Goal: Information Seeking & Learning: Get advice/opinions

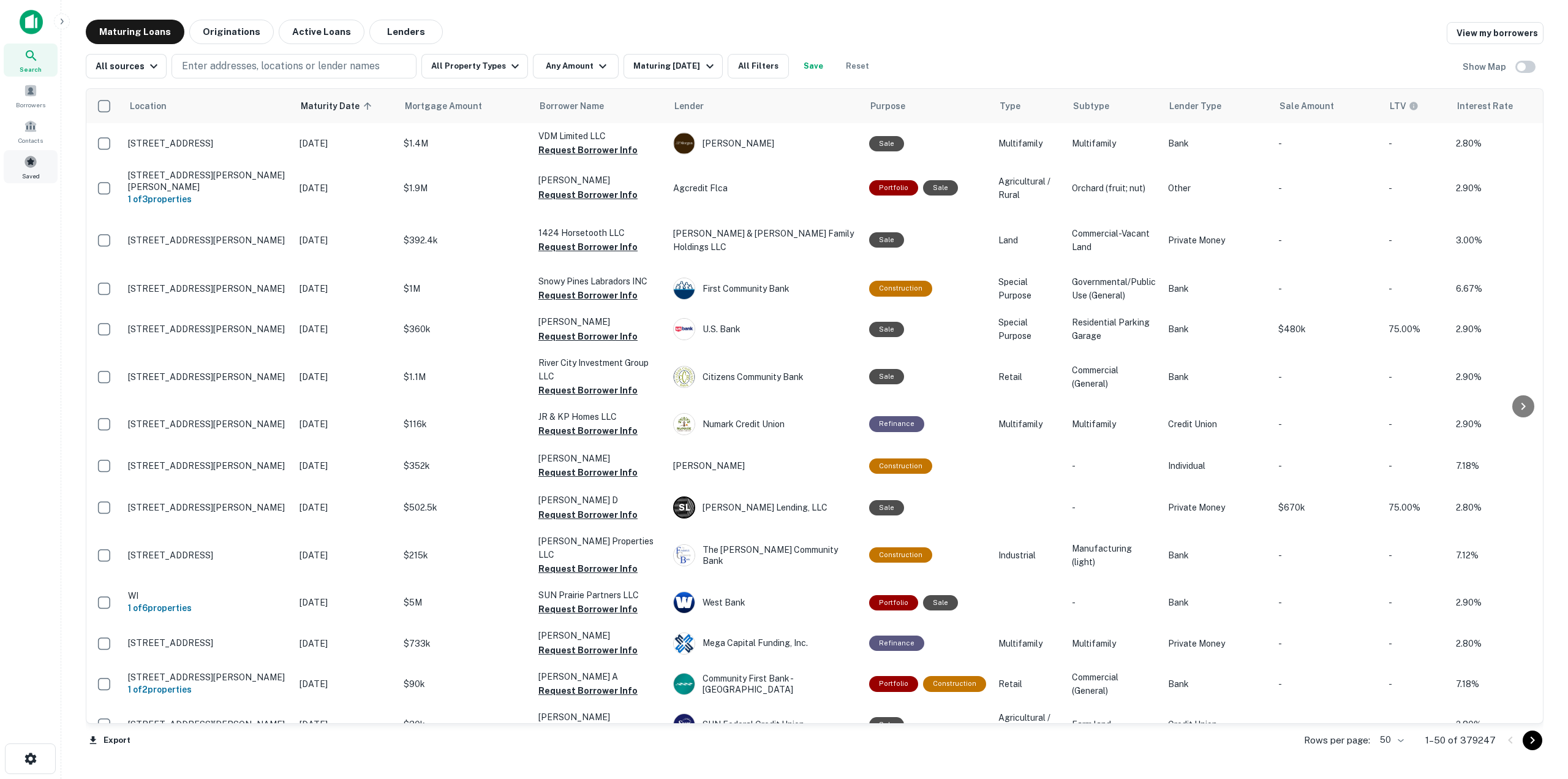
click at [32, 154] on div "Saved" at bounding box center [31, 166] width 54 height 33
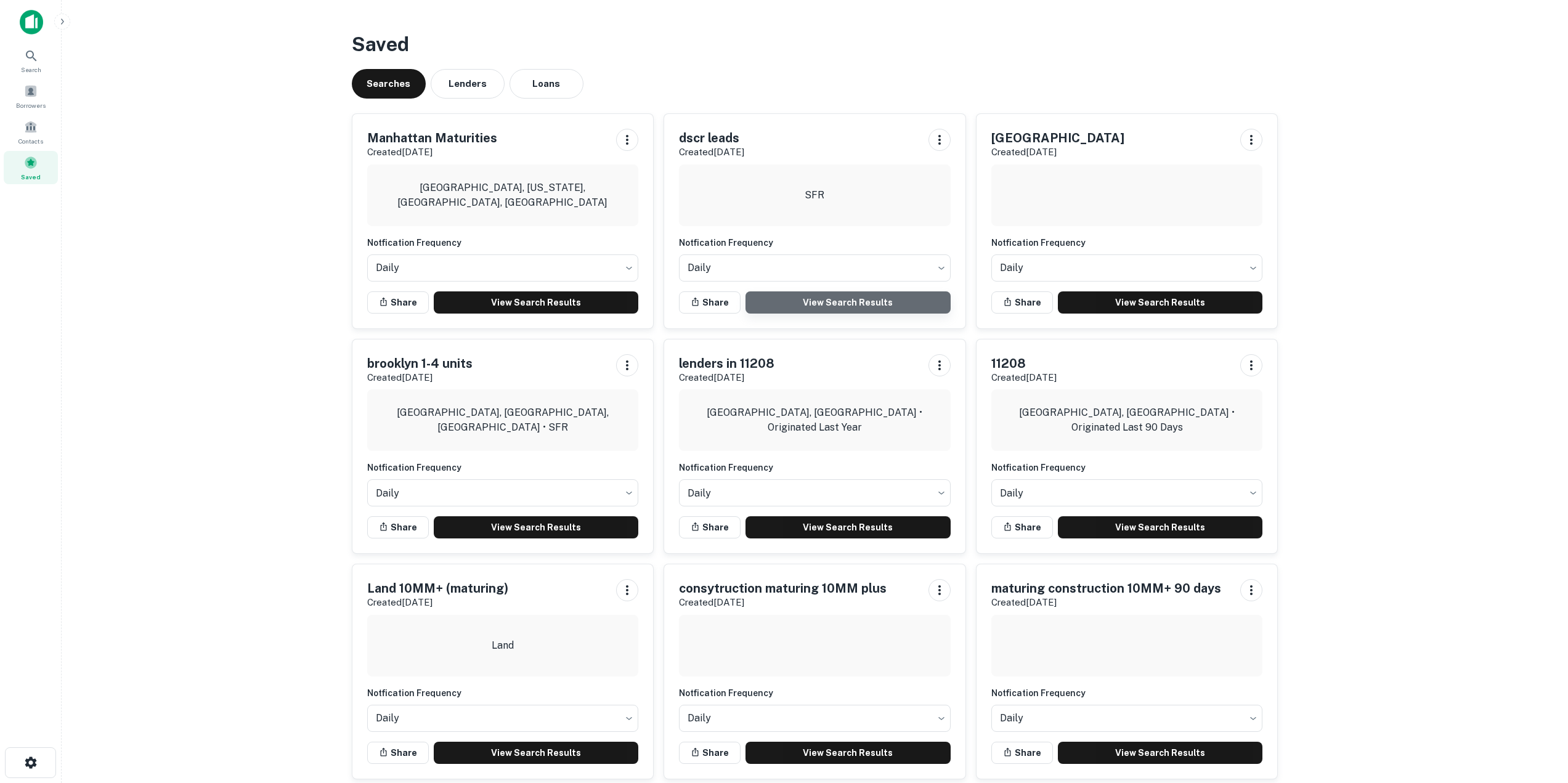
click at [826, 302] on link "View Search Results" at bounding box center [848, 302] width 205 height 22
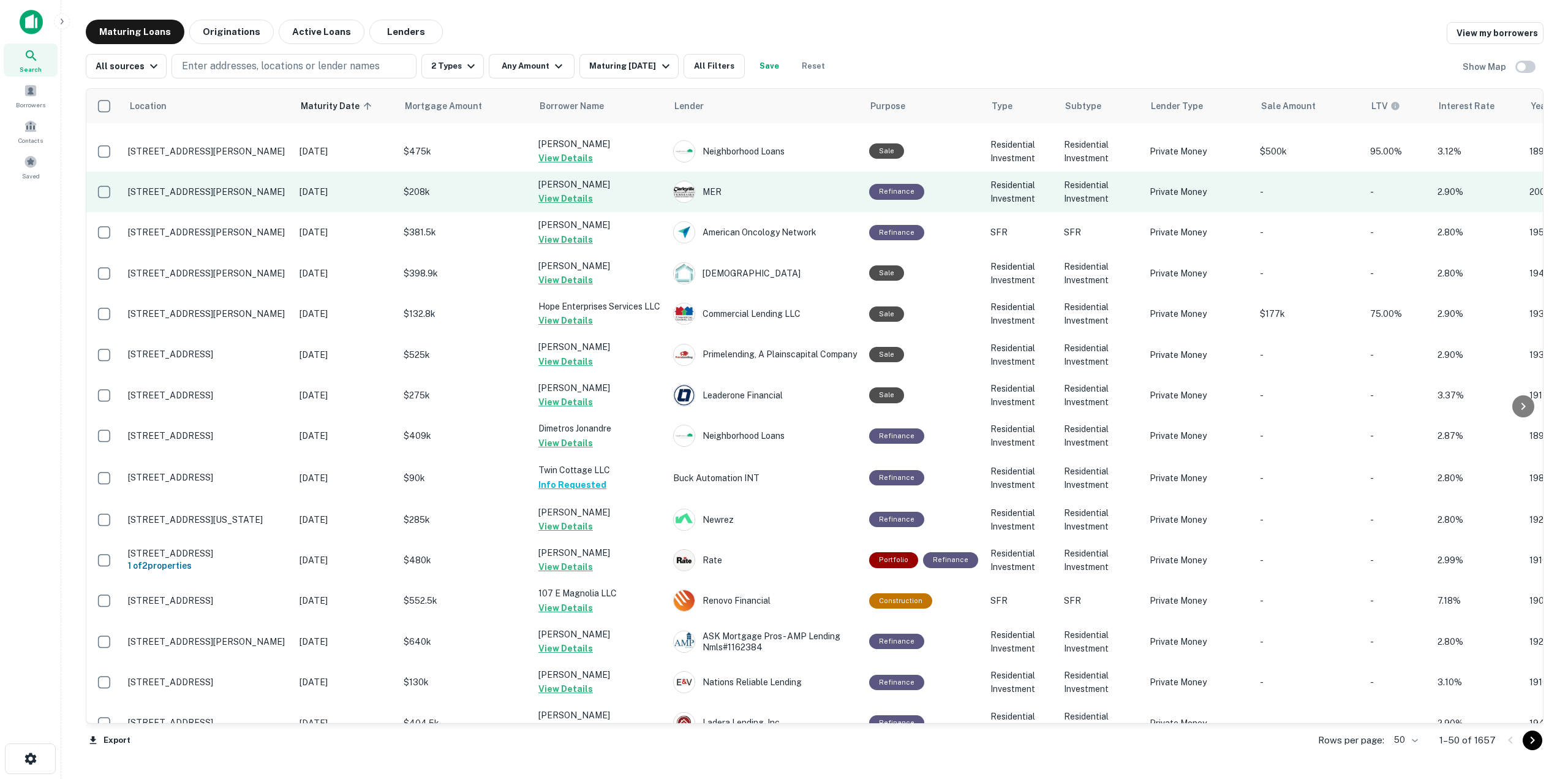
scroll to position [1495, 0]
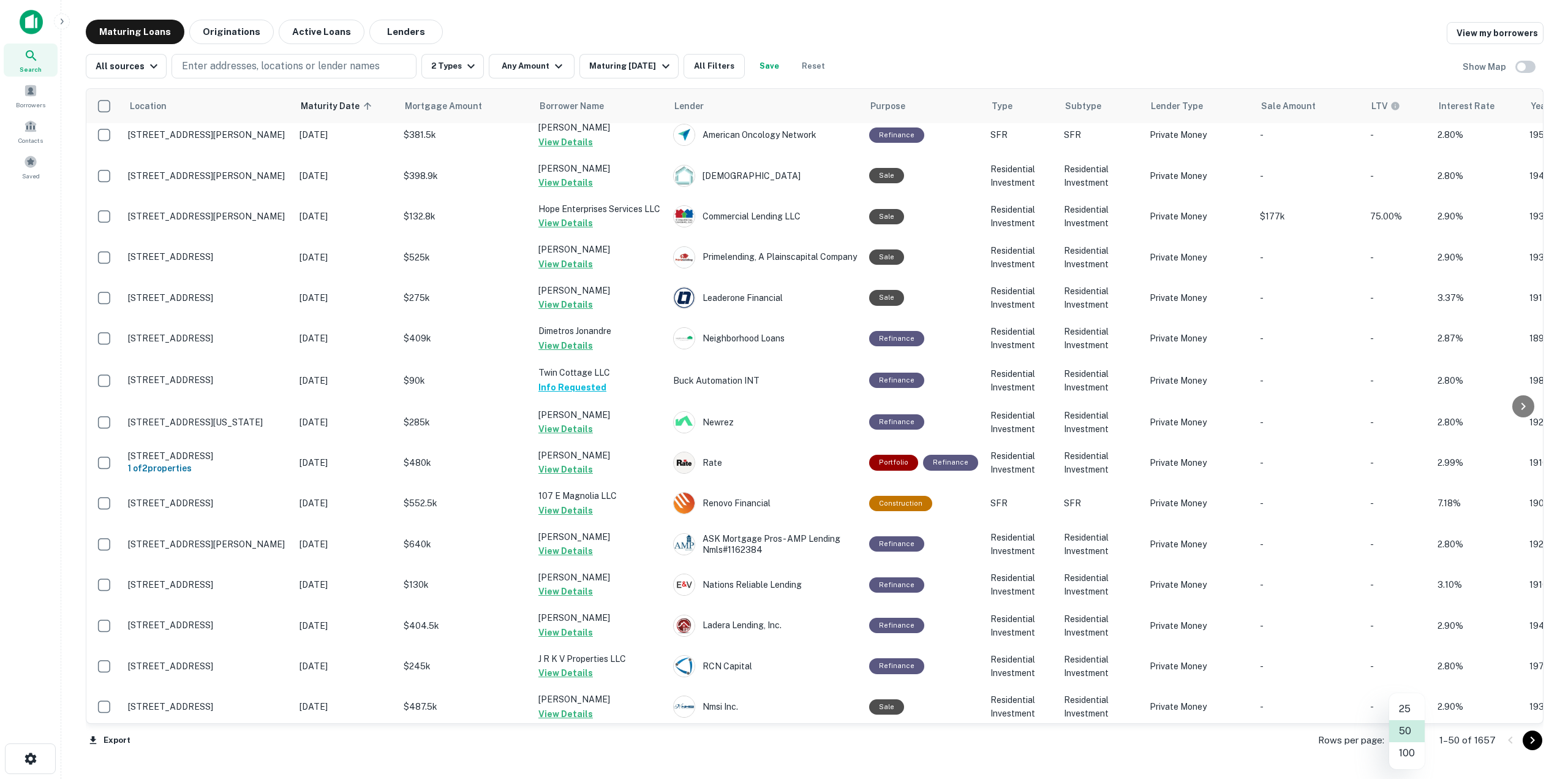
click at [1411, 740] on body "Search Borrowers Contacts Saved Maturing Loans Originations Active Loans Lender…" at bounding box center [784, 390] width 1568 height 779
click at [1409, 750] on li "100" at bounding box center [1407, 753] width 35 height 22
type input "***"
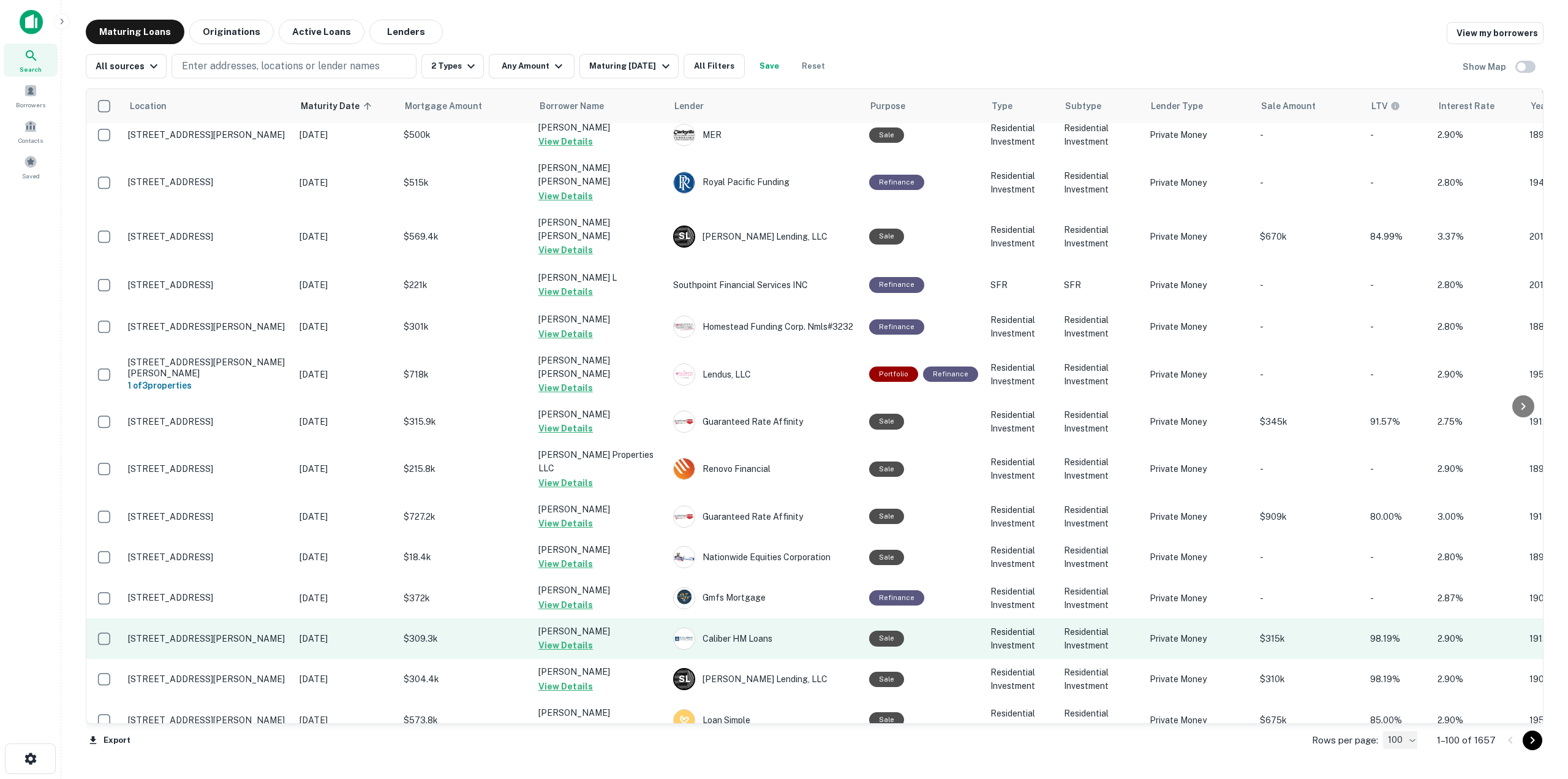
scroll to position [2353, 0]
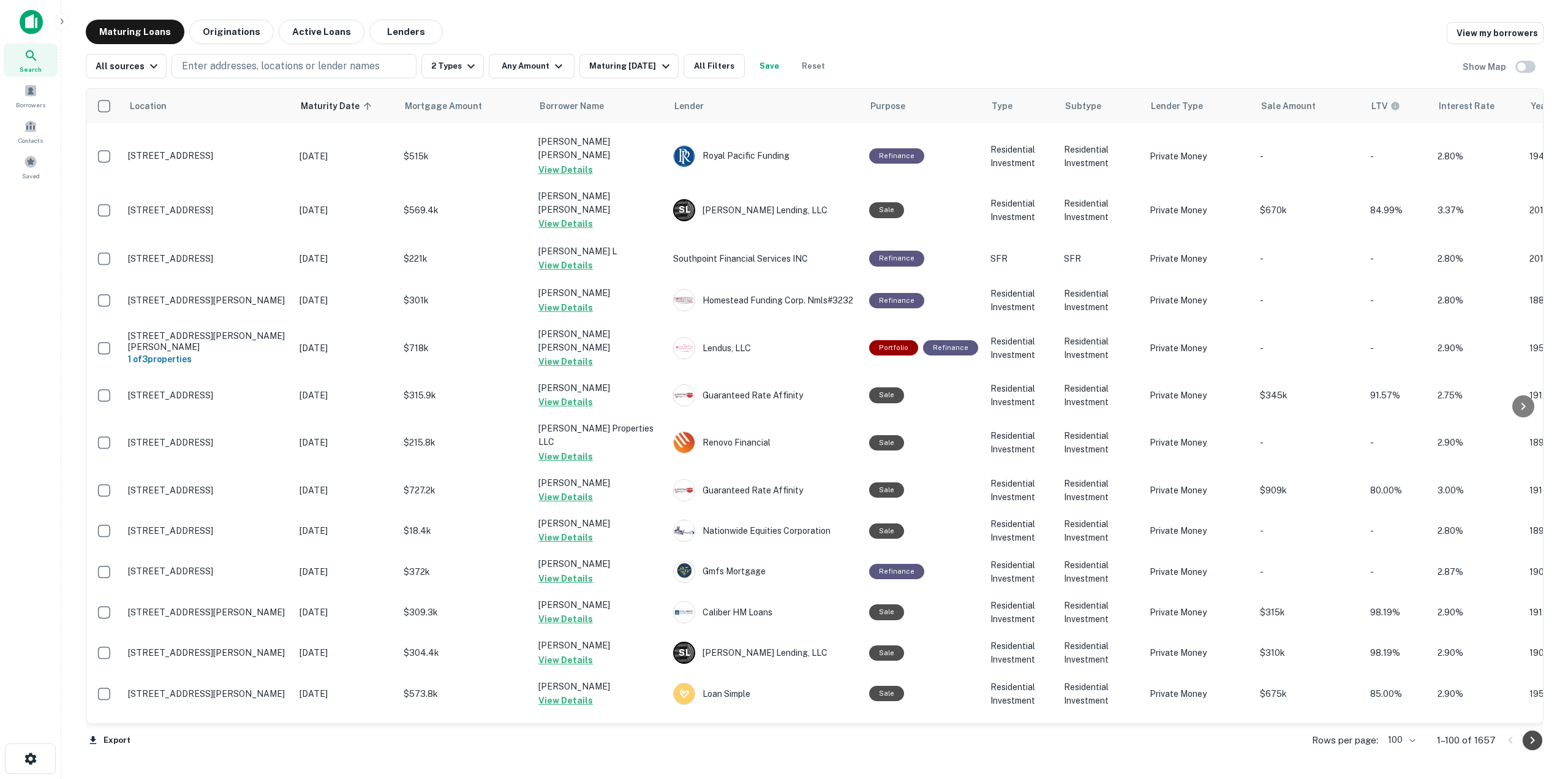
click at [1530, 742] on icon "Go to next page" at bounding box center [1533, 740] width 15 height 15
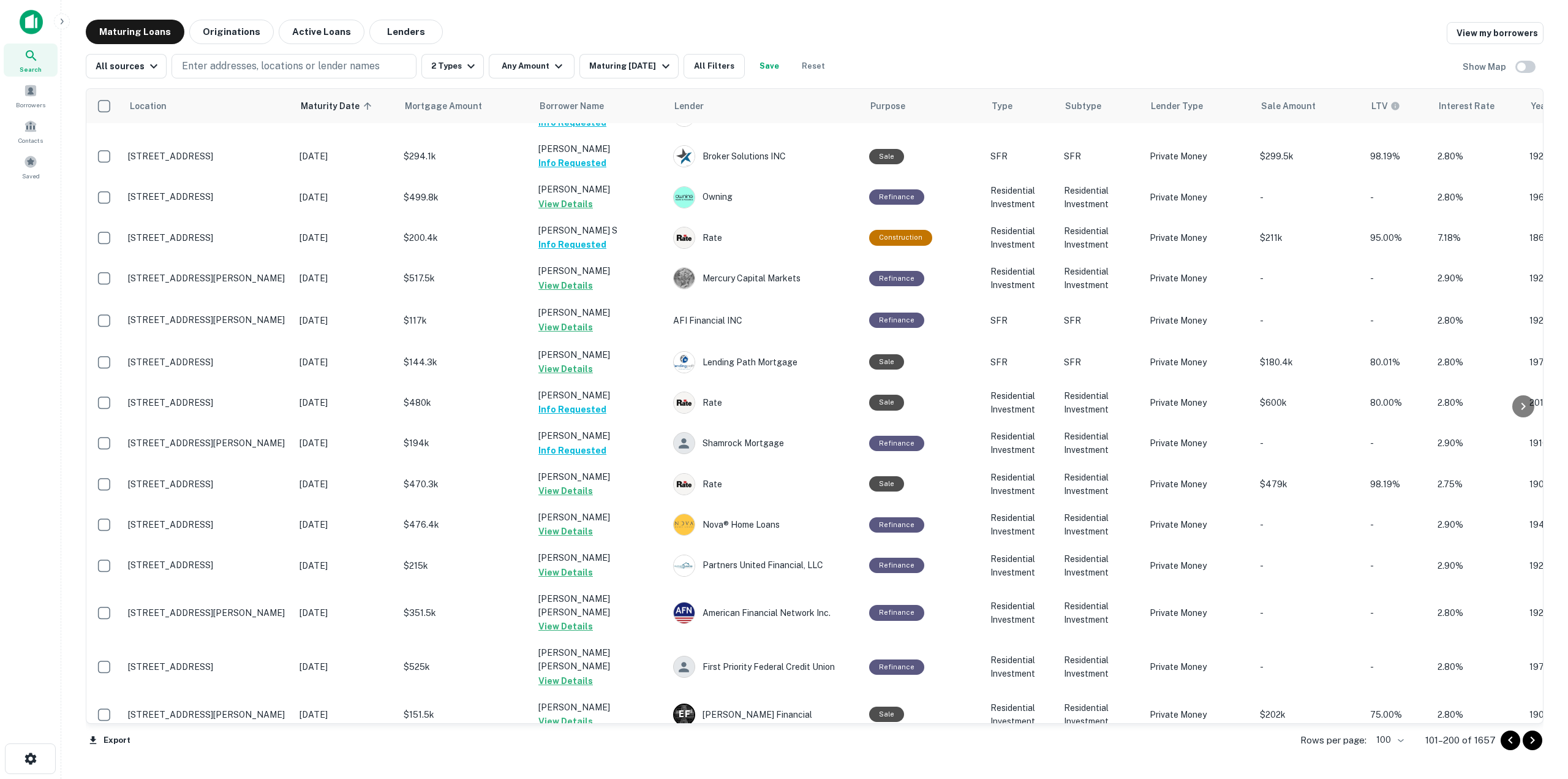
scroll to position [3486, 0]
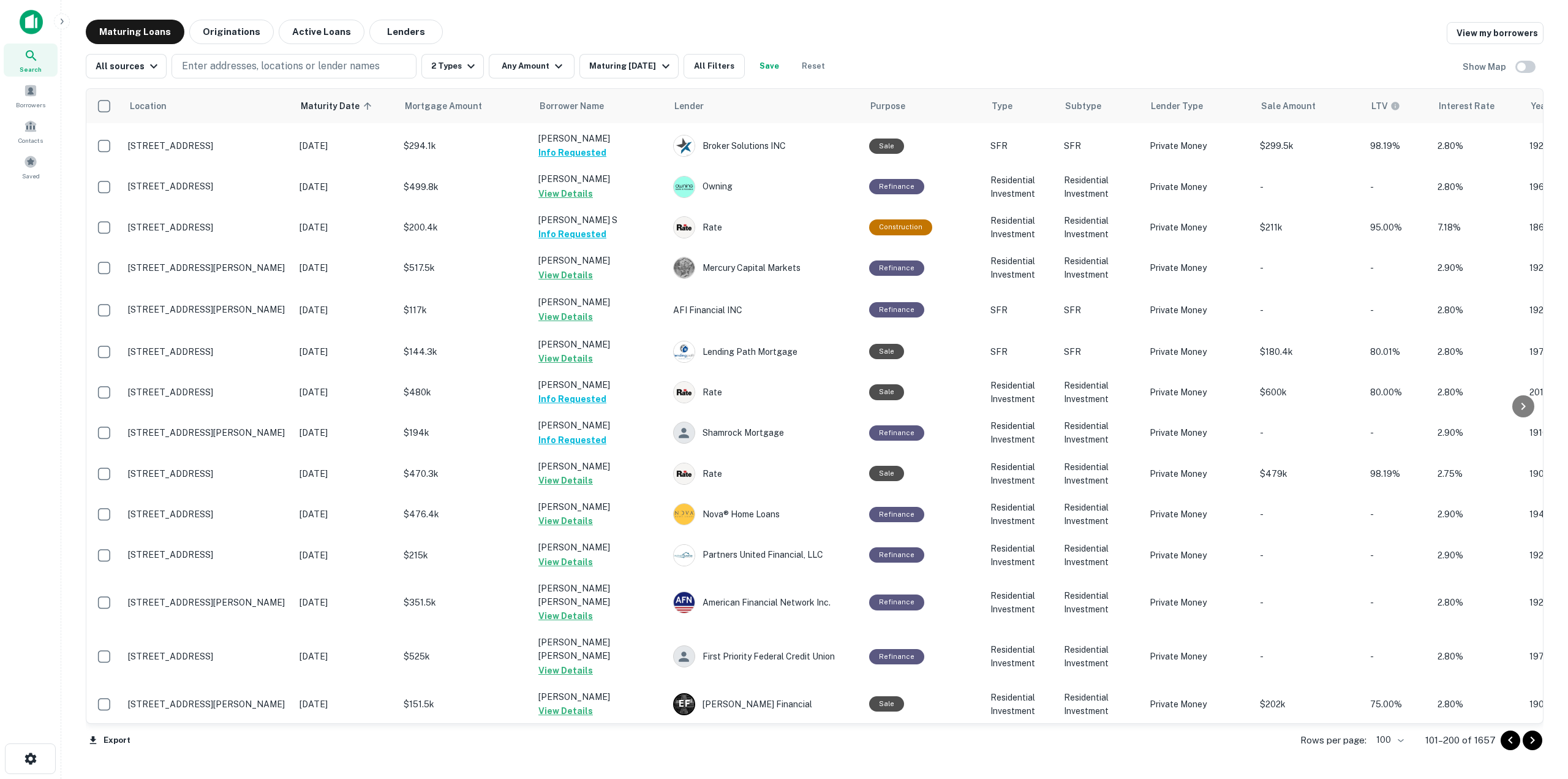
click at [1533, 740] on icon "Go to next page" at bounding box center [1533, 740] width 15 height 15
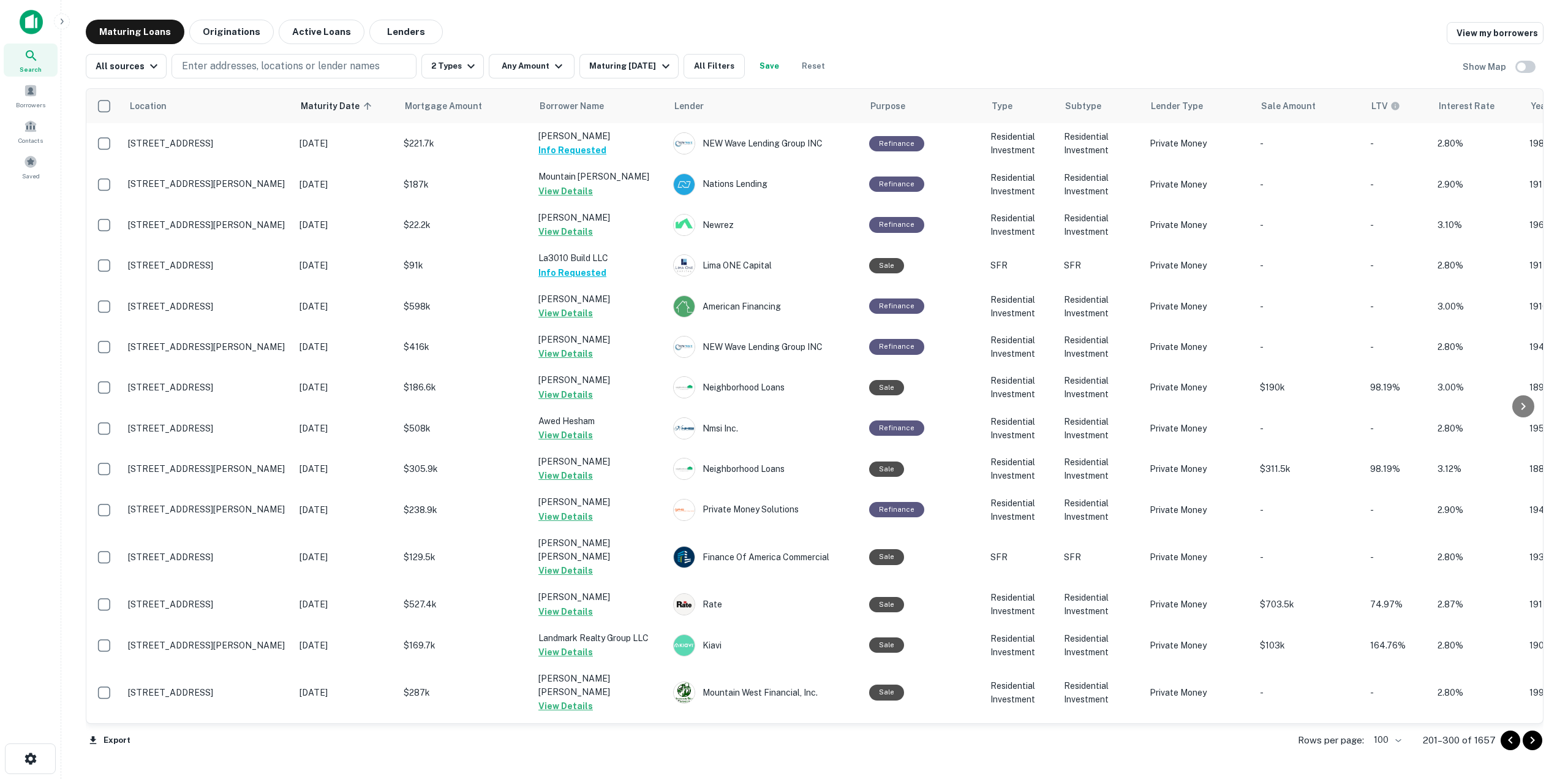
scroll to position [3585, 0]
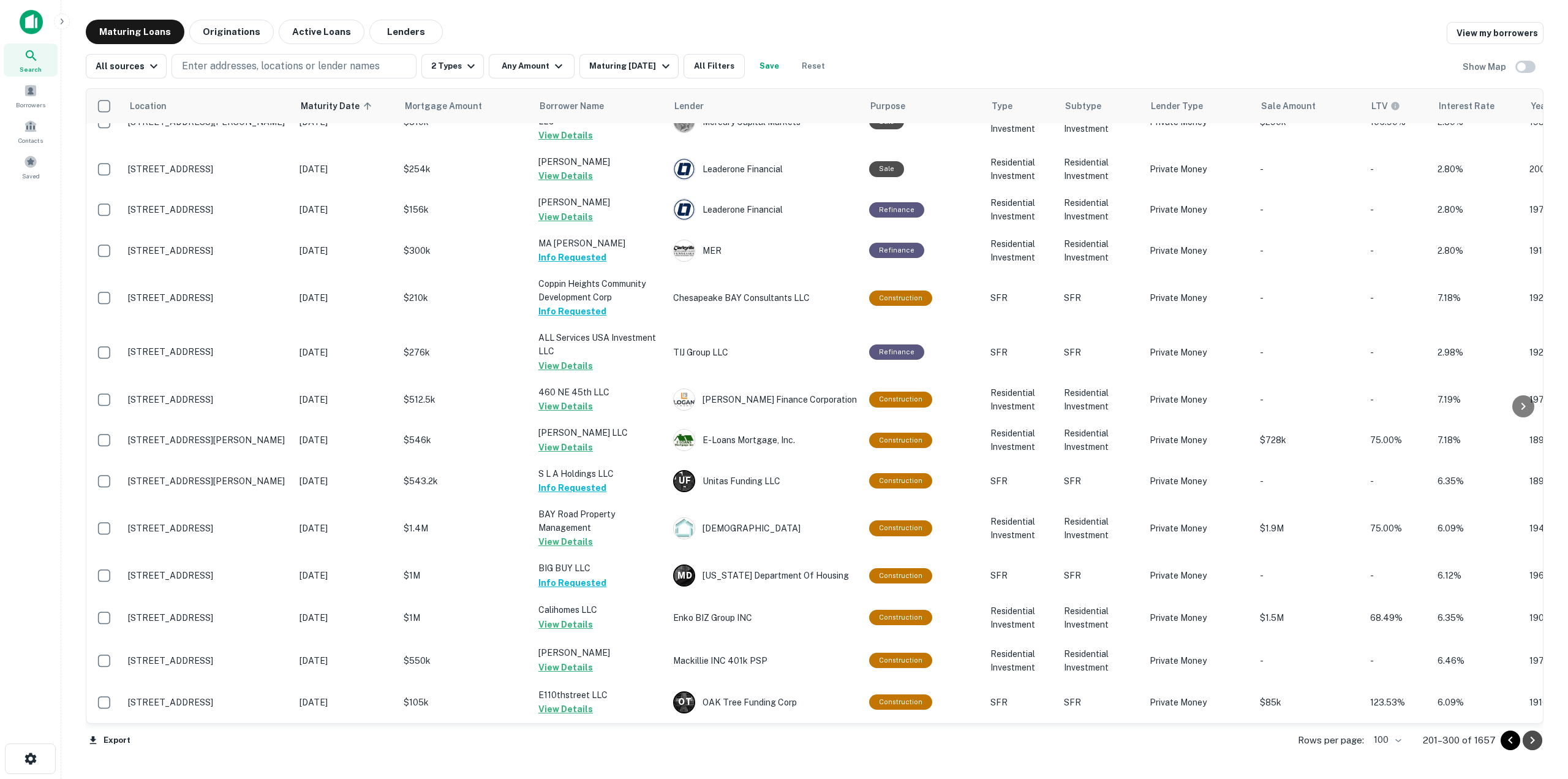
click at [1537, 741] on icon "Go to next page" at bounding box center [1533, 740] width 15 height 15
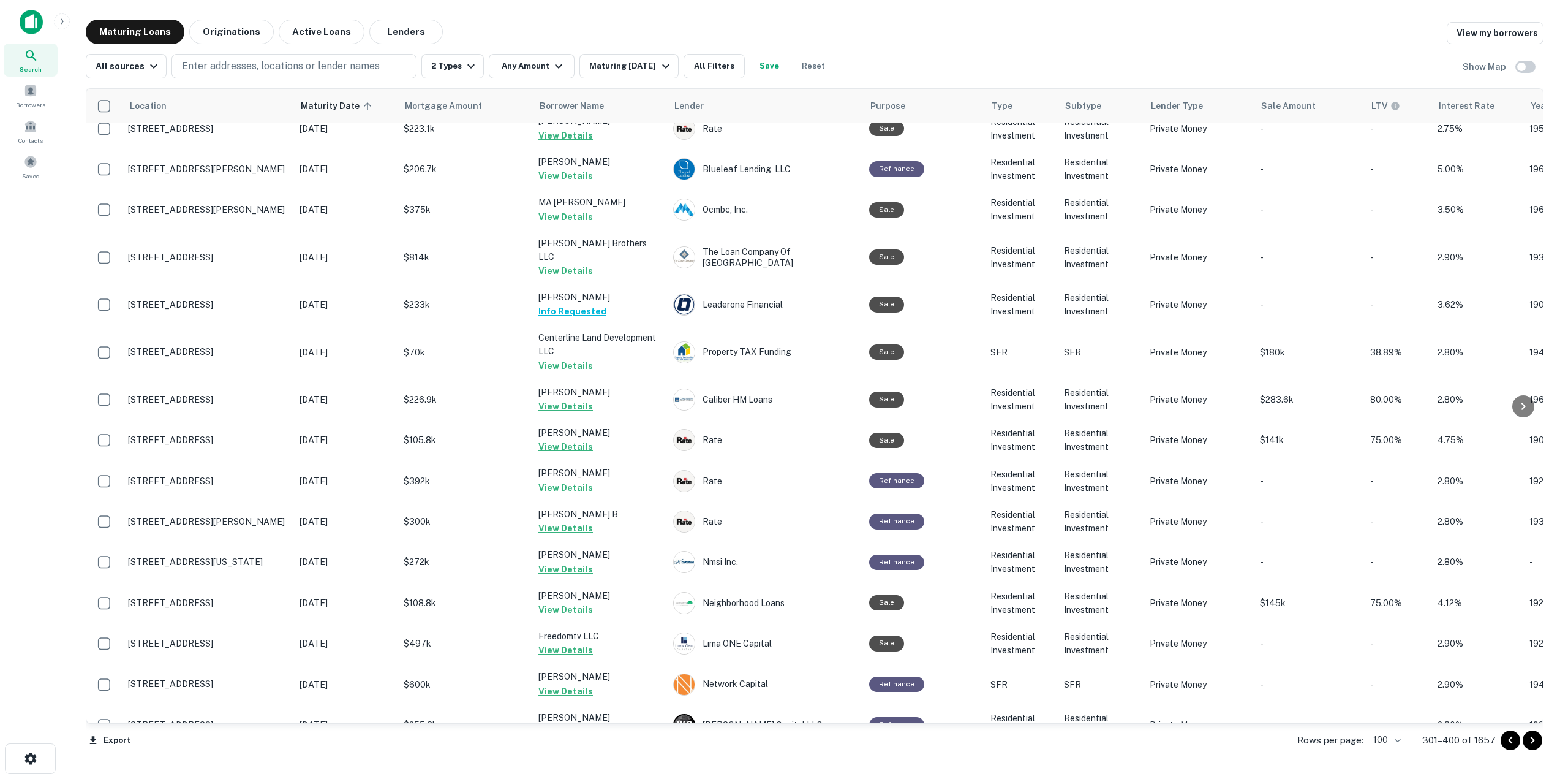
scroll to position [3543, 0]
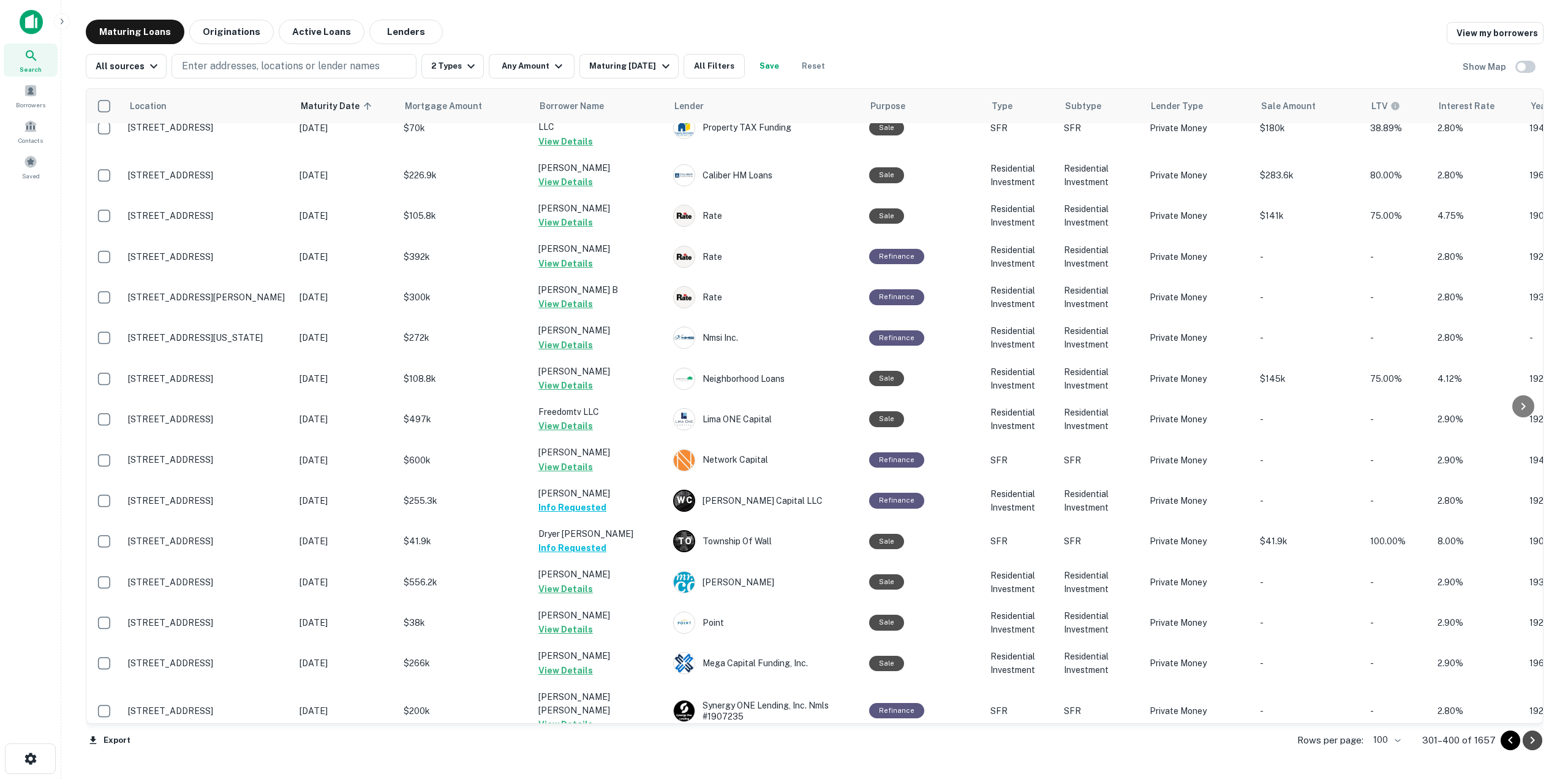
click at [1533, 741] on icon "Go to next page" at bounding box center [1533, 740] width 5 height 7
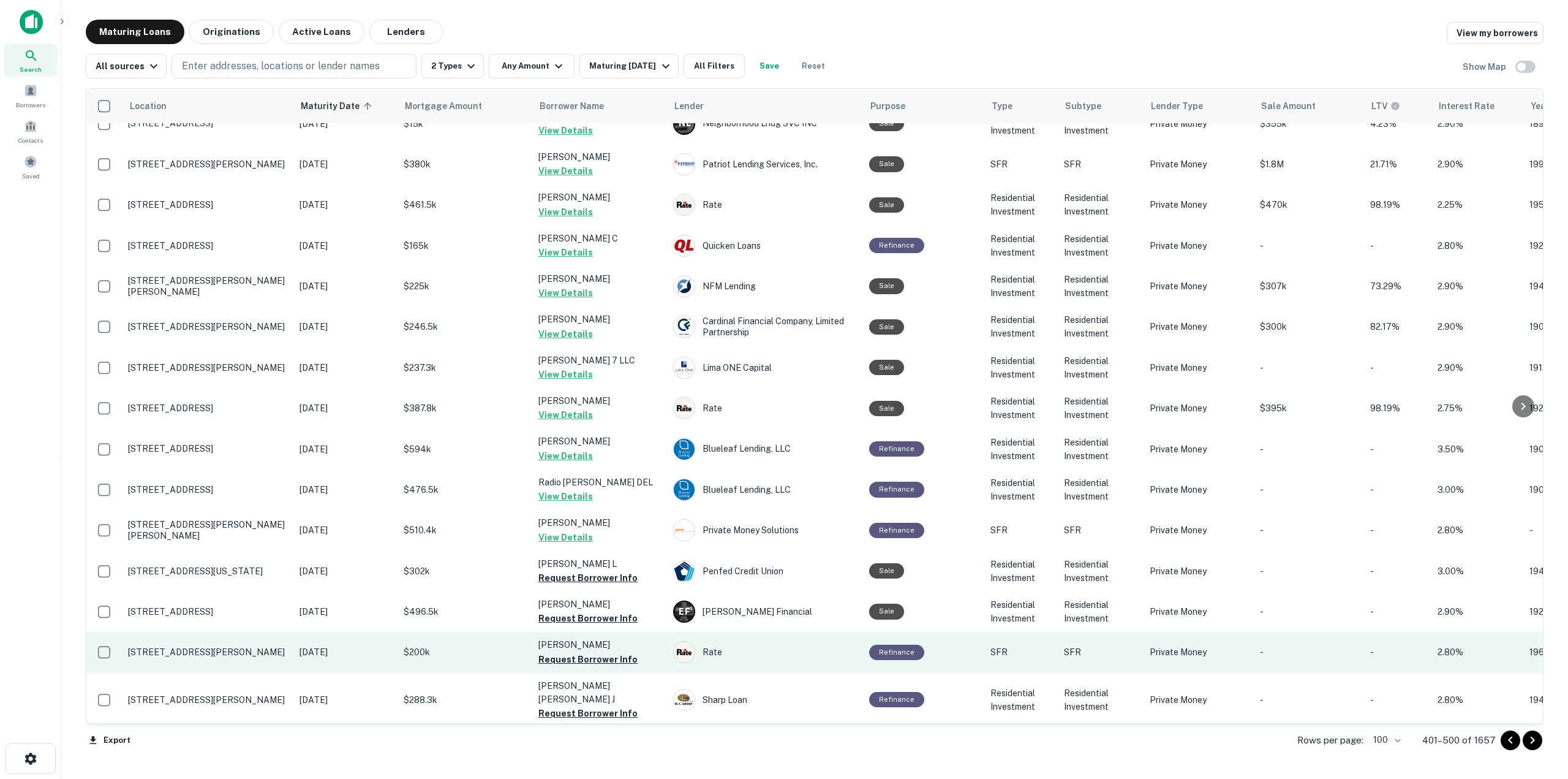
scroll to position [3410, 0]
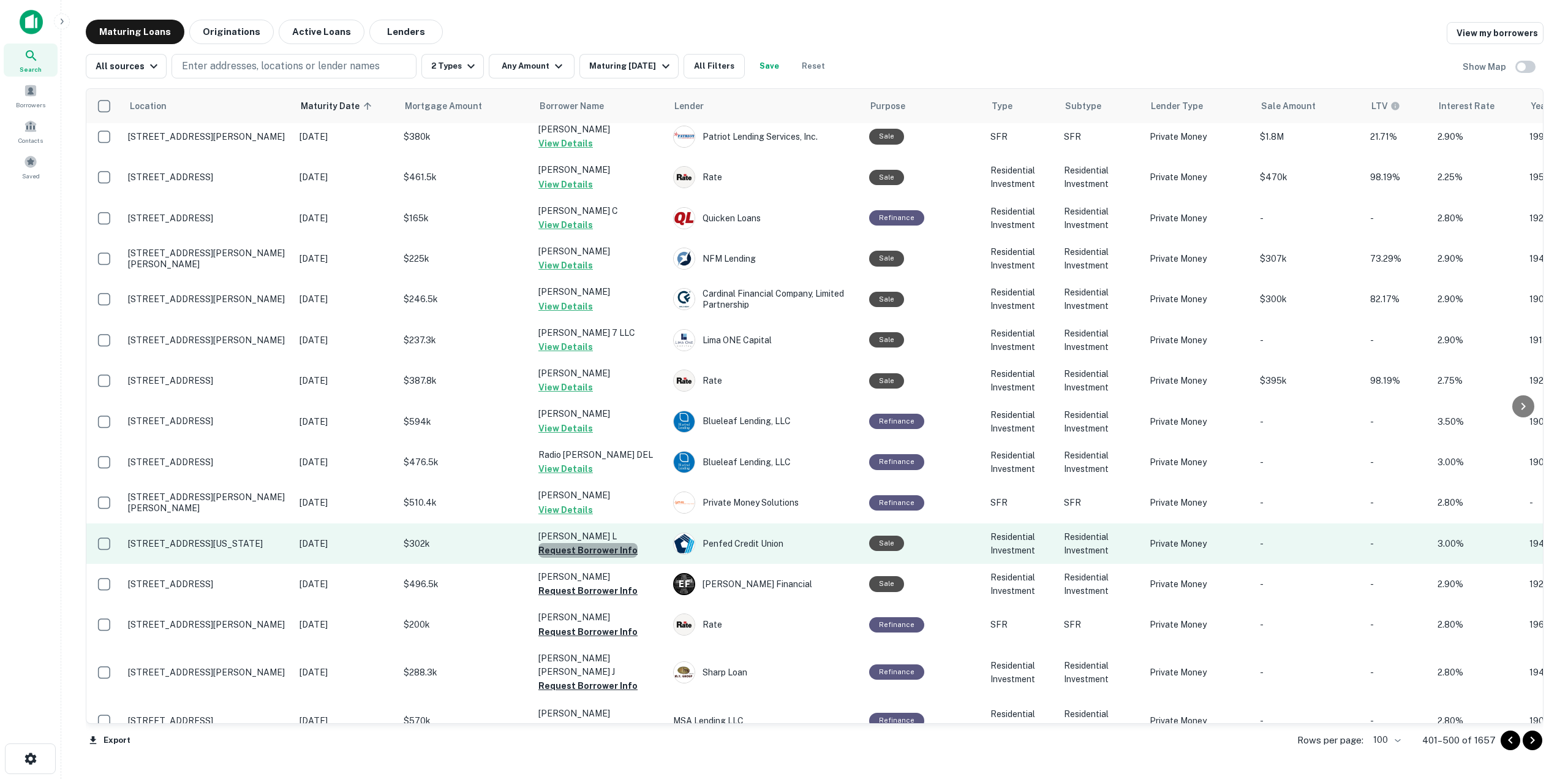
click at [615, 543] on button "Request Borrower Info" at bounding box center [588, 550] width 99 height 15
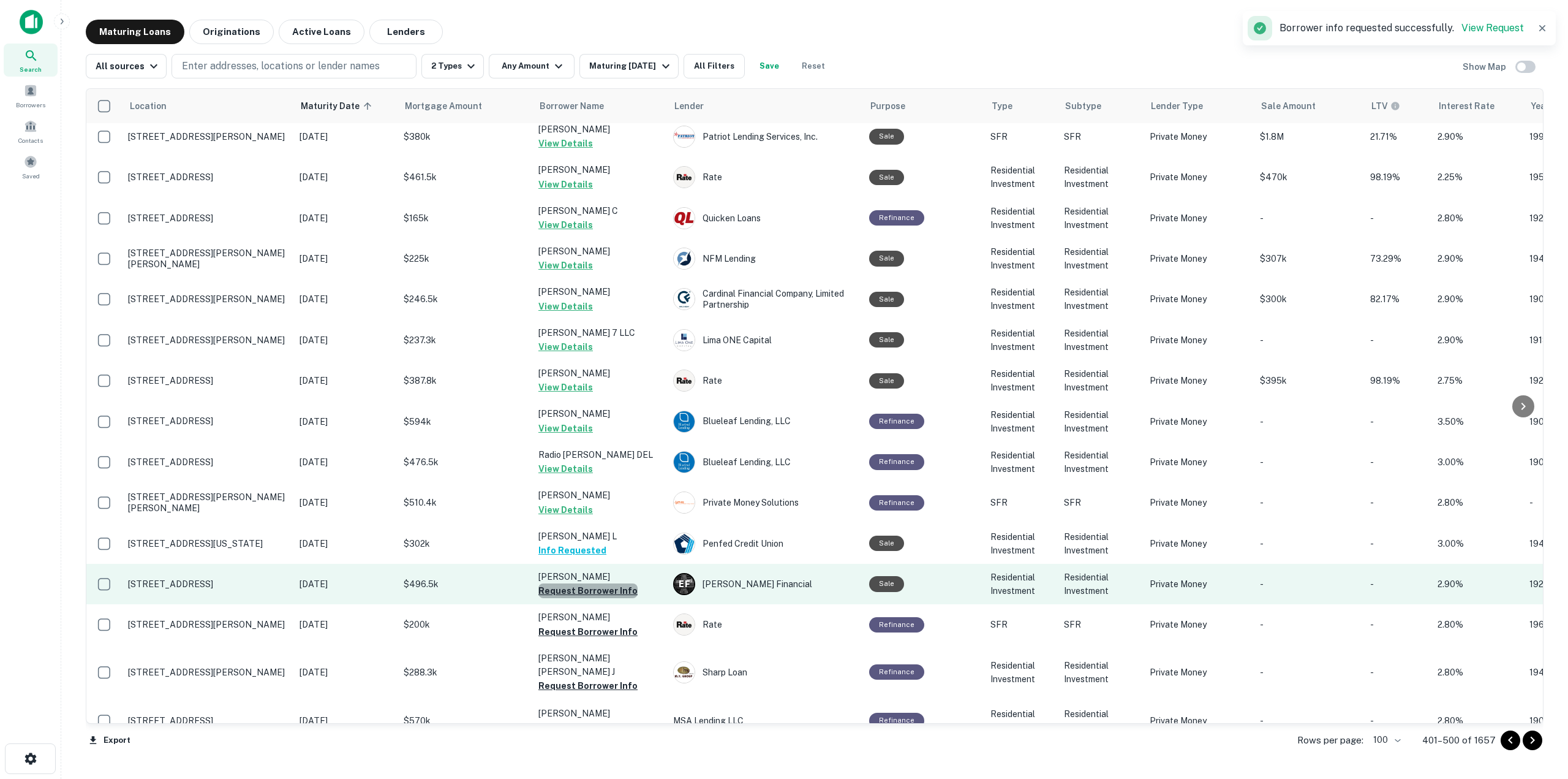
click at [623, 583] on button "Request Borrower Info" at bounding box center [588, 590] width 99 height 15
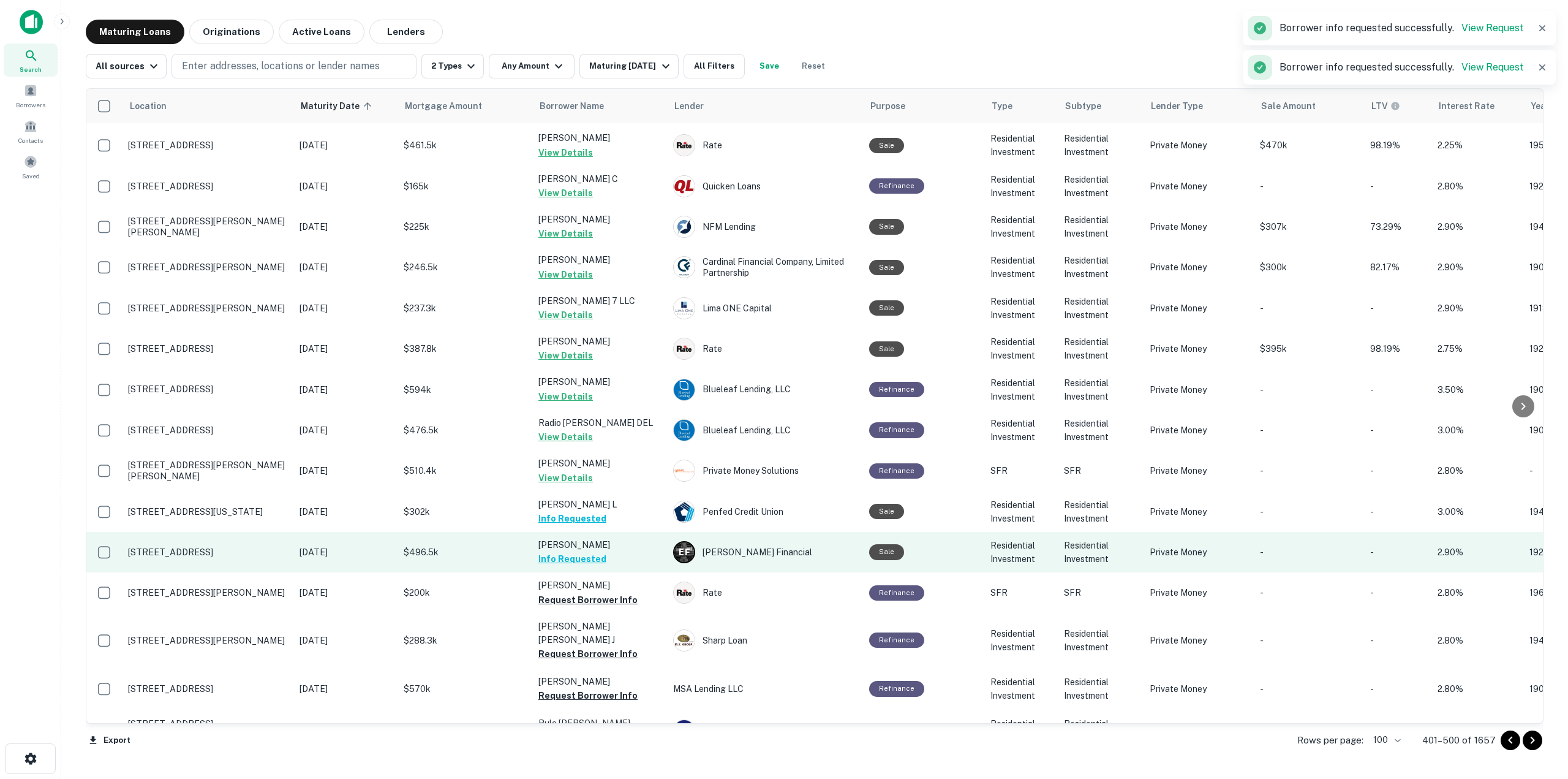
scroll to position [3471, 0]
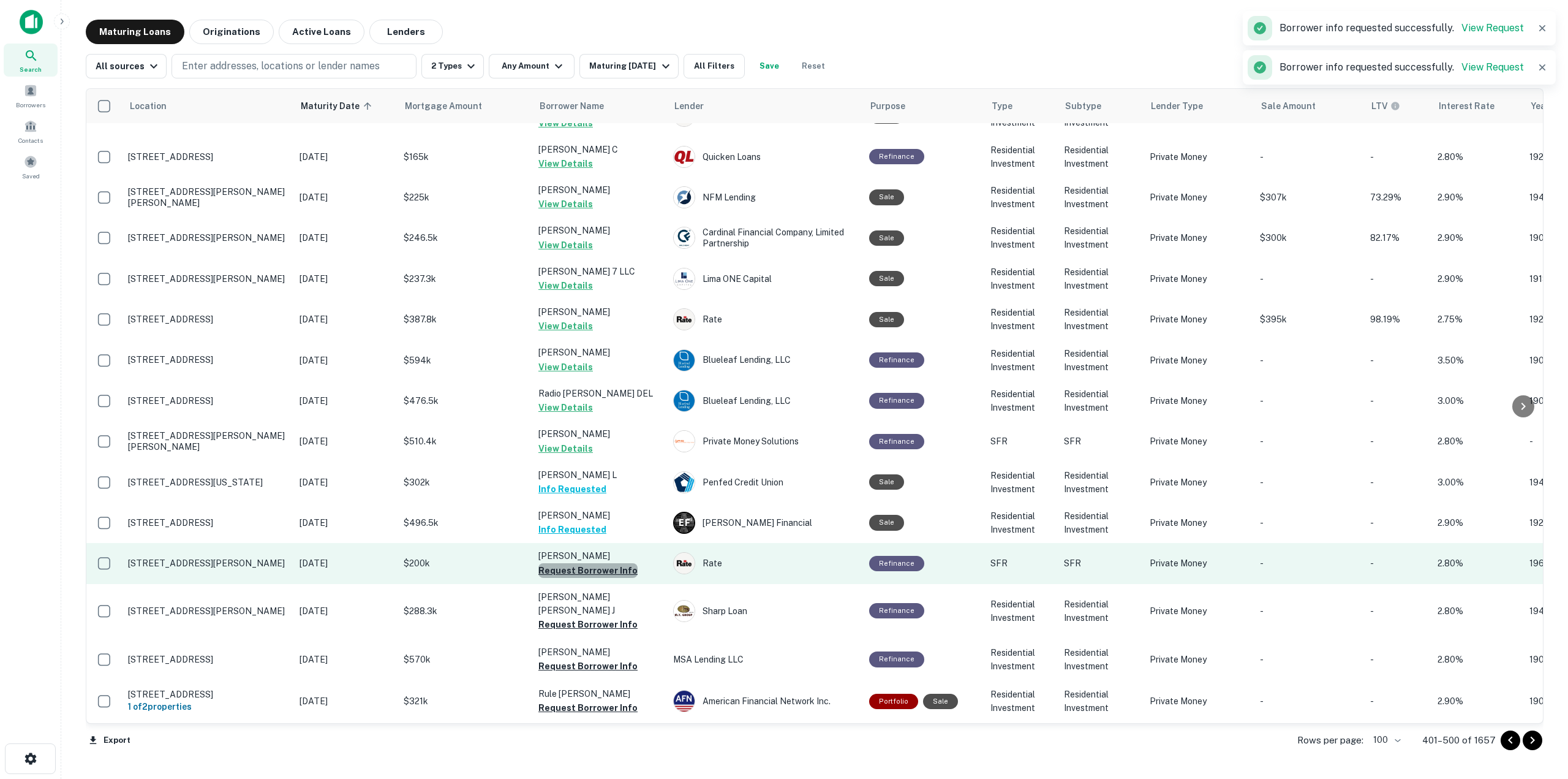
click at [620, 563] on button "Request Borrower Info" at bounding box center [588, 570] width 99 height 15
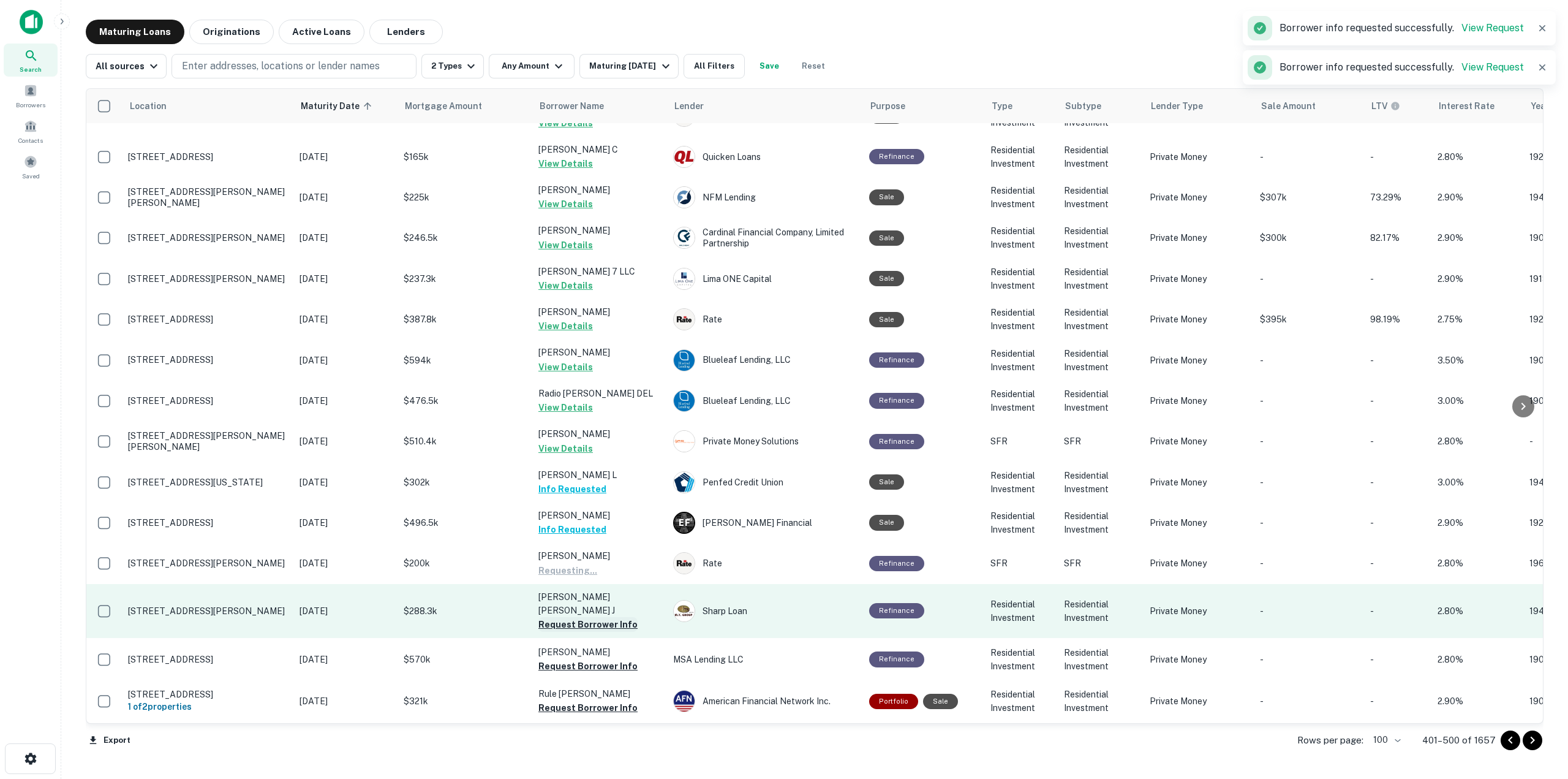
click at [614, 617] on button "Request Borrower Info" at bounding box center [588, 624] width 99 height 15
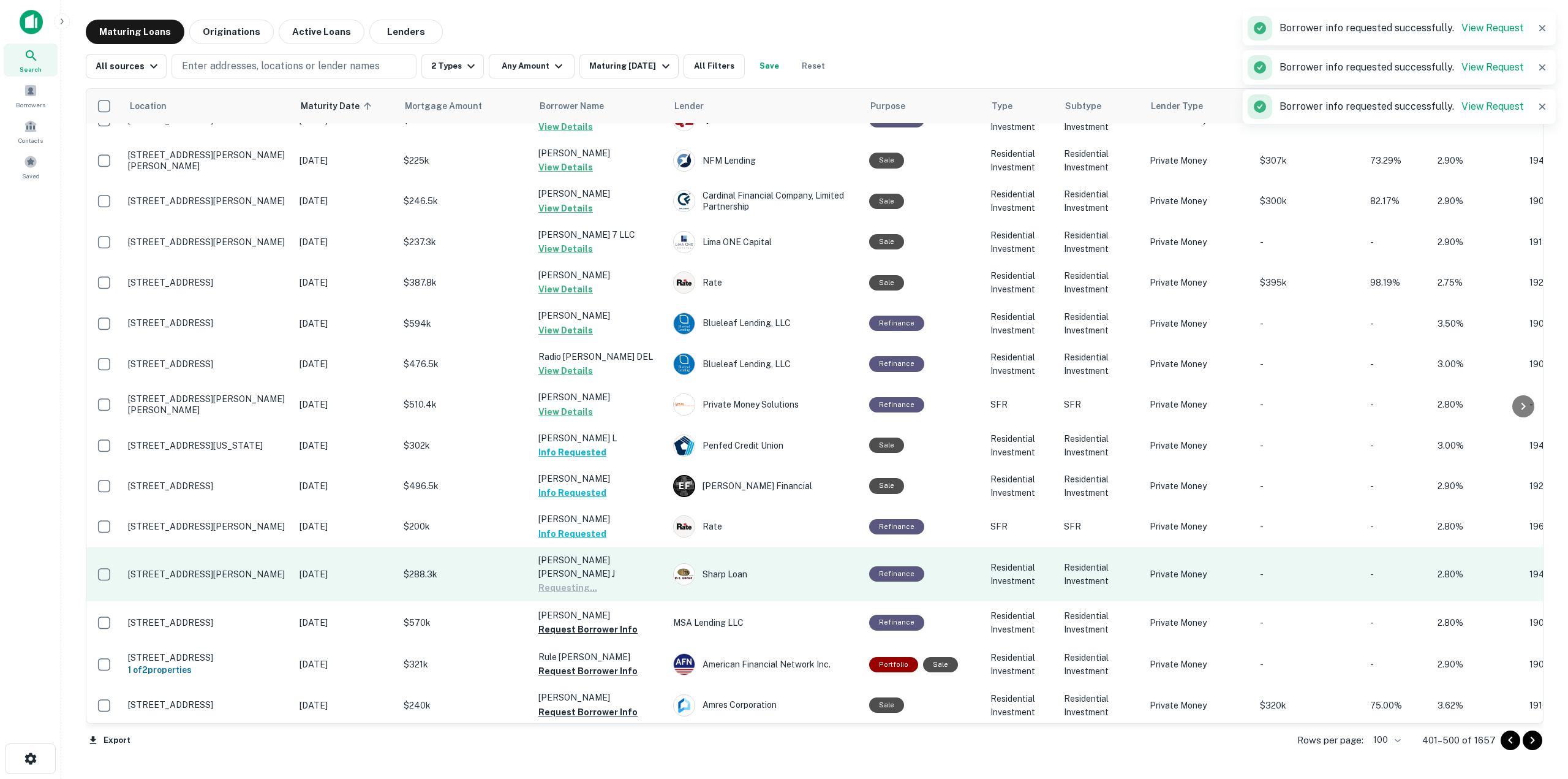
scroll to position [3541, 0]
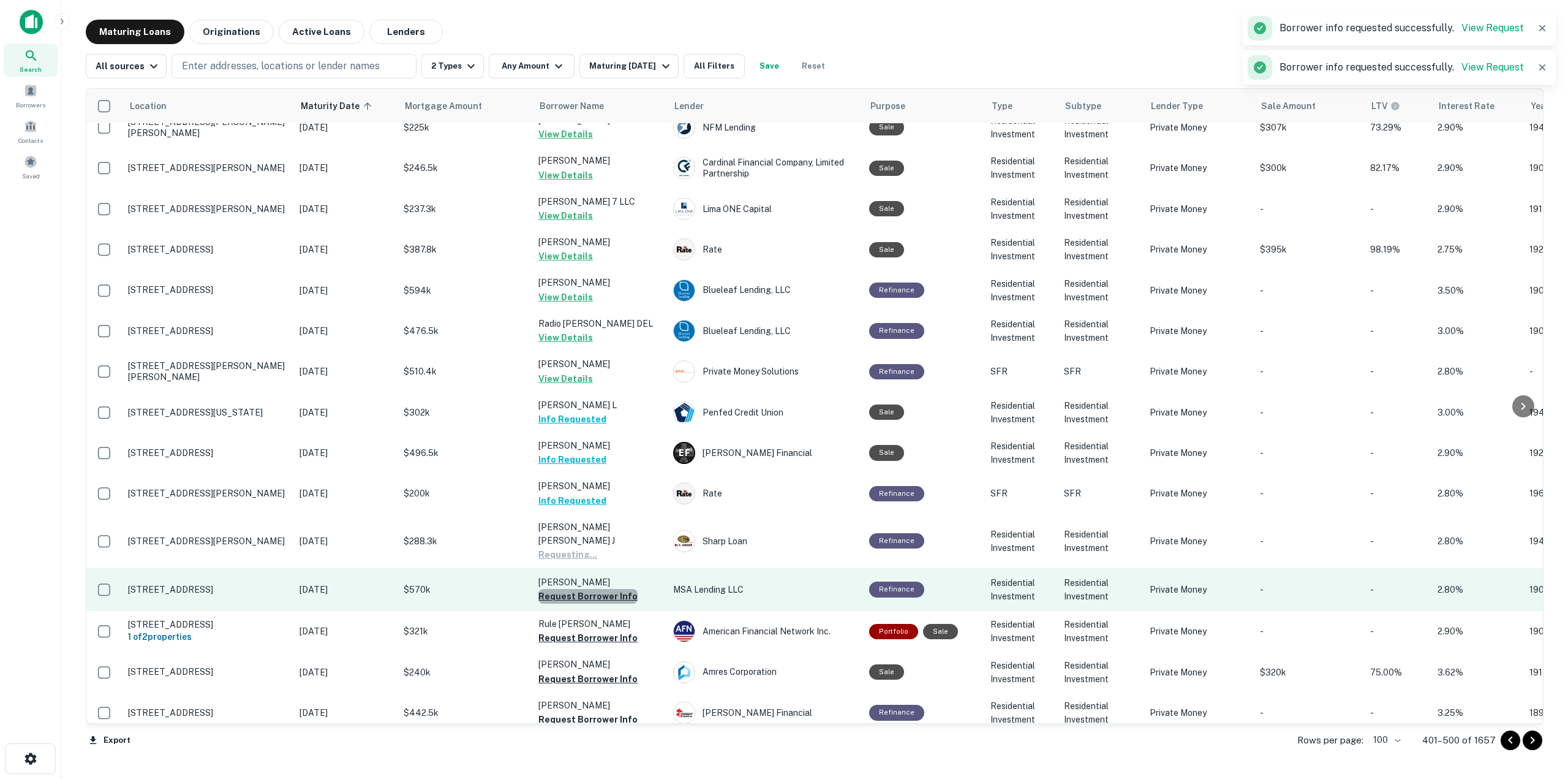
click at [612, 589] on button "Request Borrower Info" at bounding box center [588, 596] width 99 height 15
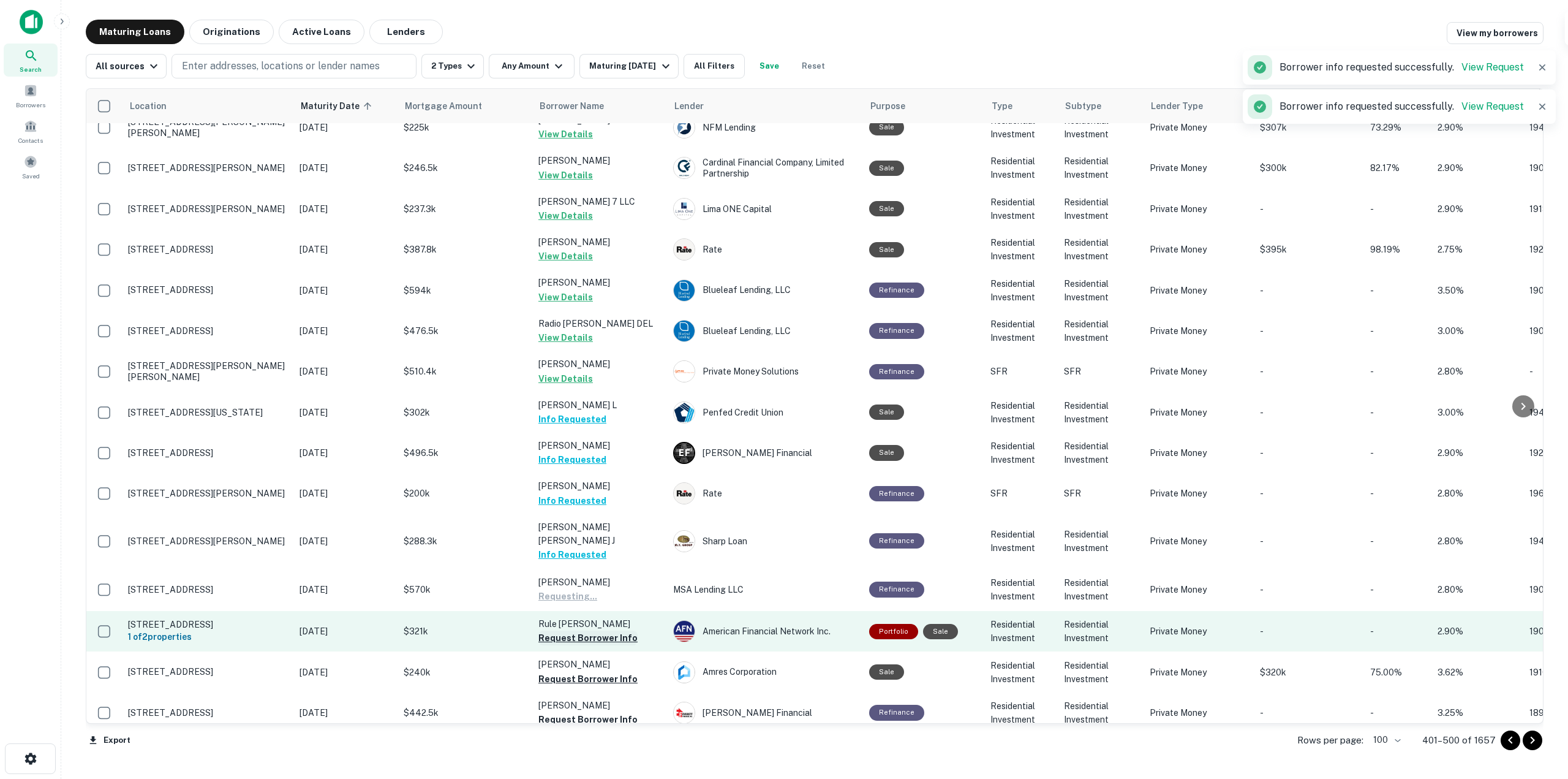
click at [613, 631] on button "Request Borrower Info" at bounding box center [588, 638] width 99 height 15
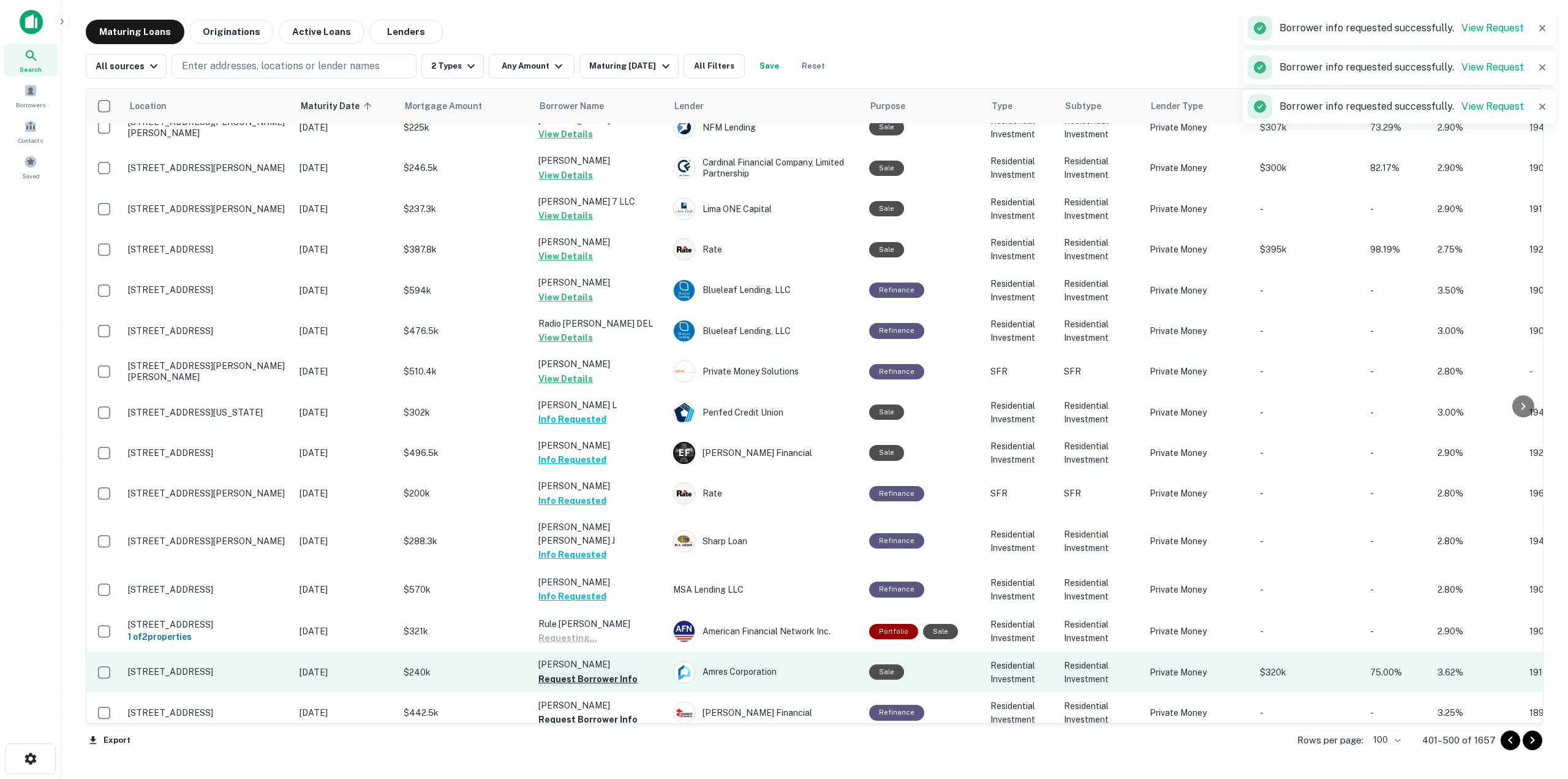
click at [617, 671] on button "Request Borrower Info" at bounding box center [588, 679] width 99 height 15
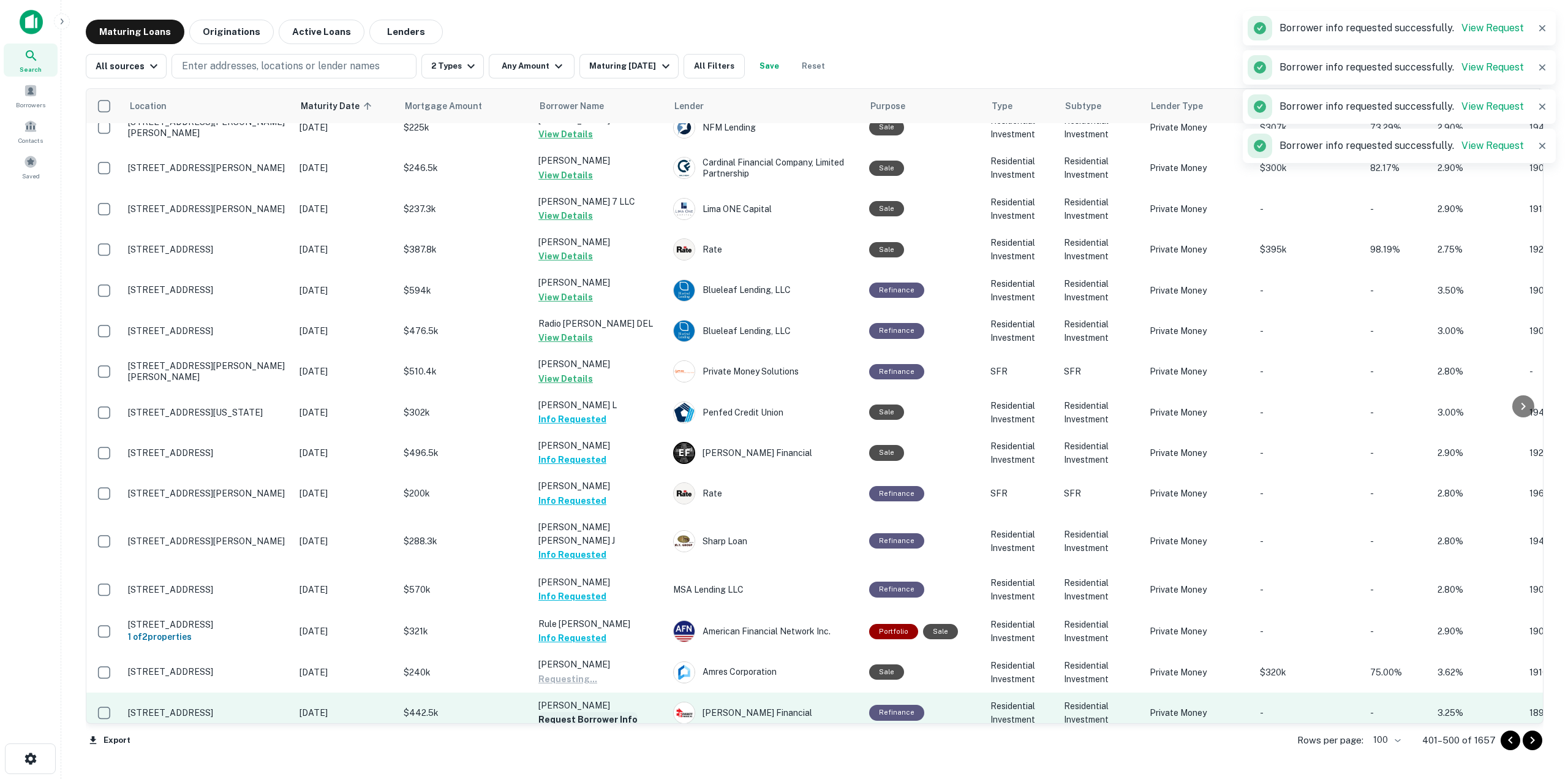
click at [615, 712] on button "Request Borrower Info" at bounding box center [588, 719] width 99 height 15
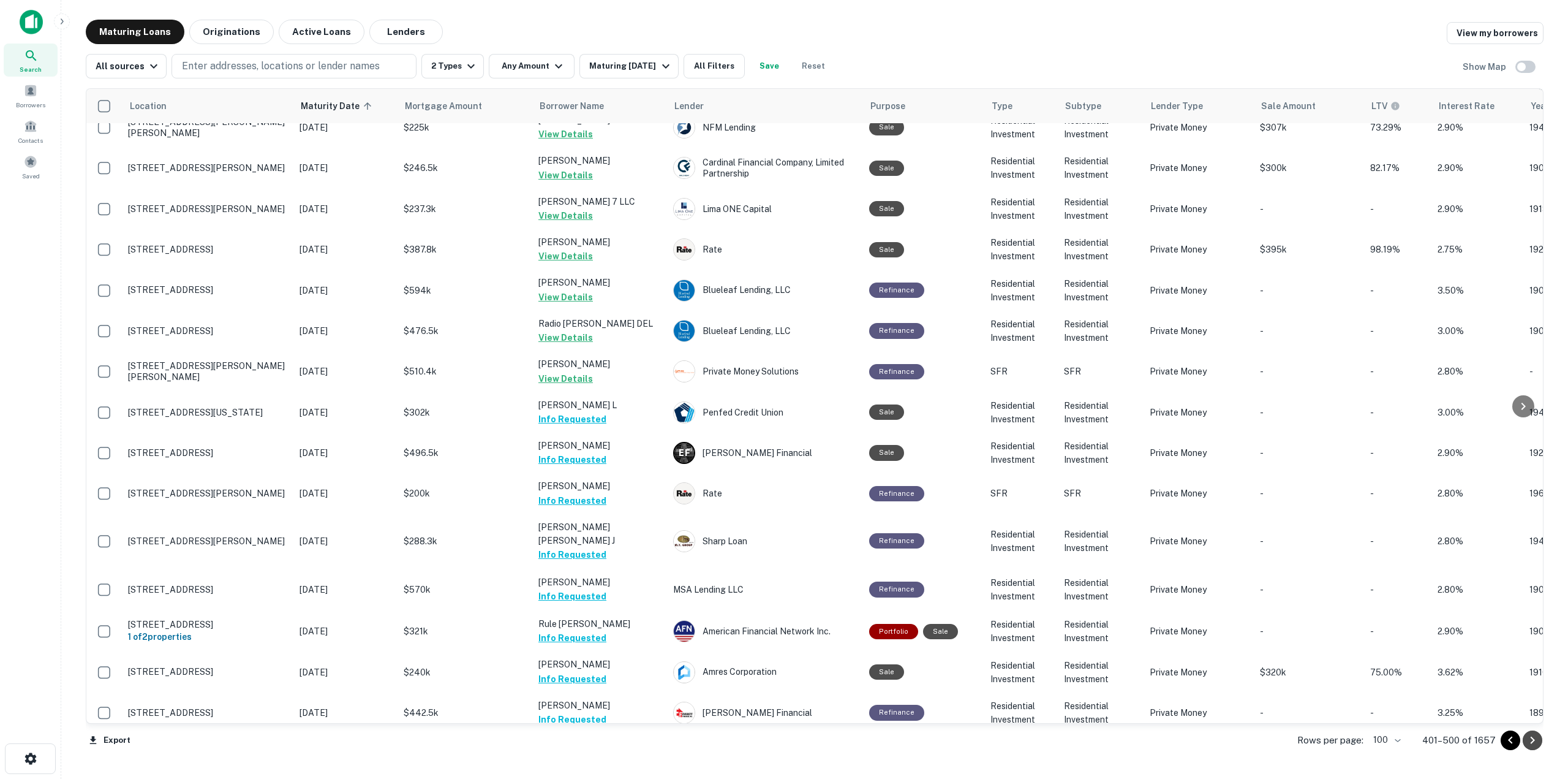
click at [1532, 742] on icon "Go to next page" at bounding box center [1533, 740] width 5 height 7
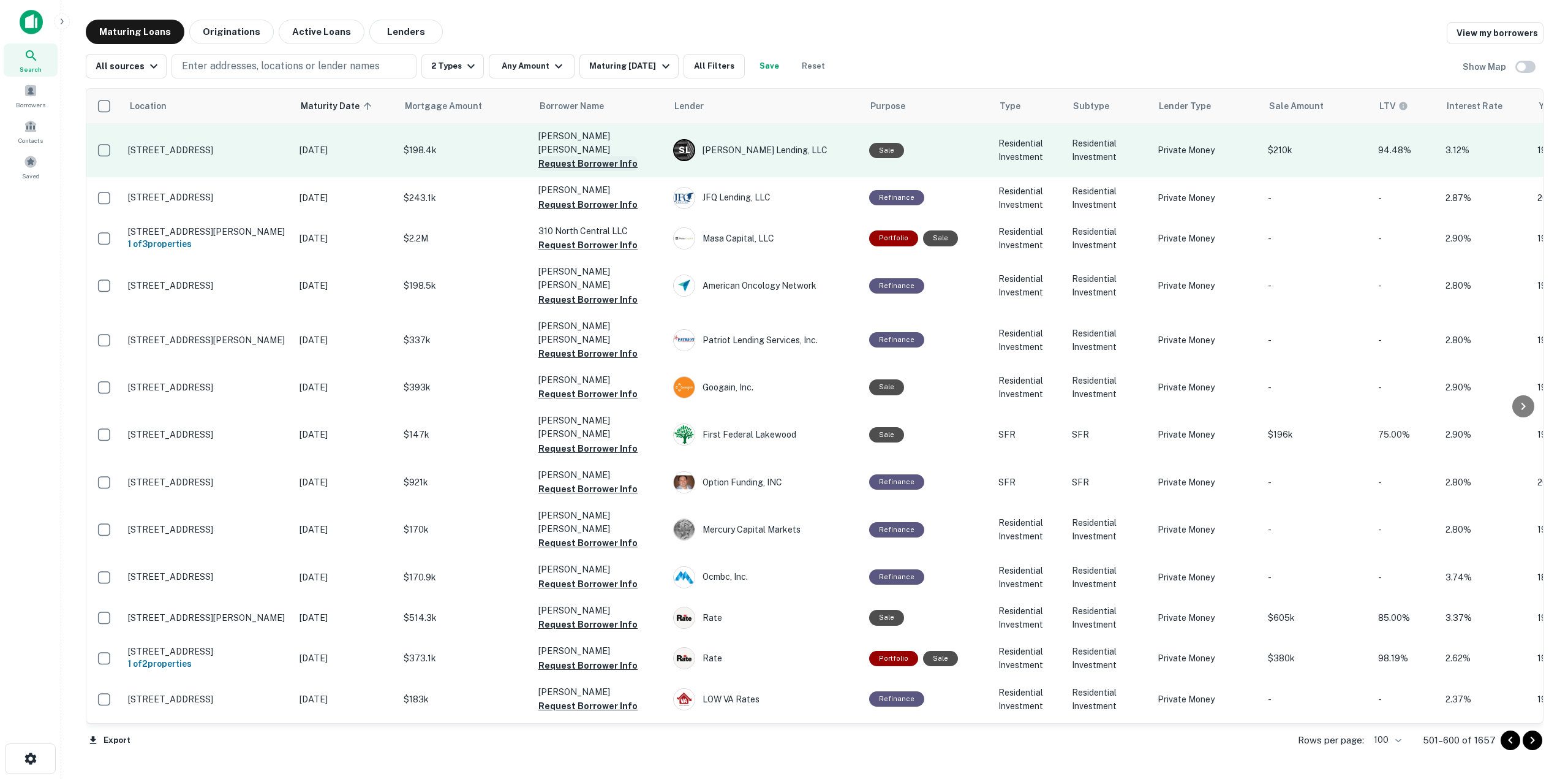
click at [623, 156] on button "Request Borrower Info" at bounding box center [588, 164] width 99 height 15
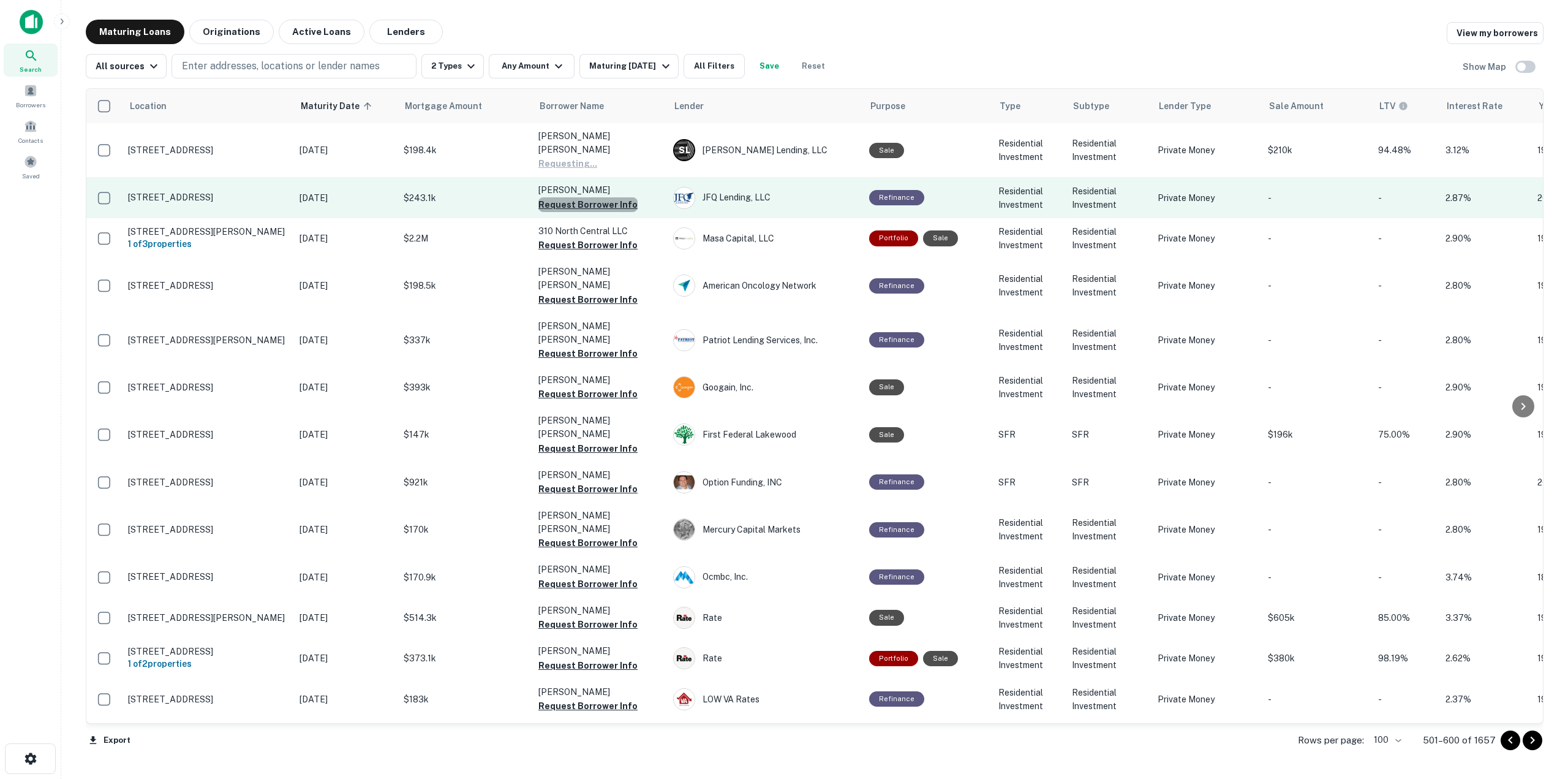
click at [618, 198] on button "Request Borrower Info" at bounding box center [588, 205] width 99 height 15
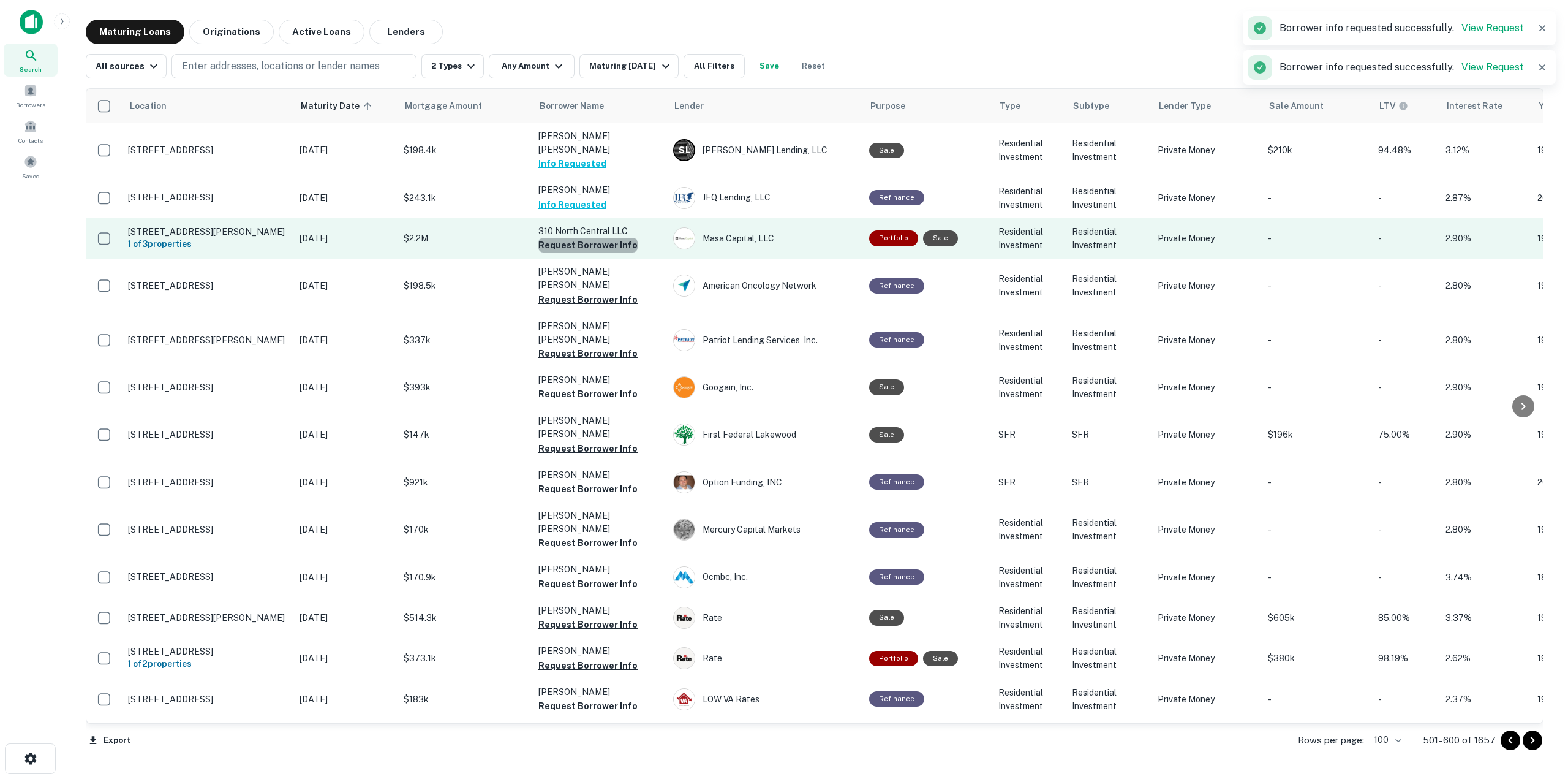
click at [617, 238] on button "Request Borrower Info" at bounding box center [588, 245] width 99 height 15
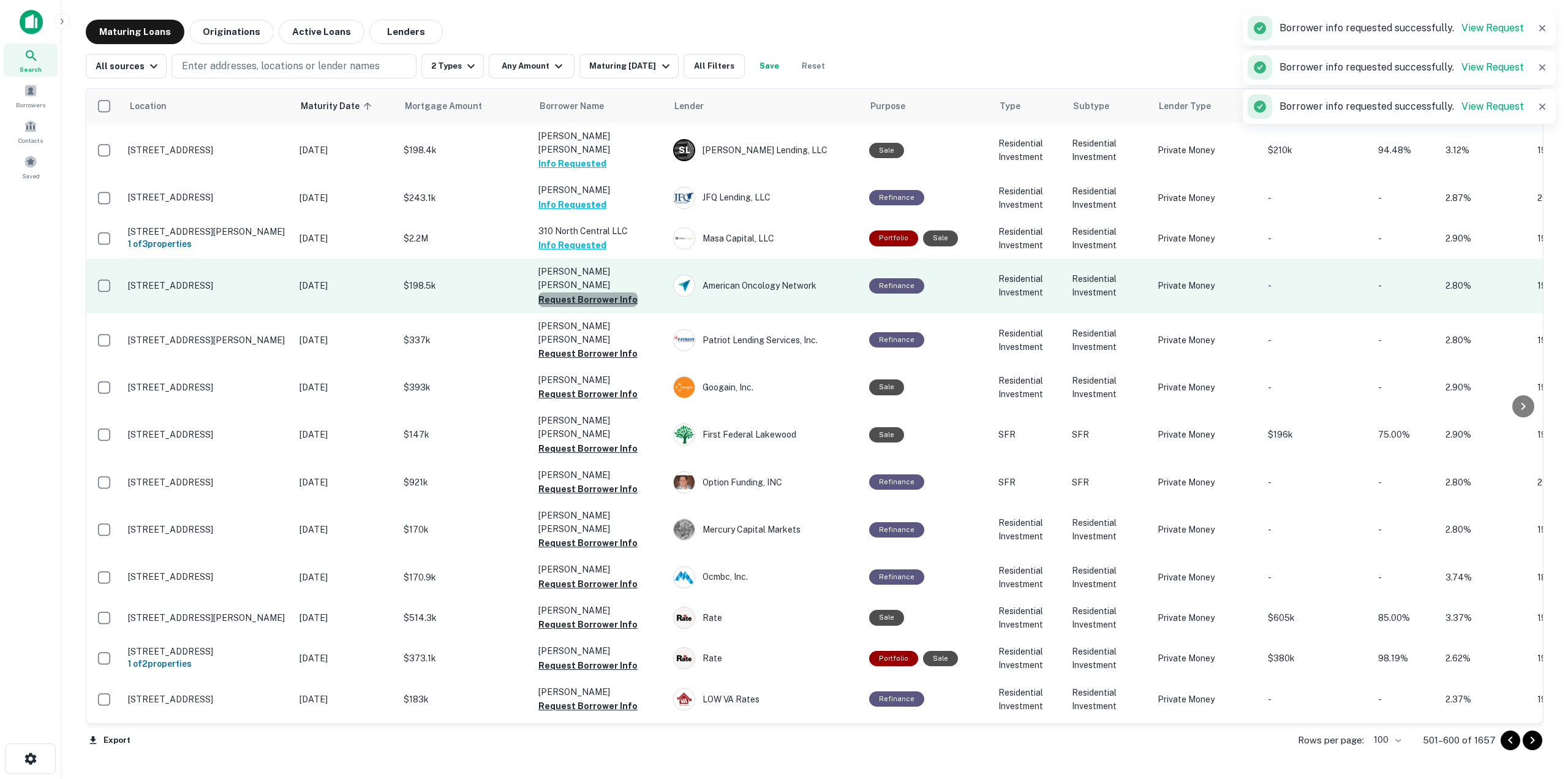
click at [619, 292] on button "Request Borrower Info" at bounding box center [588, 299] width 99 height 15
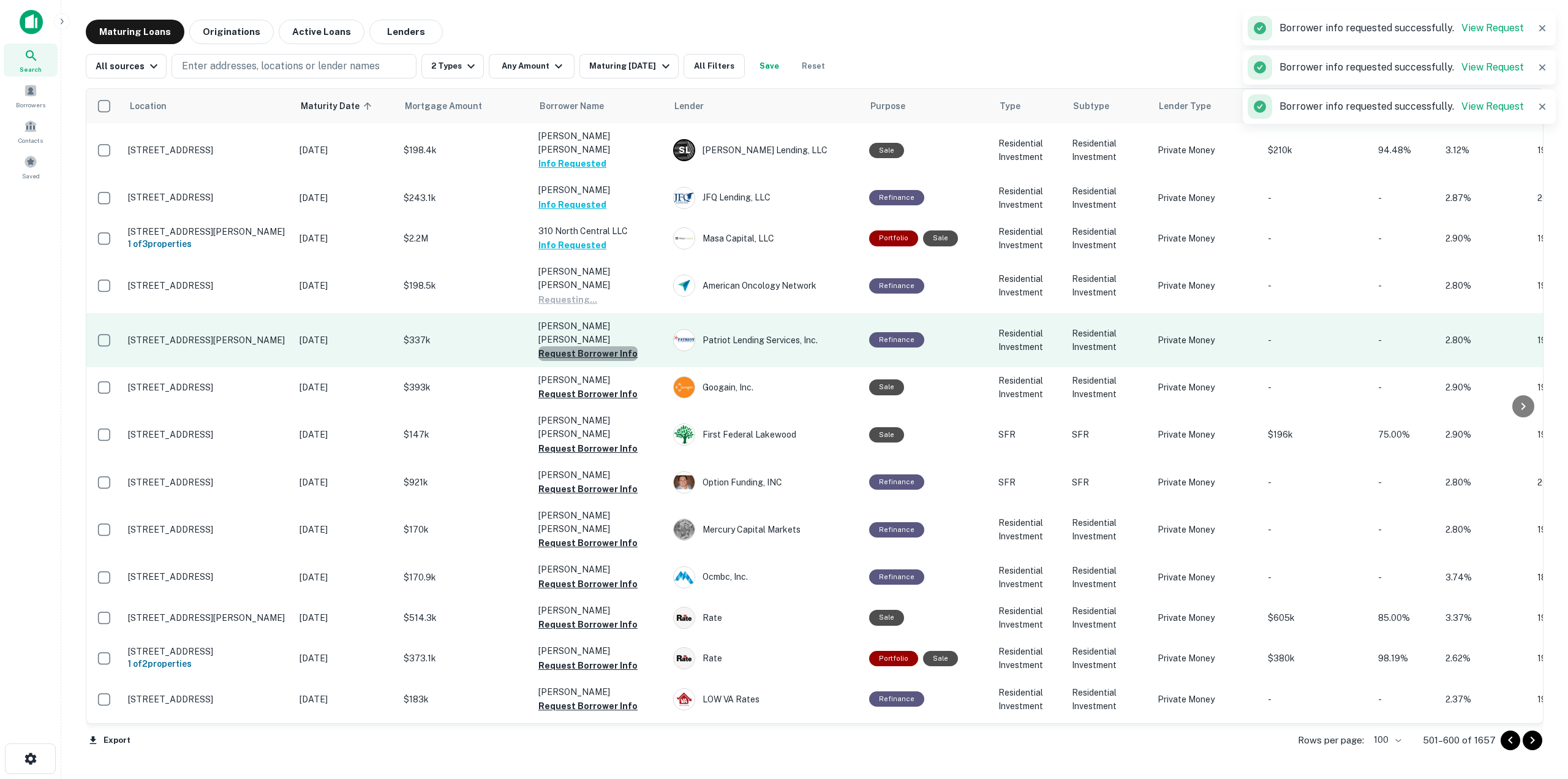
click at [623, 346] on button "Request Borrower Info" at bounding box center [588, 353] width 99 height 15
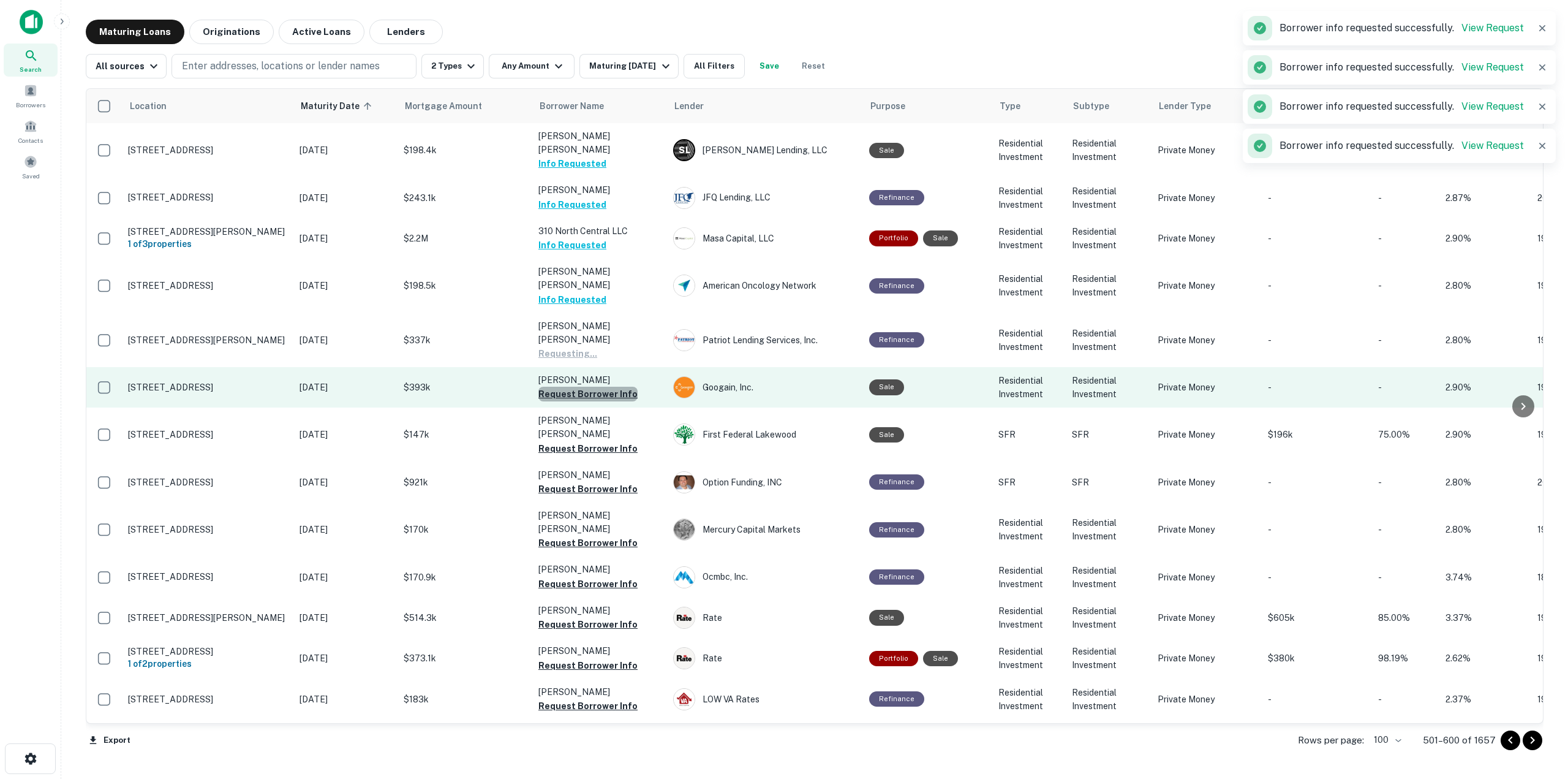
click at [616, 387] on button "Request Borrower Info" at bounding box center [588, 394] width 99 height 15
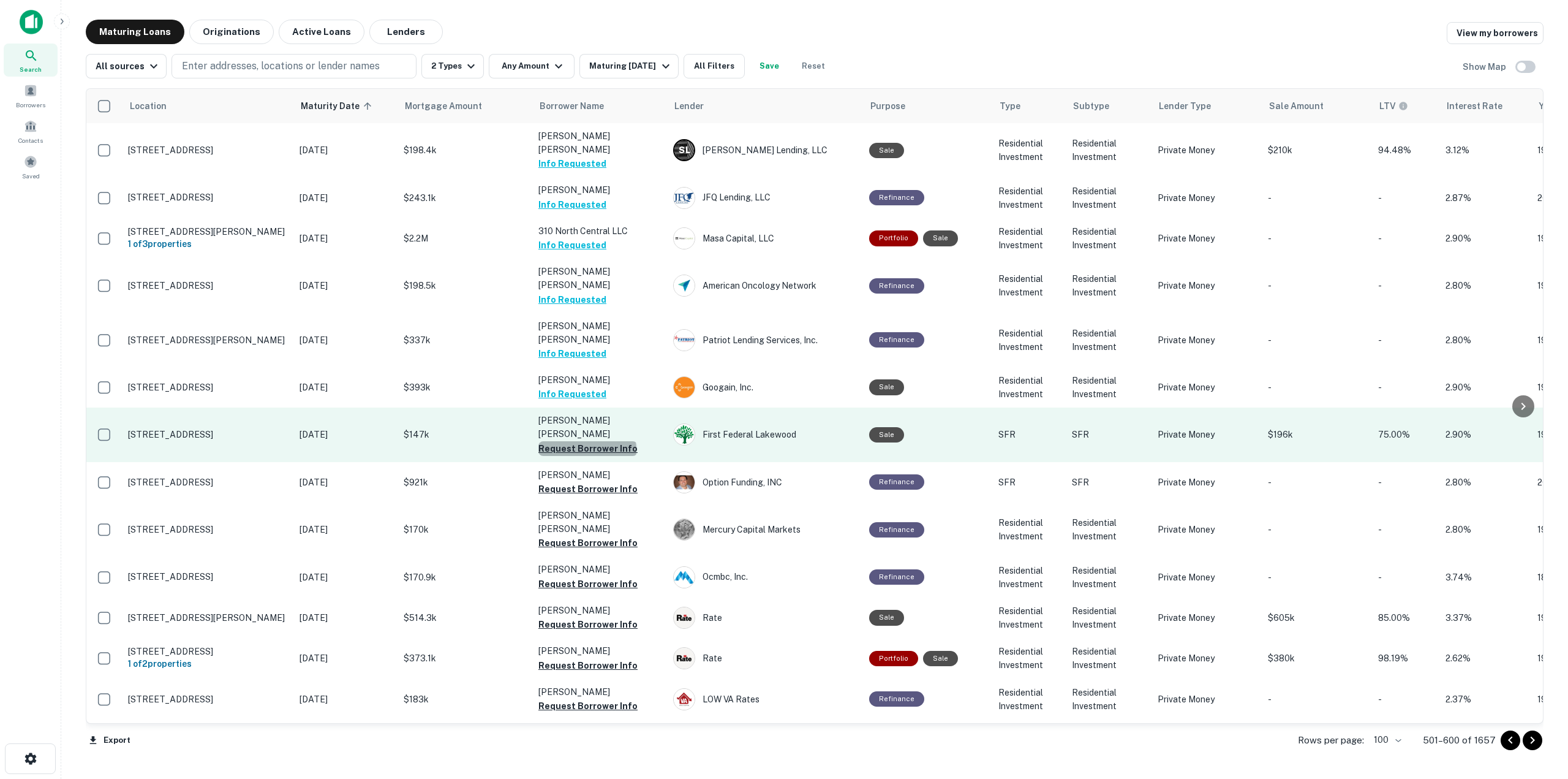
click at [587, 441] on button "Request Borrower Info" at bounding box center [588, 448] width 99 height 15
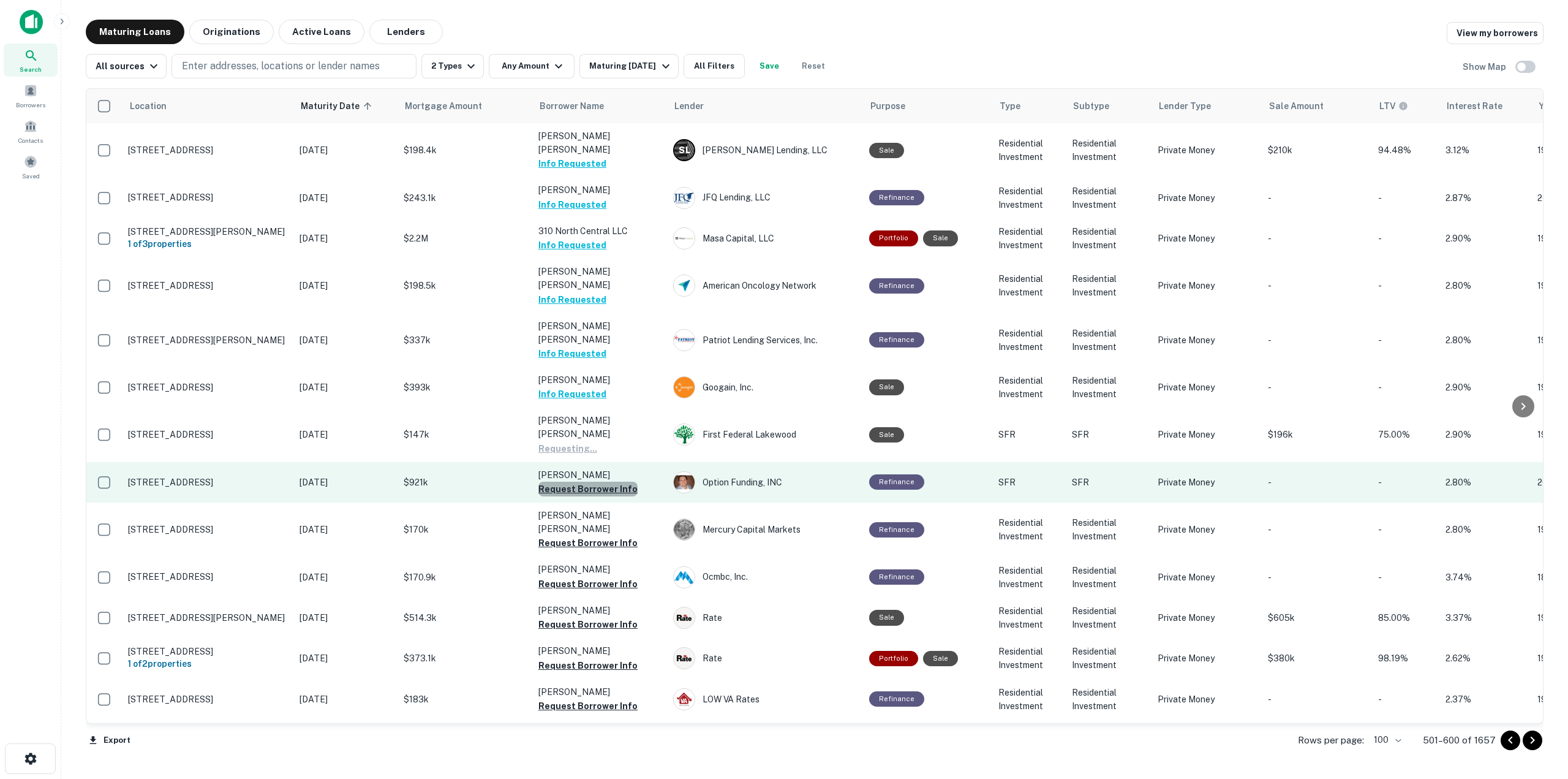
click at [601, 482] on button "Request Borrower Info" at bounding box center [588, 489] width 99 height 15
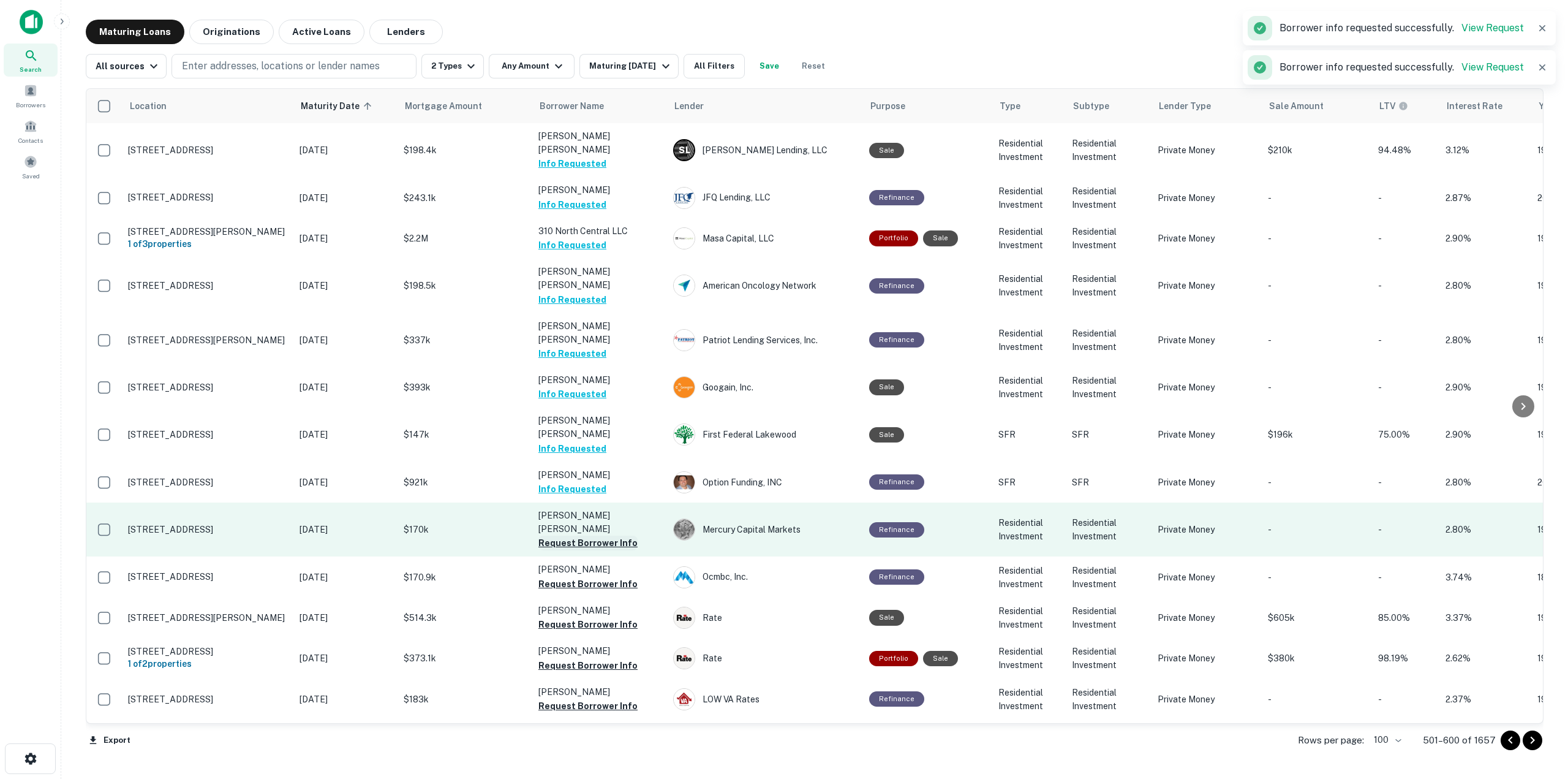
click at [606, 536] on button "Request Borrower Info" at bounding box center [588, 543] width 99 height 15
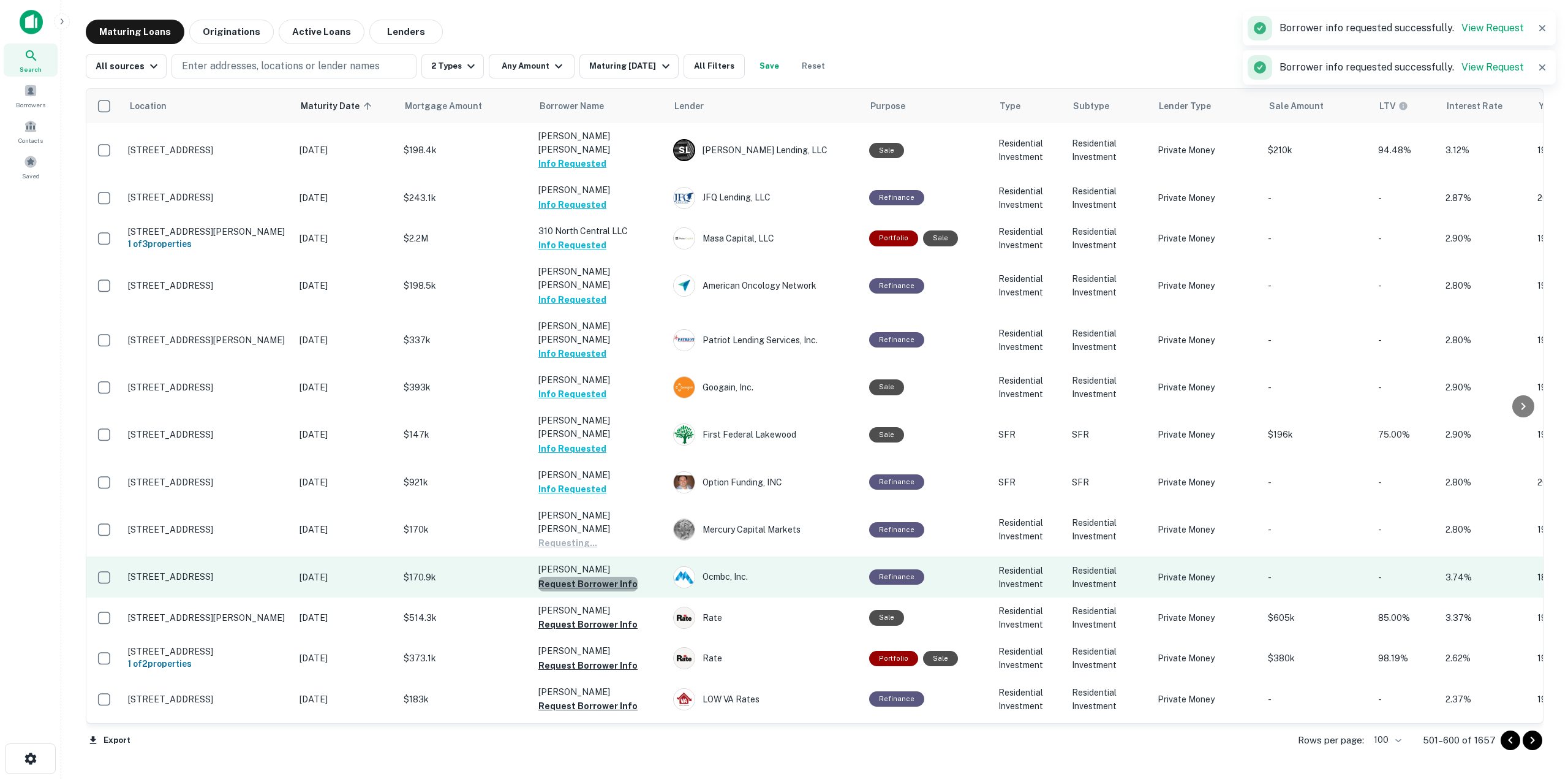
click at [607, 577] on button "Request Borrower Info" at bounding box center [588, 584] width 99 height 15
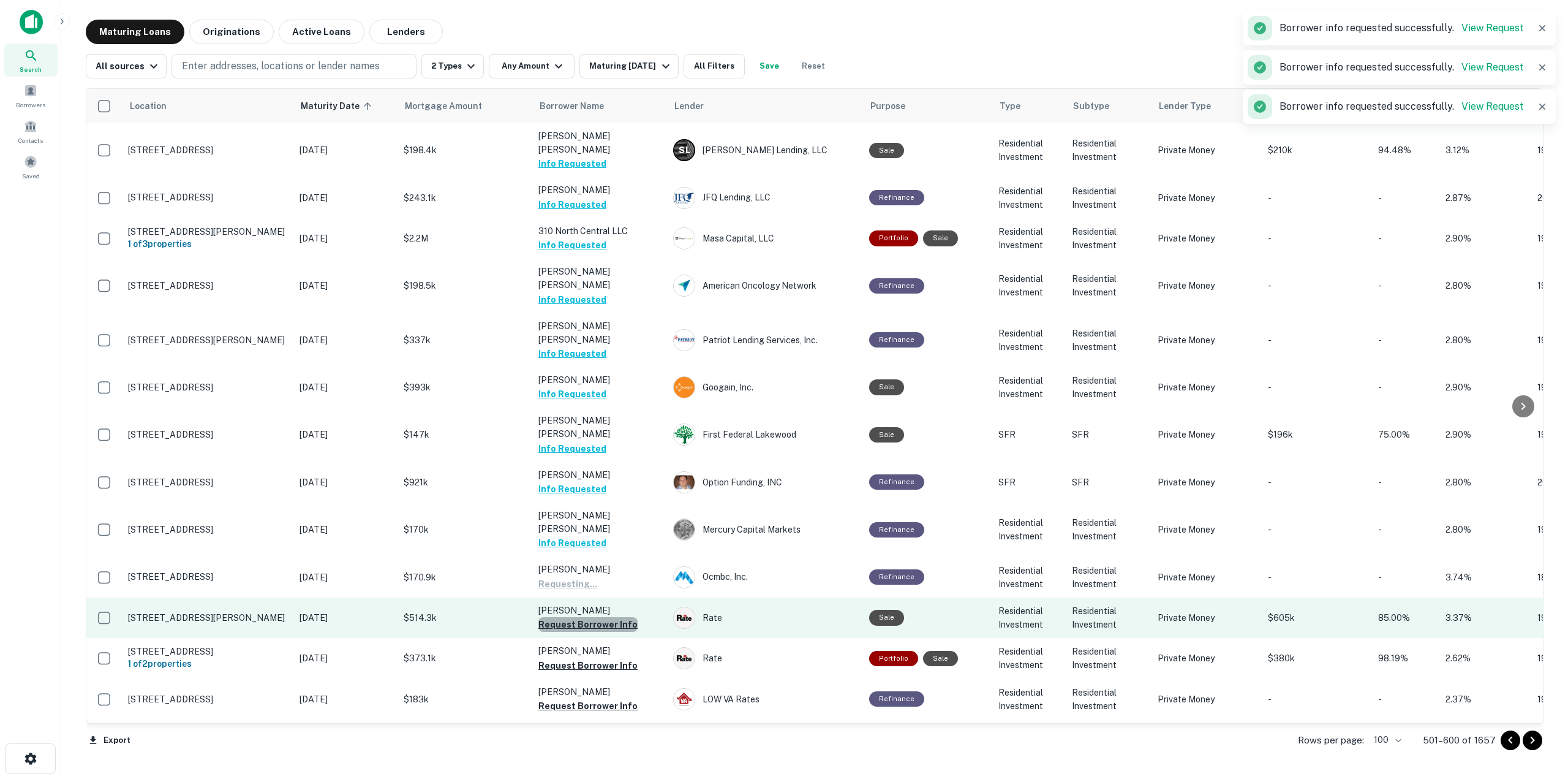
click at [607, 617] on button "Request Borrower Info" at bounding box center [588, 624] width 99 height 15
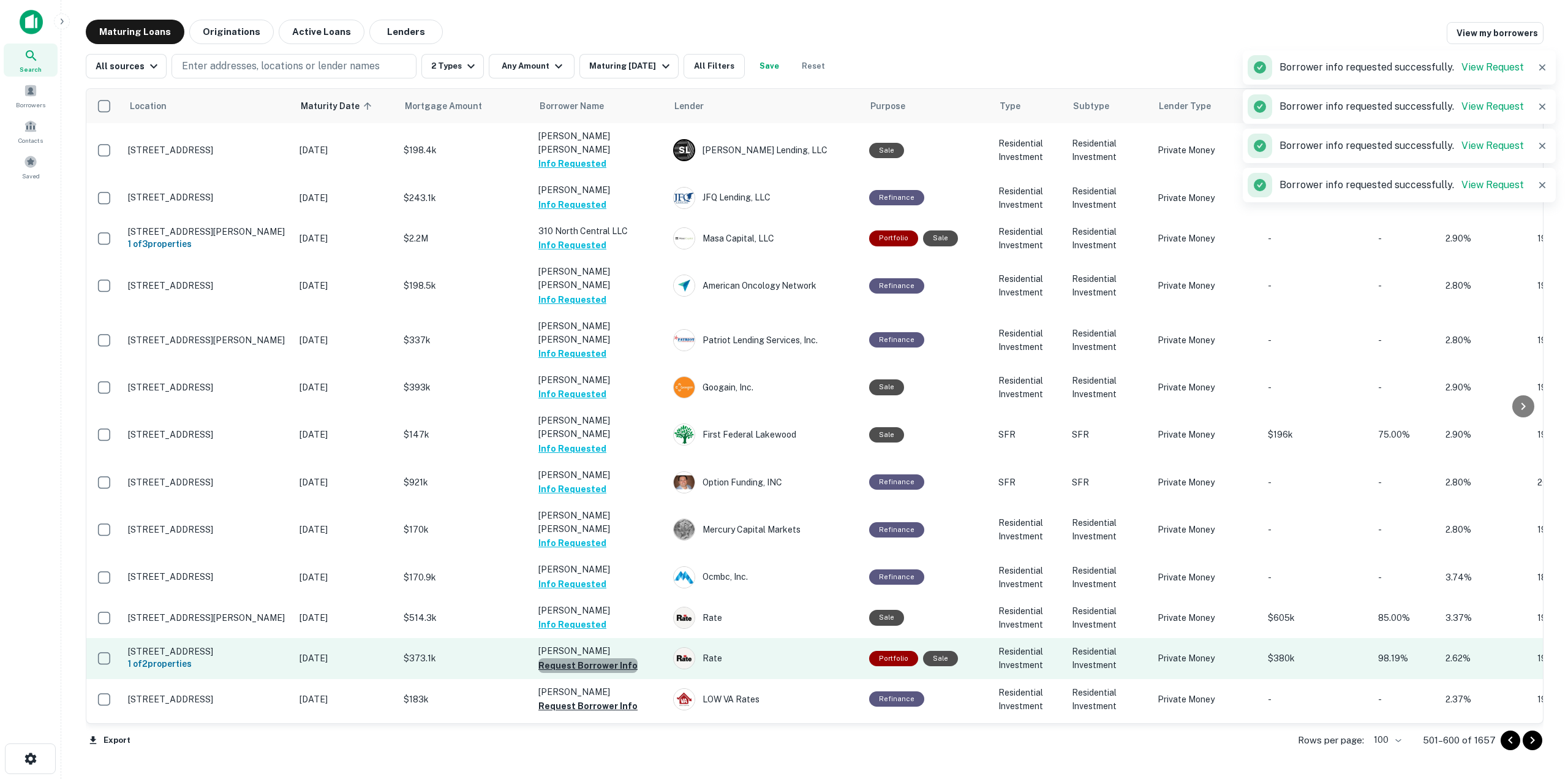
click at [607, 658] on button "Request Borrower Info" at bounding box center [588, 665] width 99 height 15
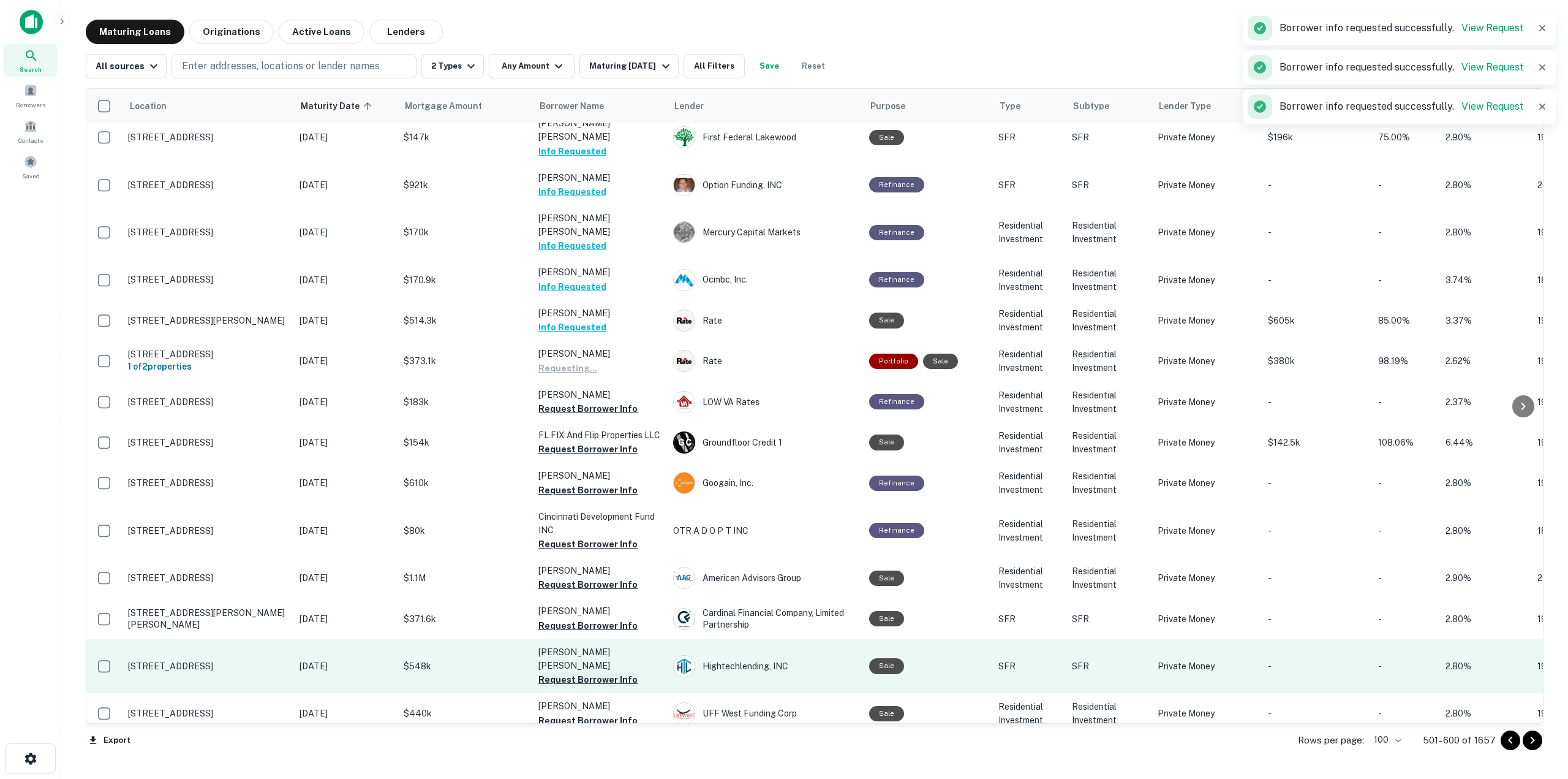
scroll to position [306, 0]
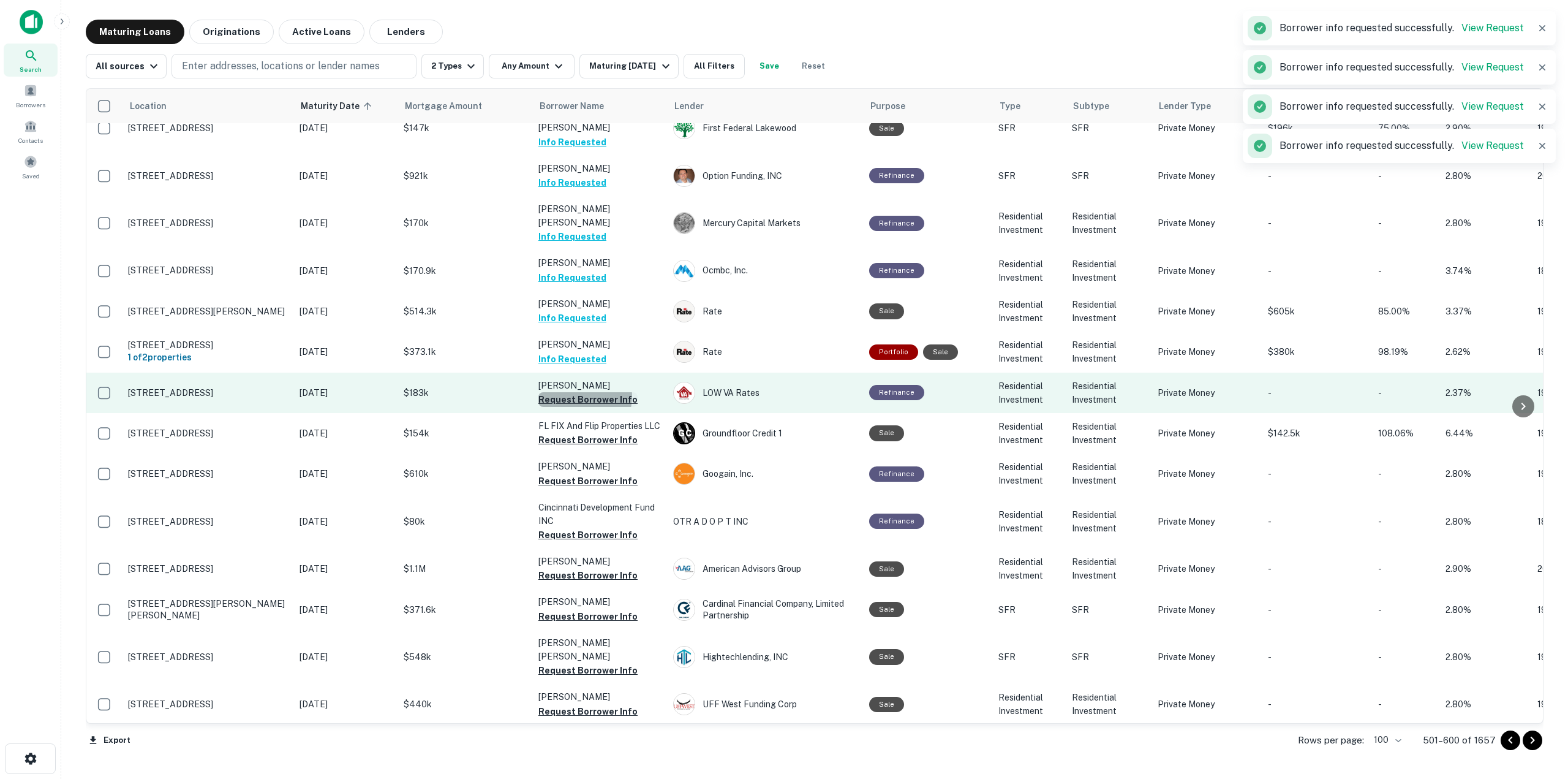
click at [580, 392] on button "Request Borrower Info" at bounding box center [588, 399] width 99 height 15
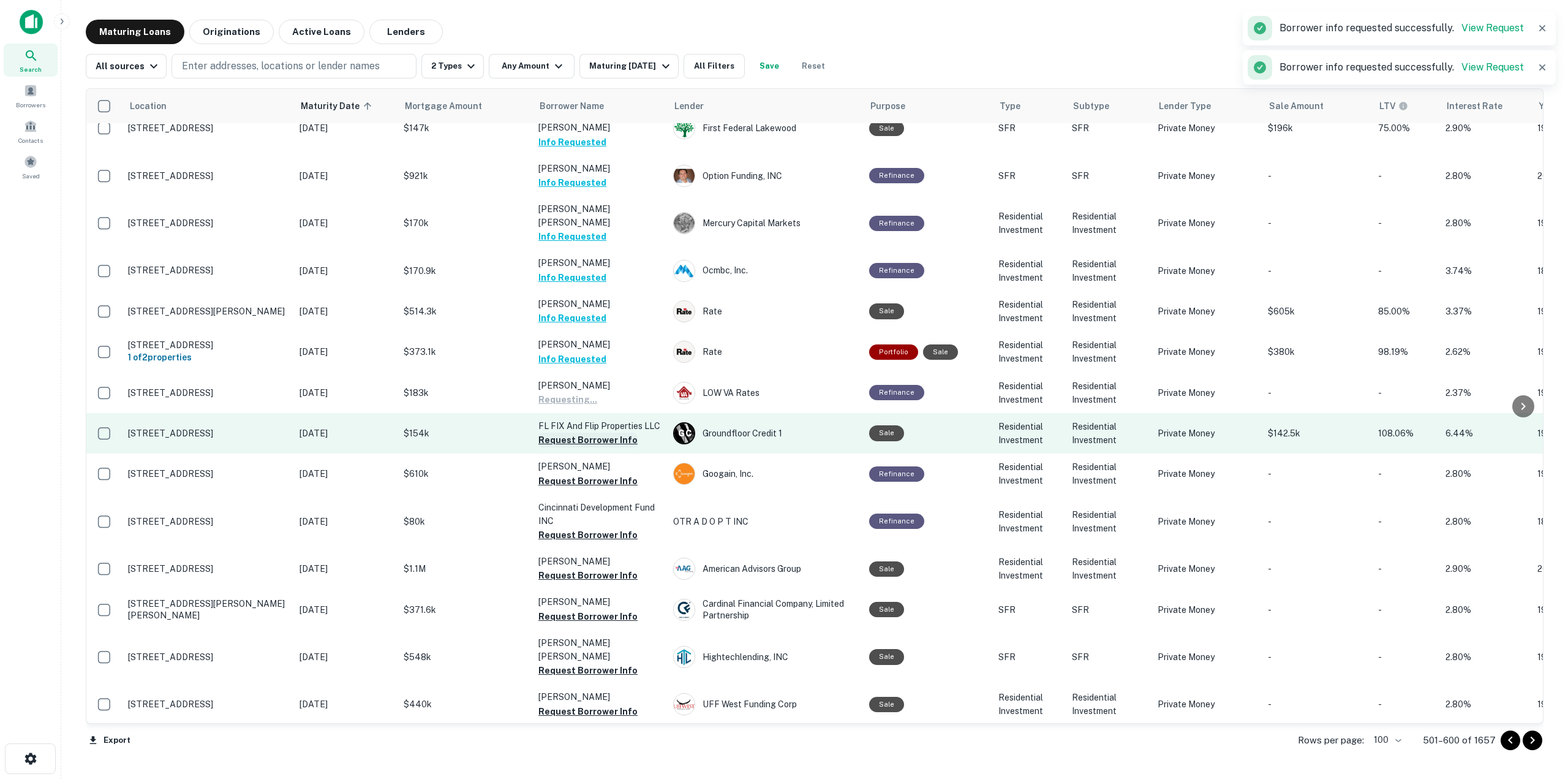
click at [591, 433] on button "Request Borrower Info" at bounding box center [588, 440] width 99 height 15
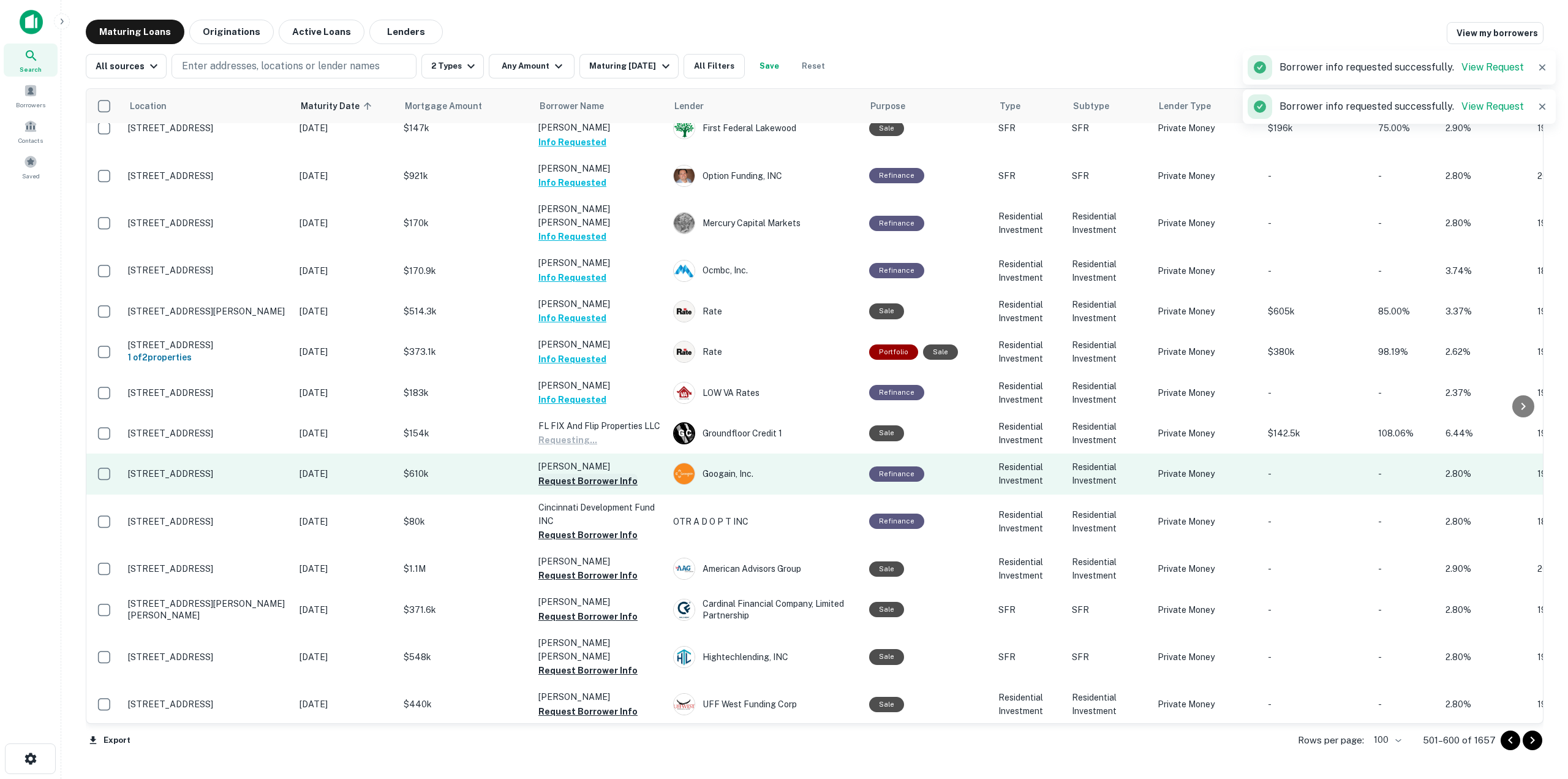
click at [607, 474] on button "Request Borrower Info" at bounding box center [588, 481] width 99 height 15
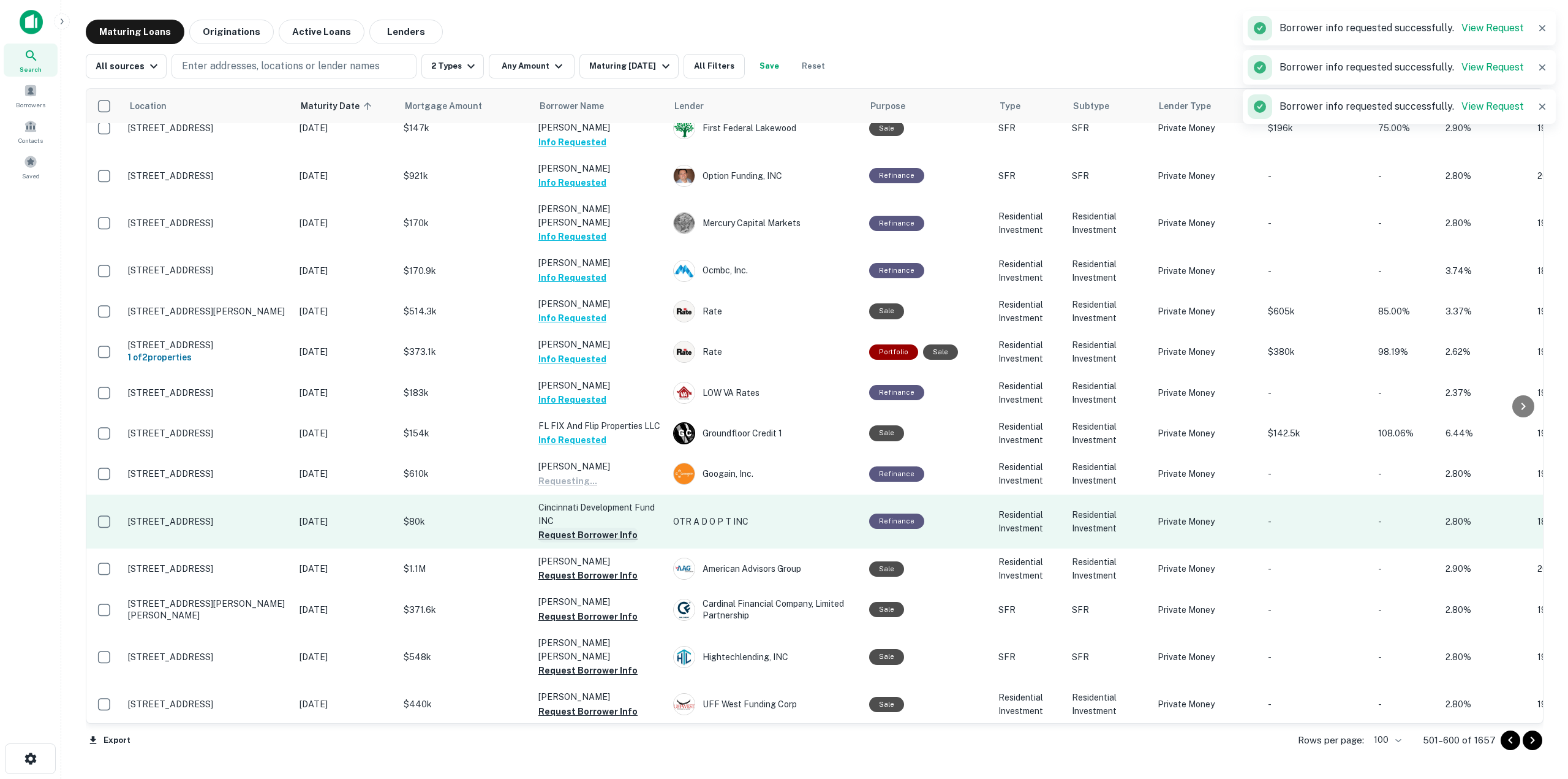
click at [600, 528] on button "Request Borrower Info" at bounding box center [588, 535] width 99 height 15
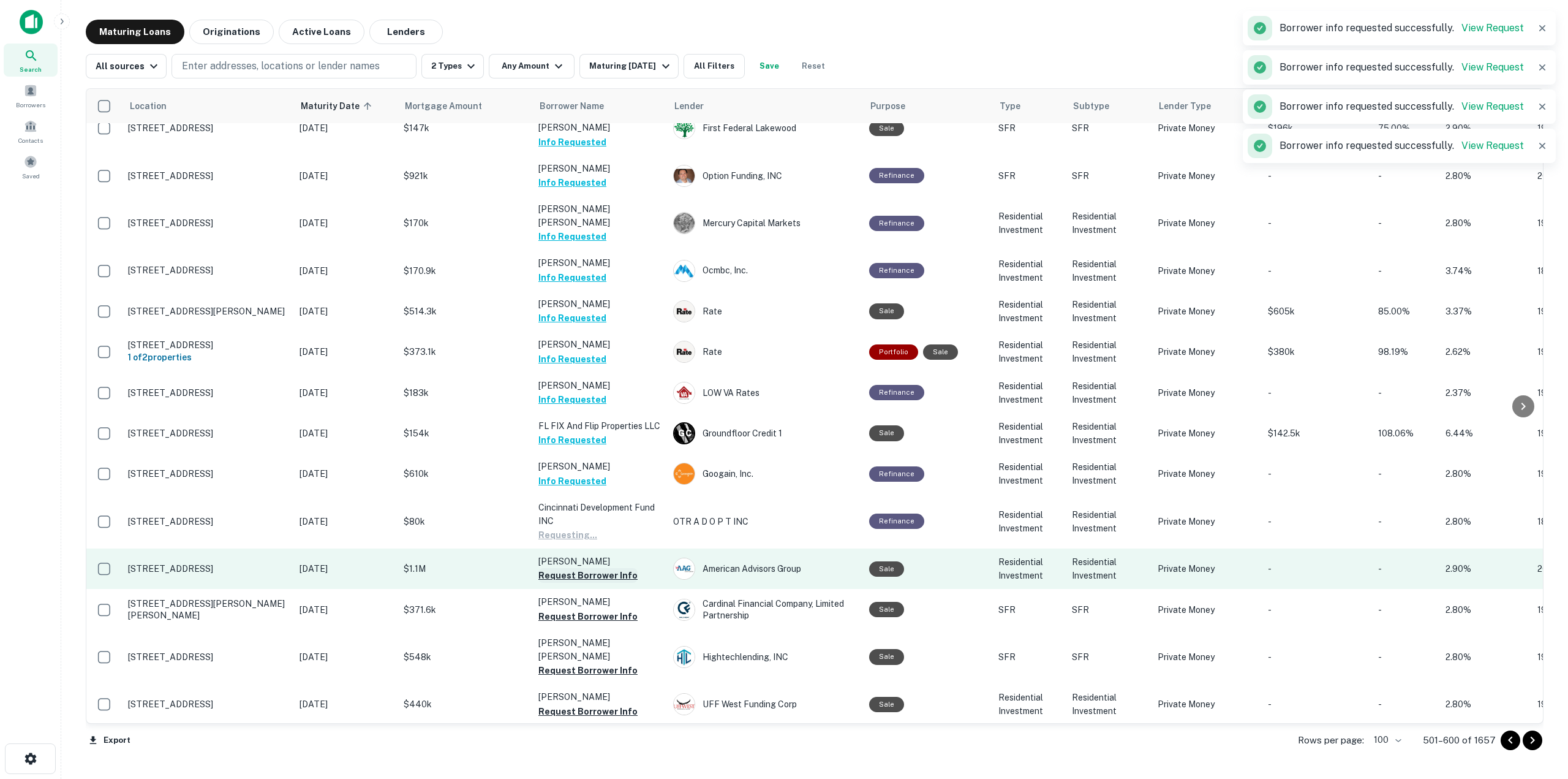
click at [605, 568] on button "Request Borrower Info" at bounding box center [588, 576] width 99 height 15
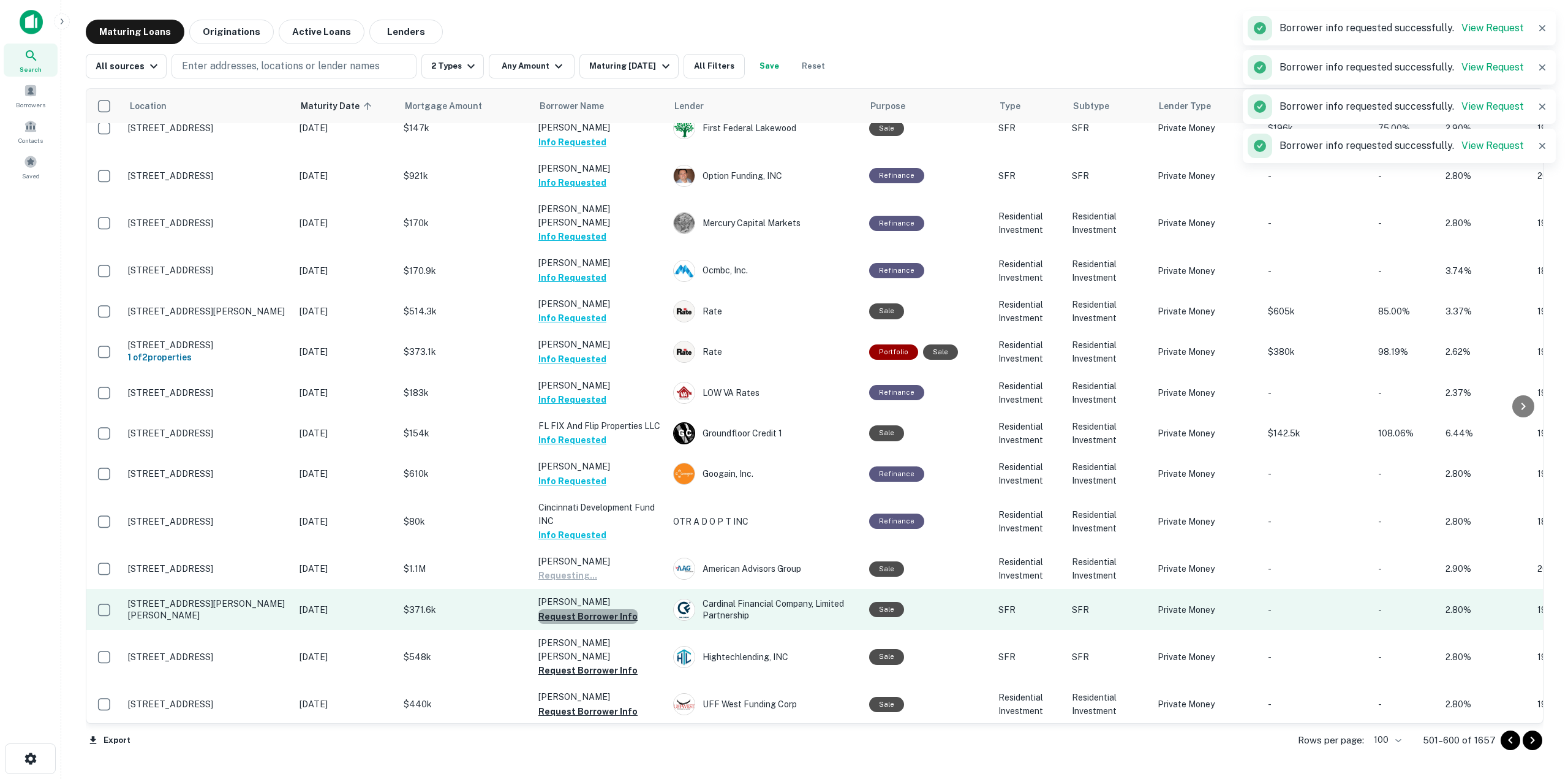
click at [606, 609] on button "Request Borrower Info" at bounding box center [588, 616] width 99 height 15
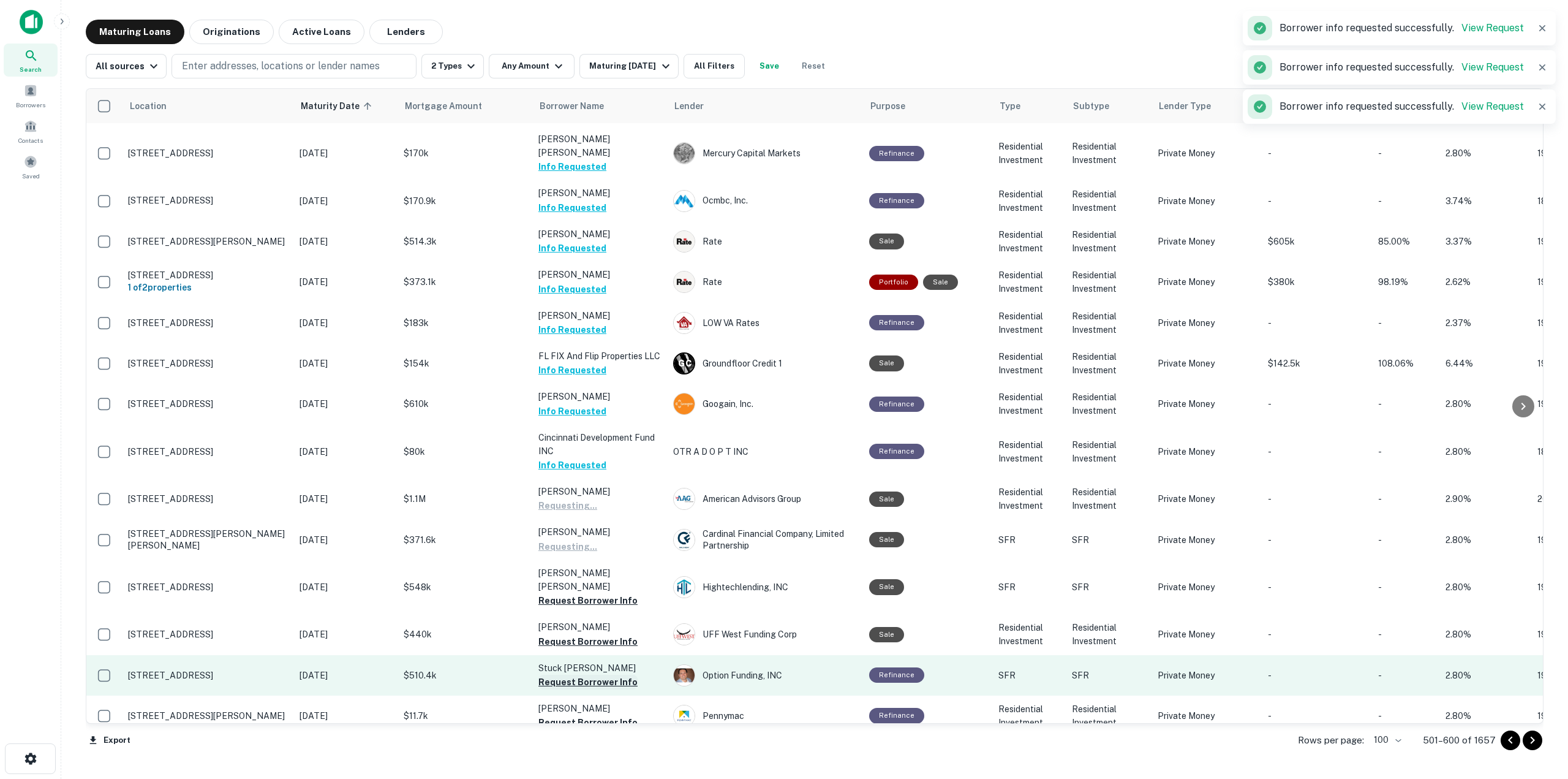
scroll to position [429, 0]
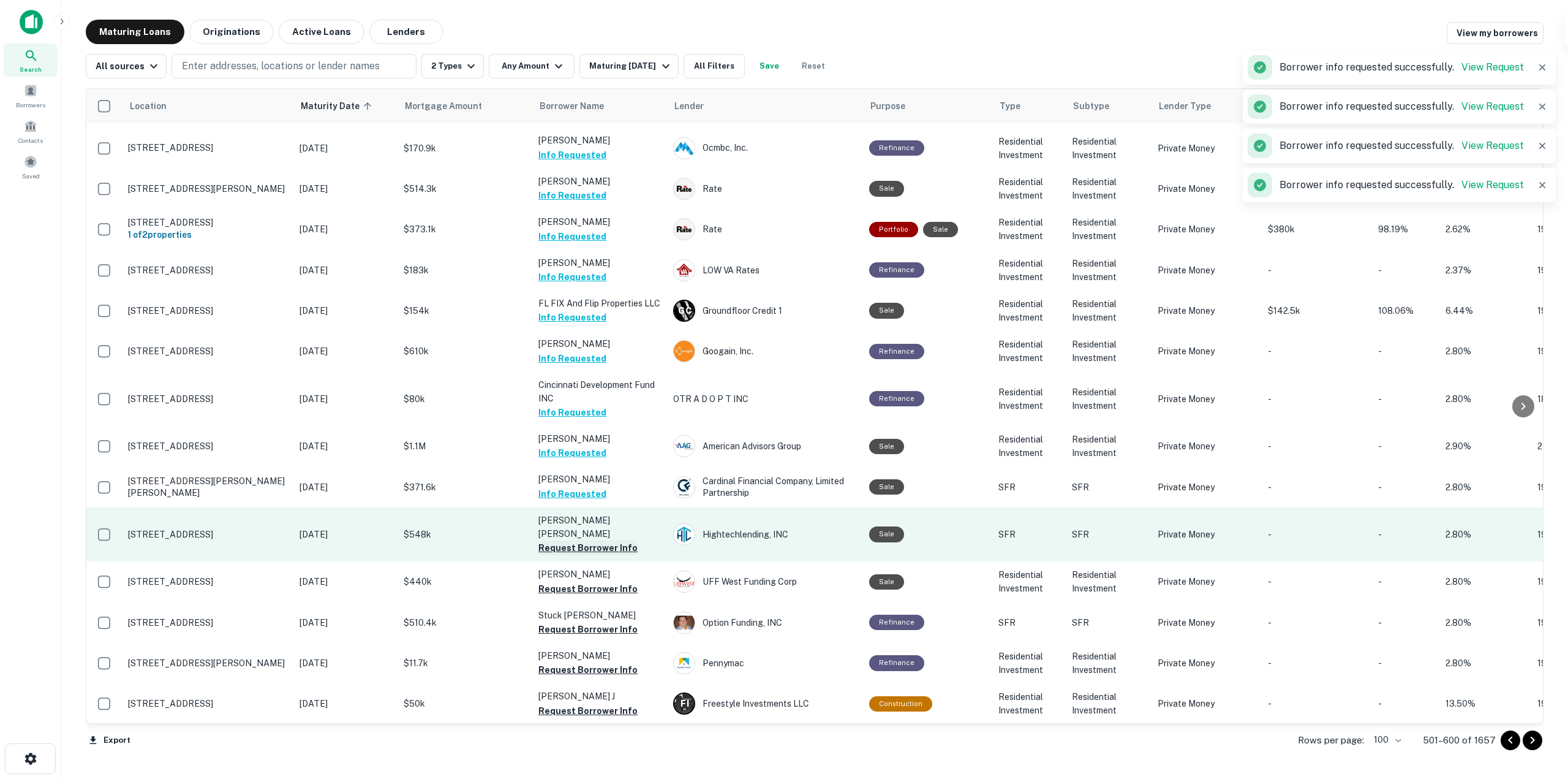
click at [615, 541] on button "Request Borrower Info" at bounding box center [588, 548] width 99 height 15
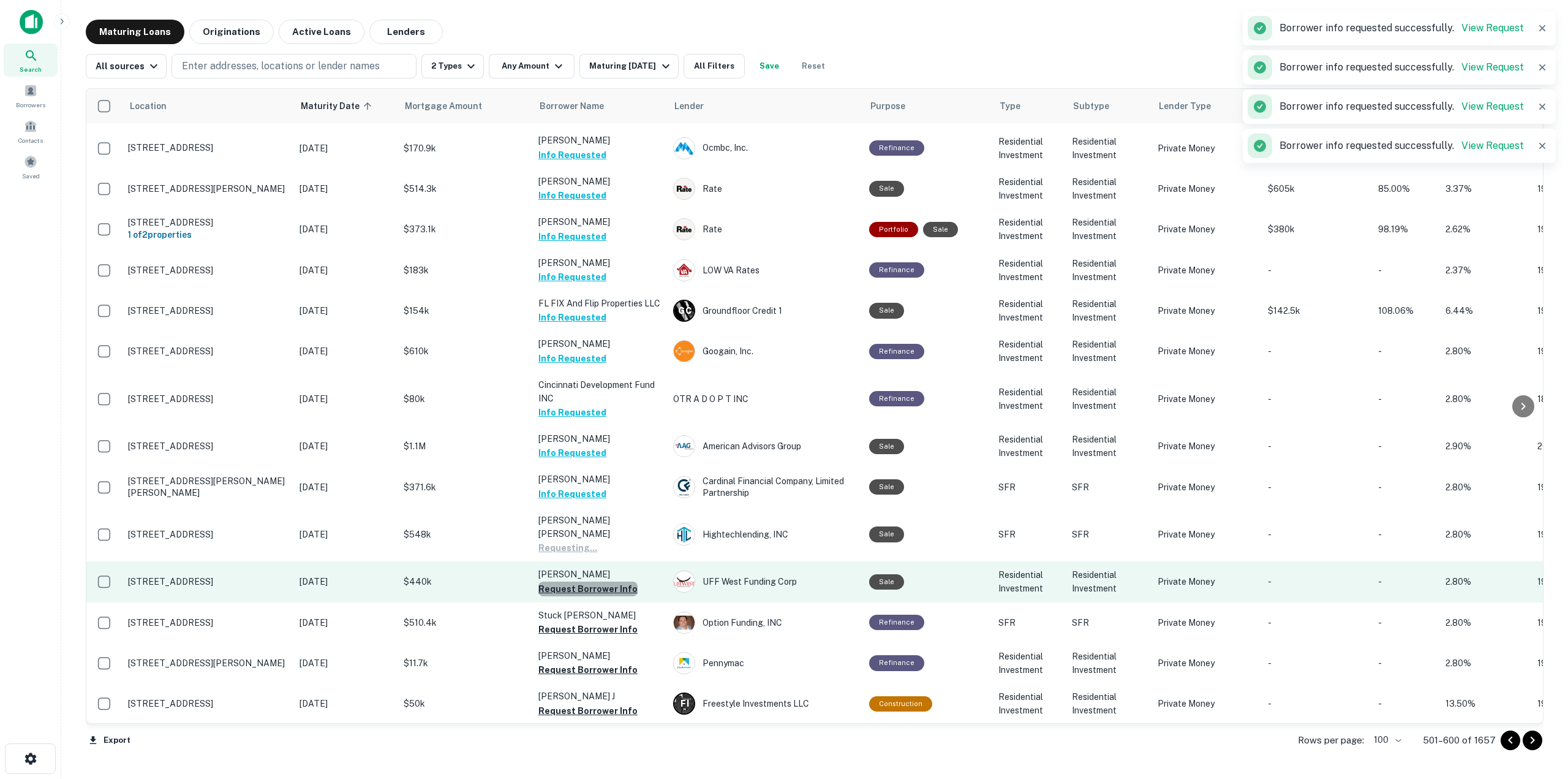
click at [609, 581] on button "Request Borrower Info" at bounding box center [588, 588] width 99 height 15
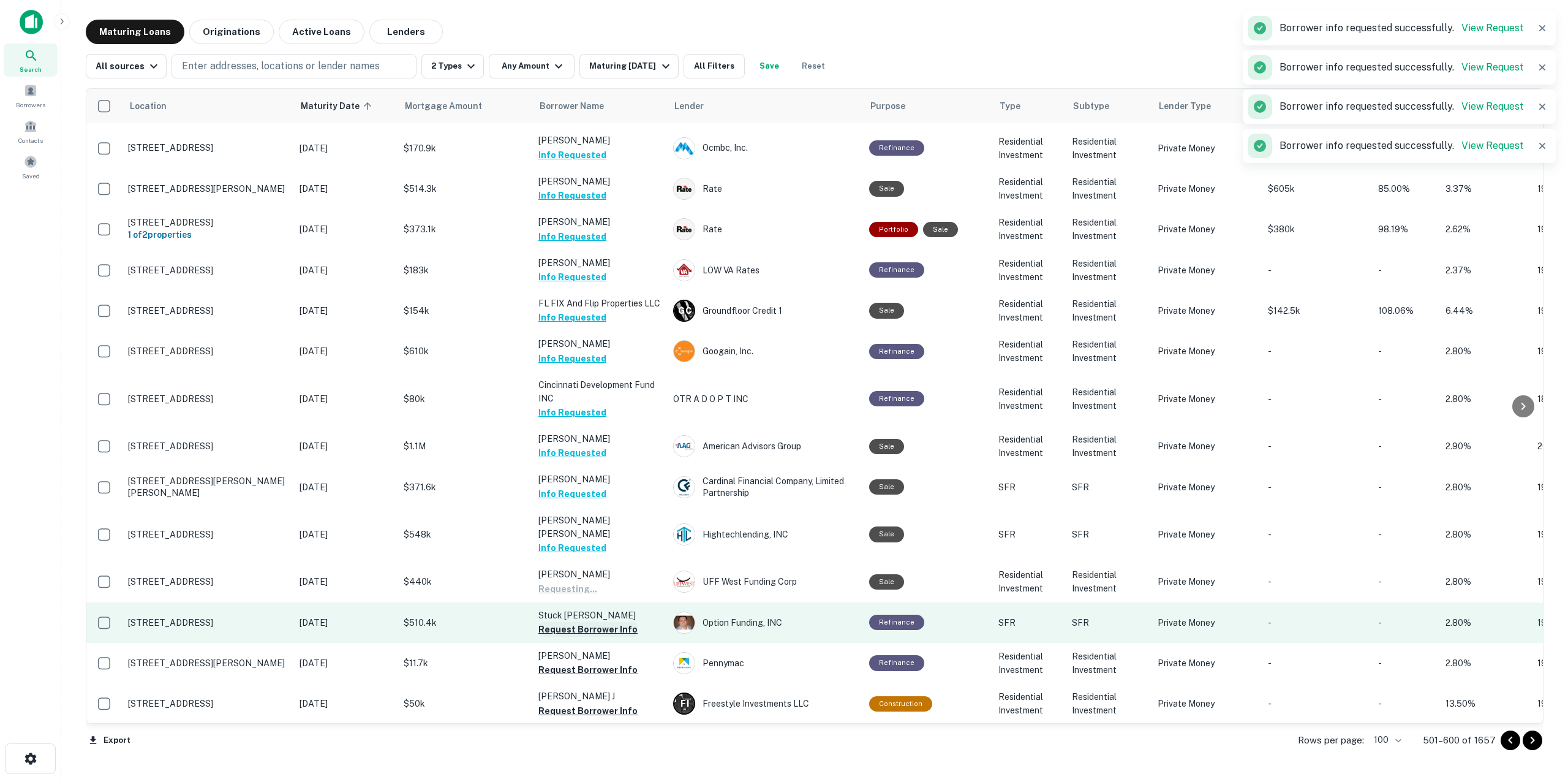
click at [614, 622] on button "Request Borrower Info" at bounding box center [588, 629] width 99 height 15
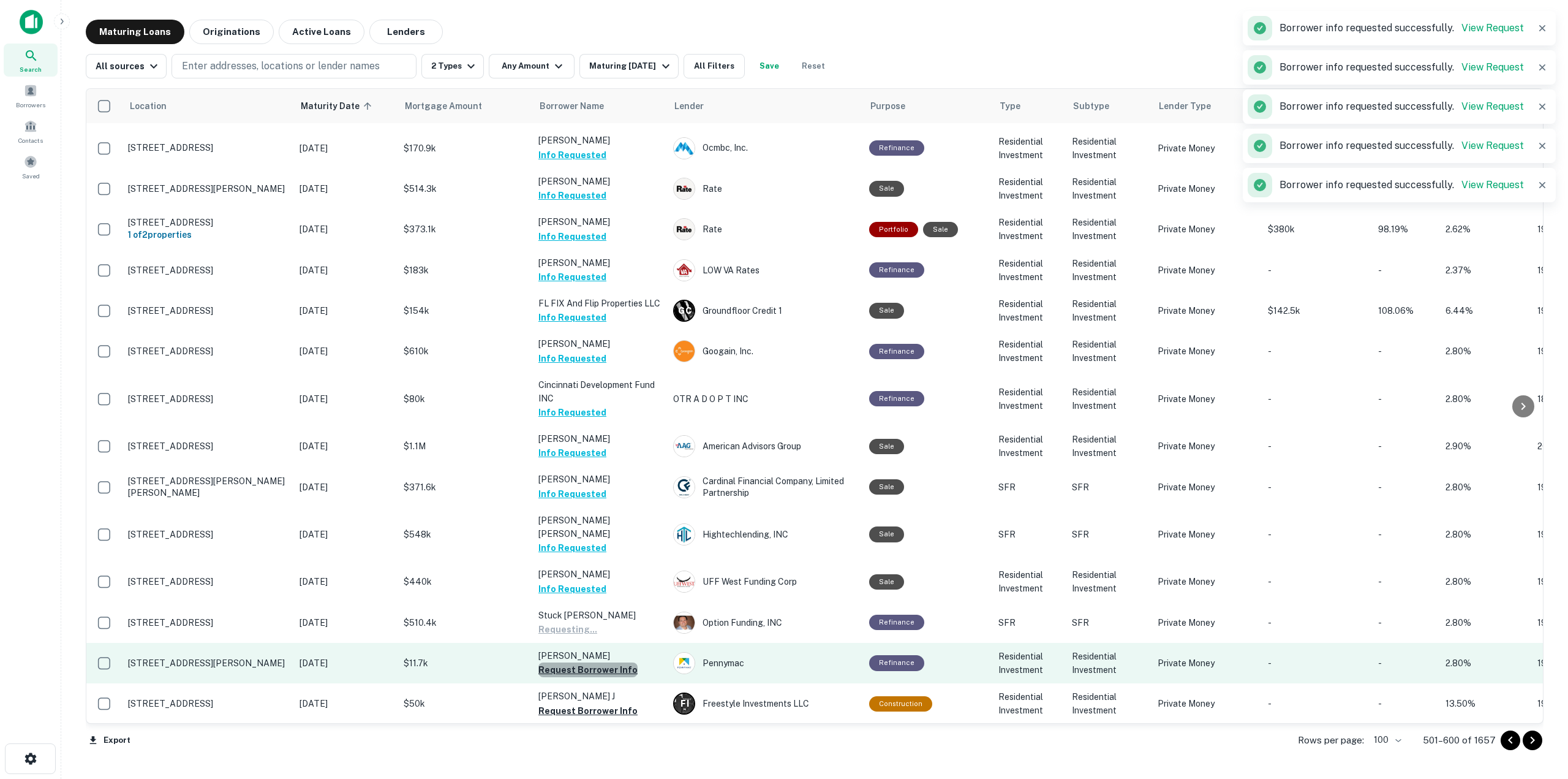
click at [607, 662] on button "Request Borrower Info" at bounding box center [588, 670] width 99 height 15
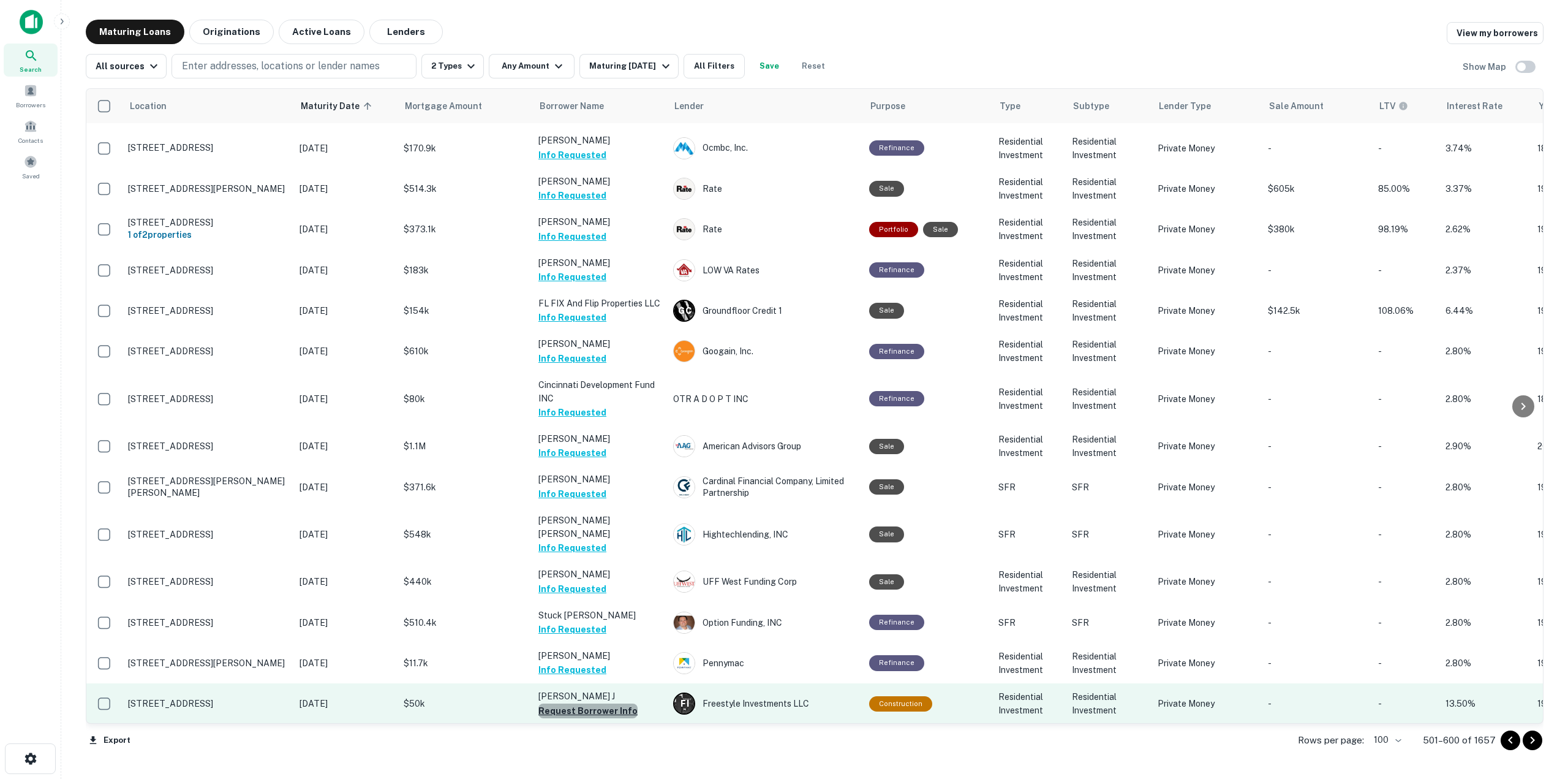
click at [591, 704] on button "Request Borrower Info" at bounding box center [588, 711] width 99 height 15
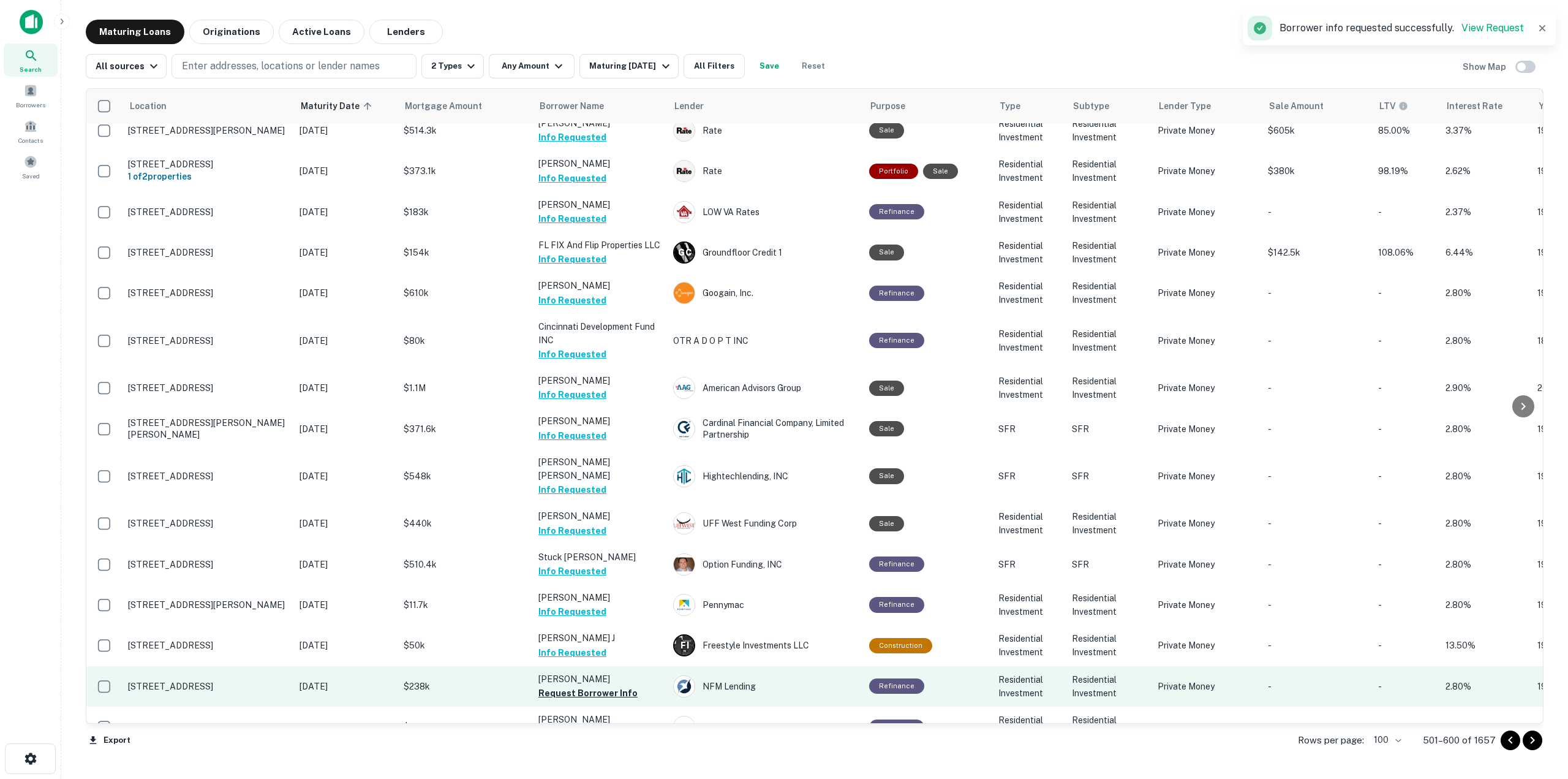
scroll to position [552, 0]
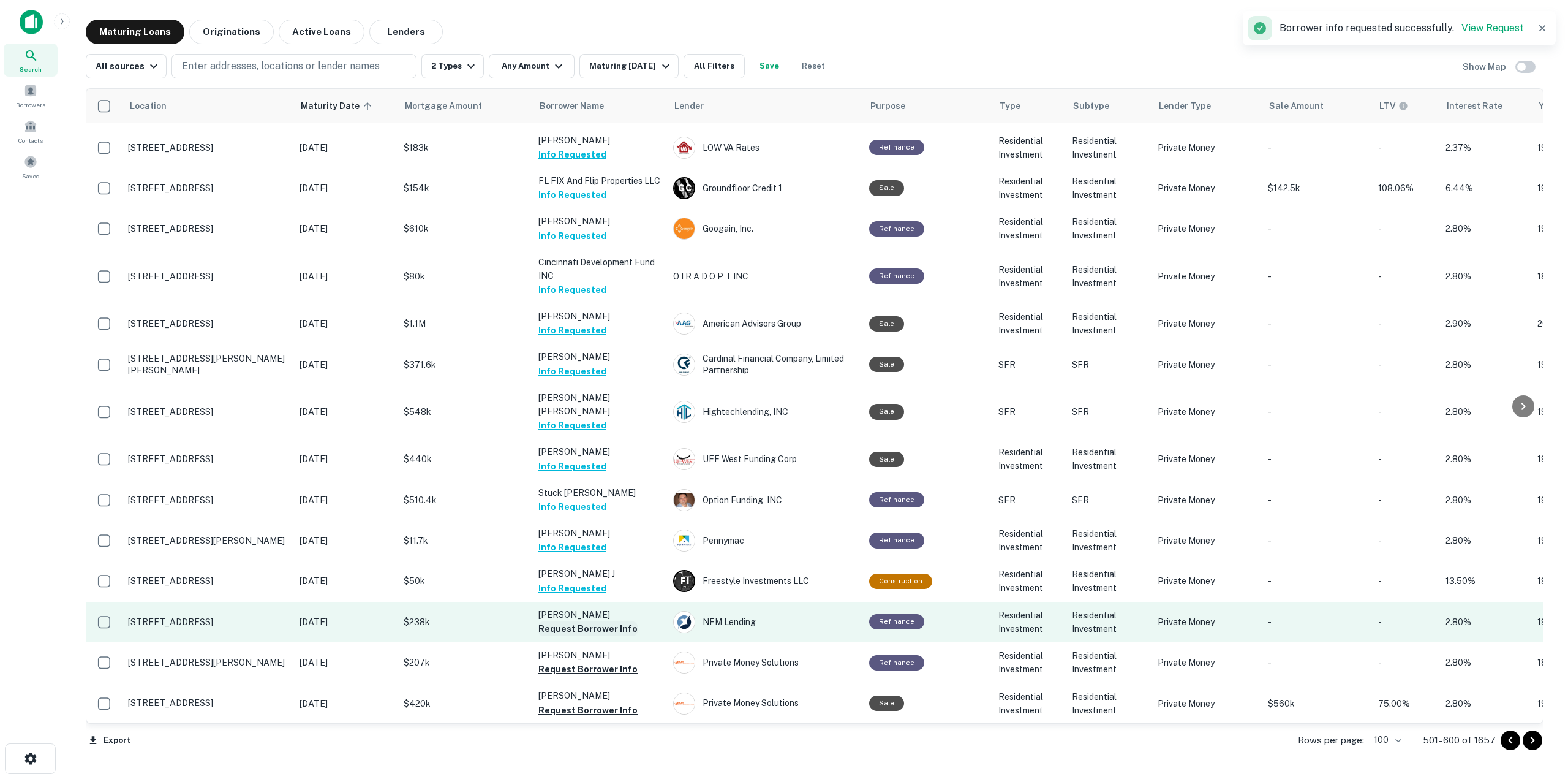
click at [617, 621] on button "Request Borrower Info" at bounding box center [588, 628] width 99 height 15
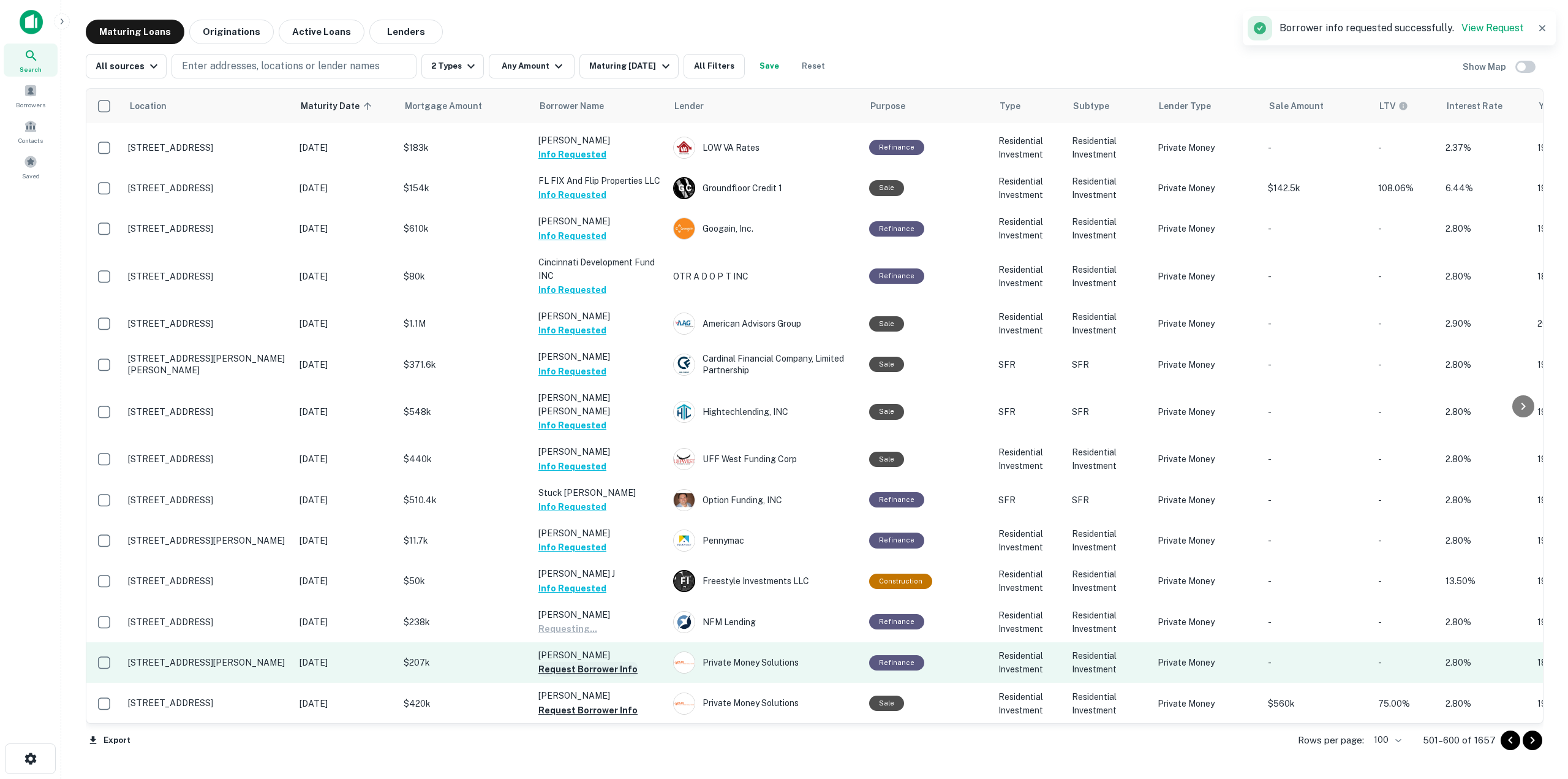
click at [626, 662] on button "Request Borrower Info" at bounding box center [588, 669] width 99 height 15
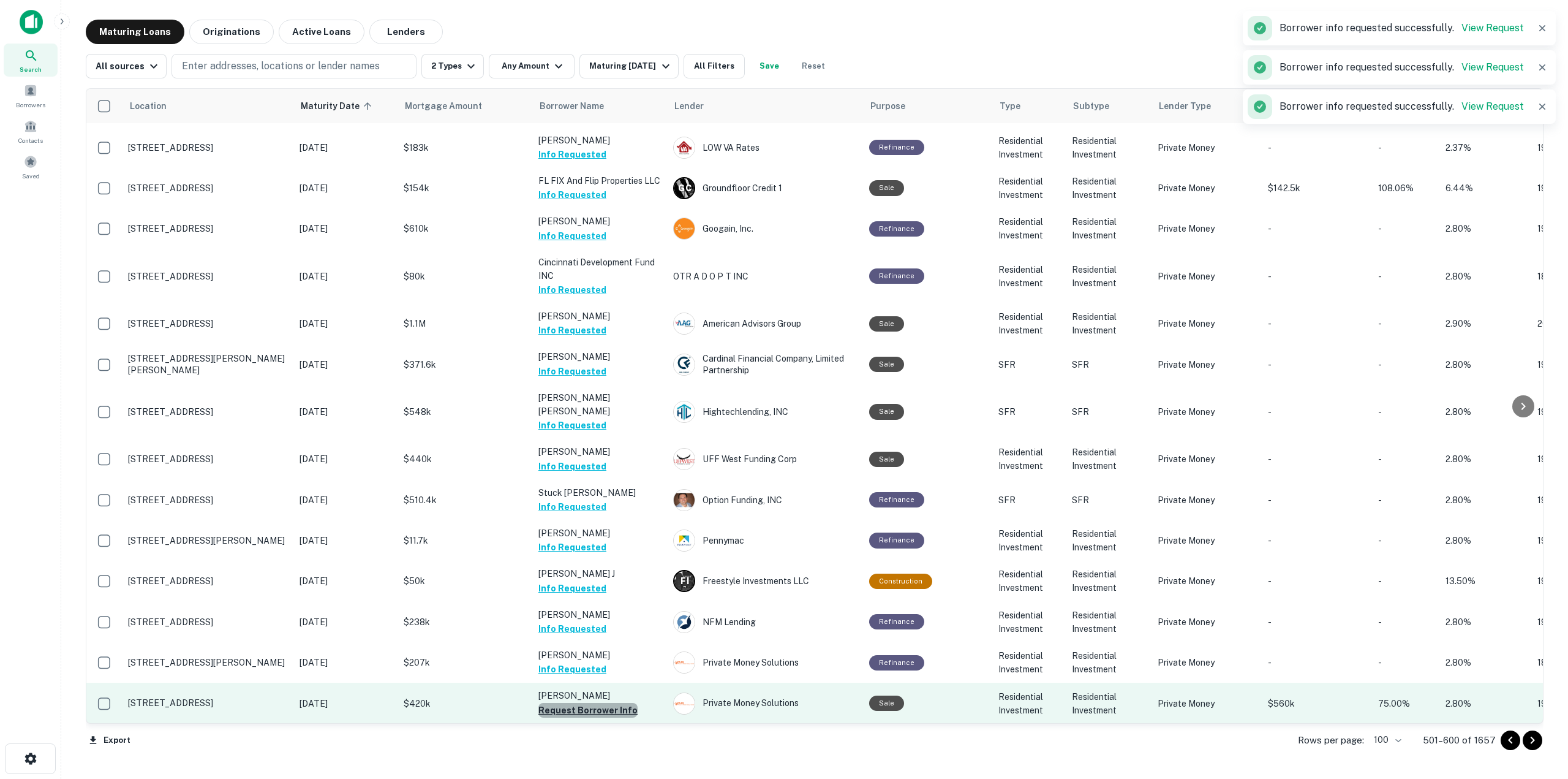
click at [625, 703] on button "Request Borrower Info" at bounding box center [588, 710] width 99 height 15
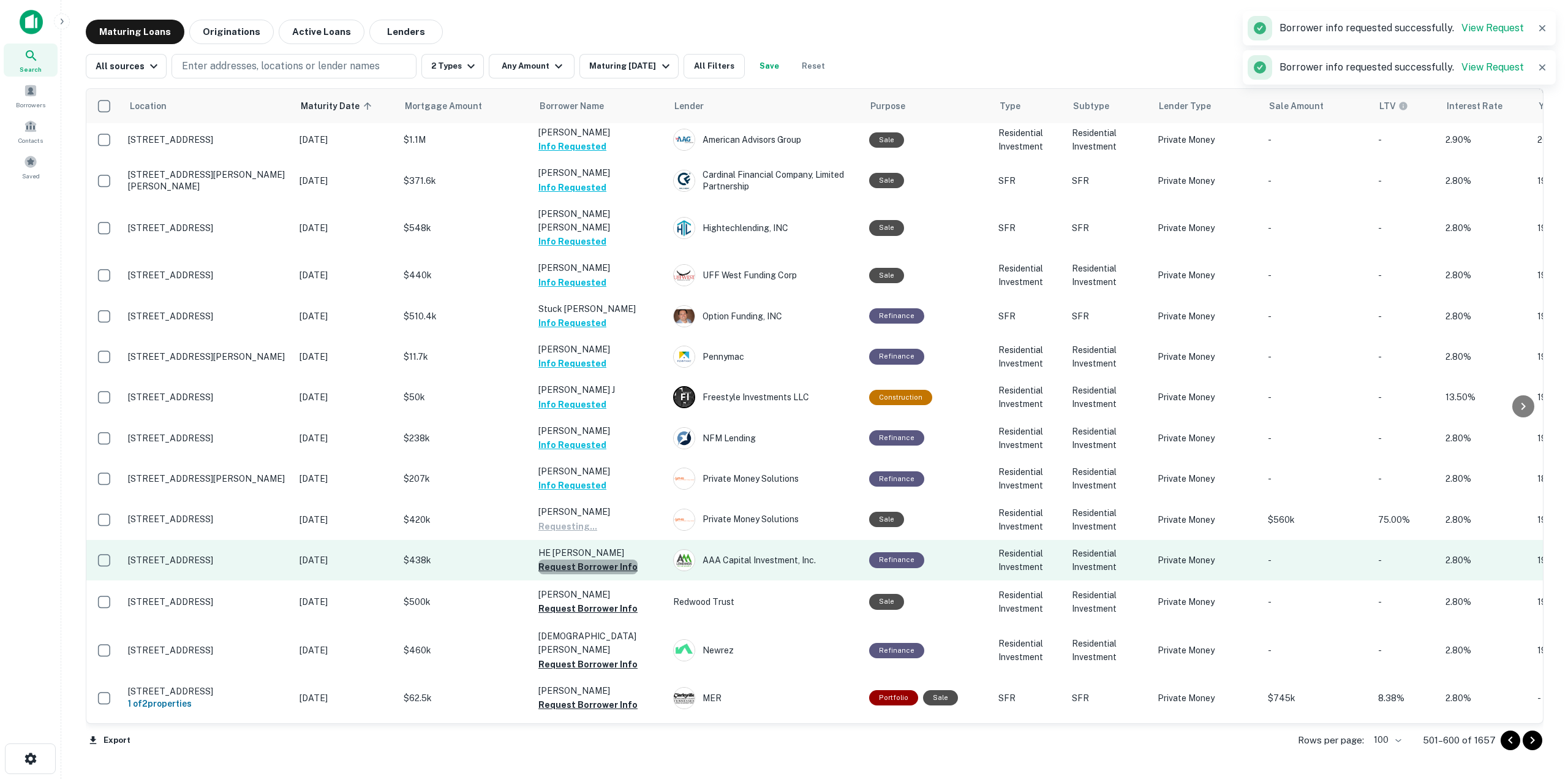
click at [611, 559] on button "Request Borrower Info" at bounding box center [588, 567] width 99 height 15
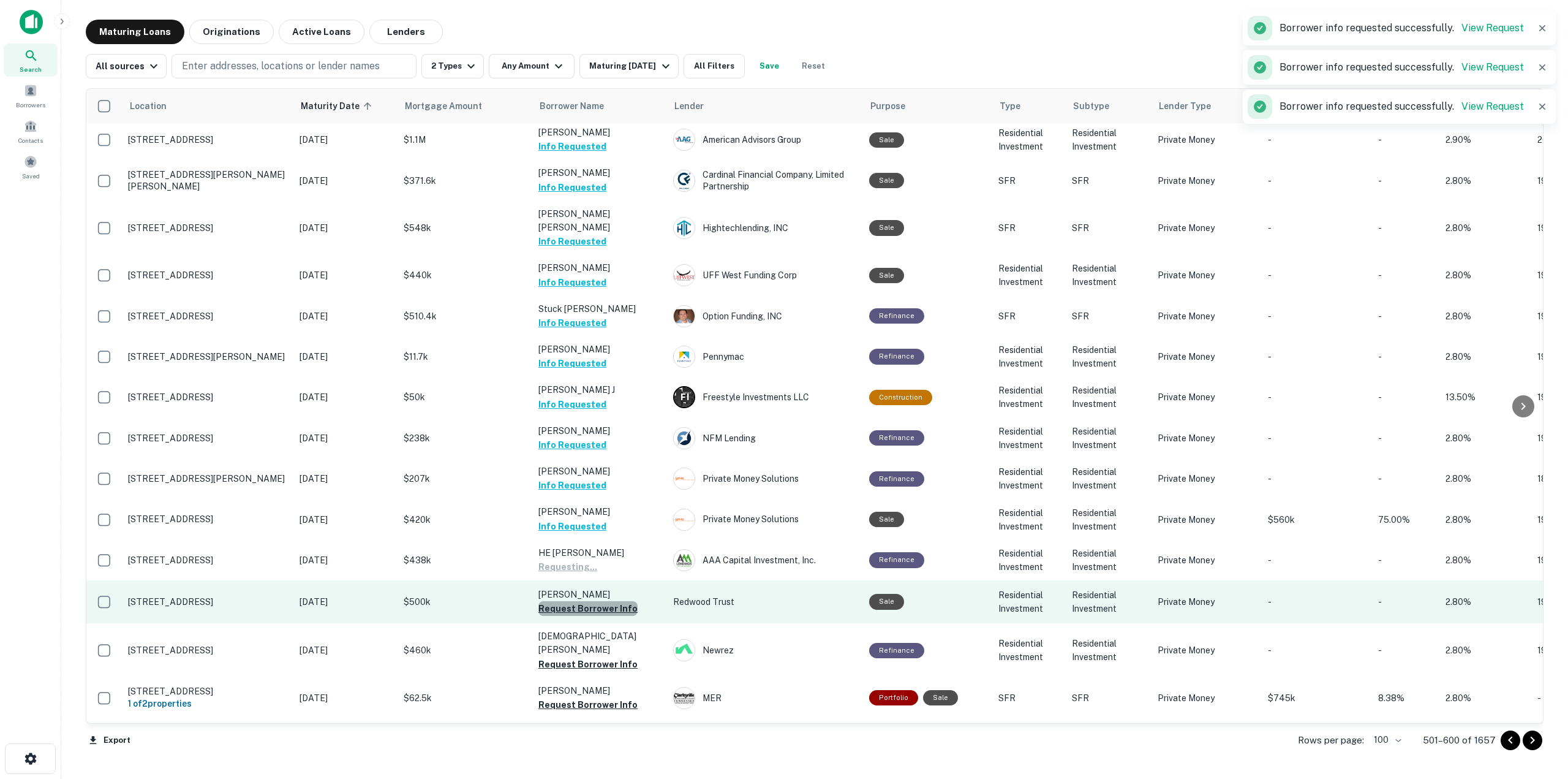
click at [627, 601] on button "Request Borrower Info" at bounding box center [588, 608] width 99 height 15
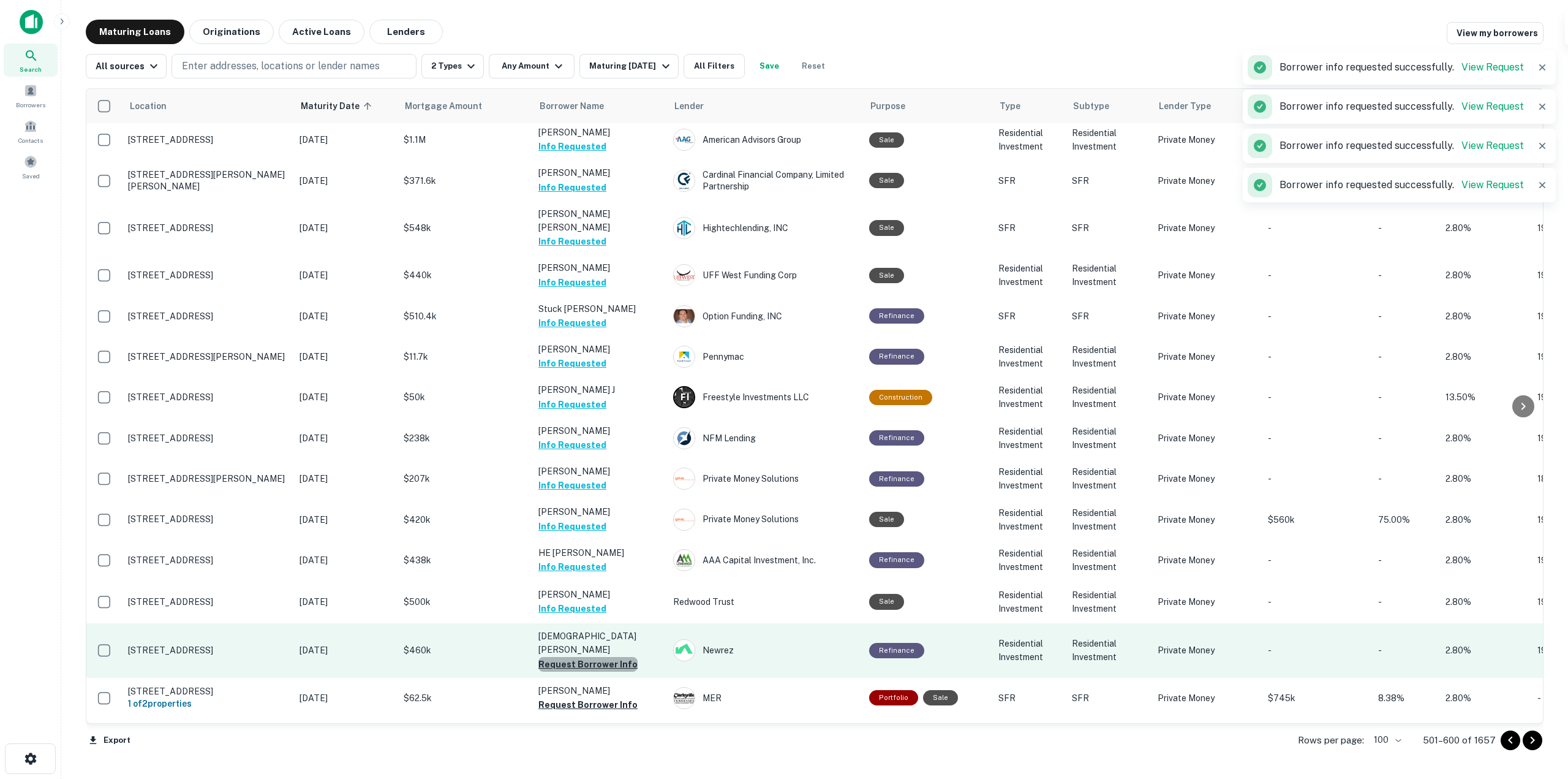
click at [618, 657] on button "Request Borrower Info" at bounding box center [588, 664] width 99 height 15
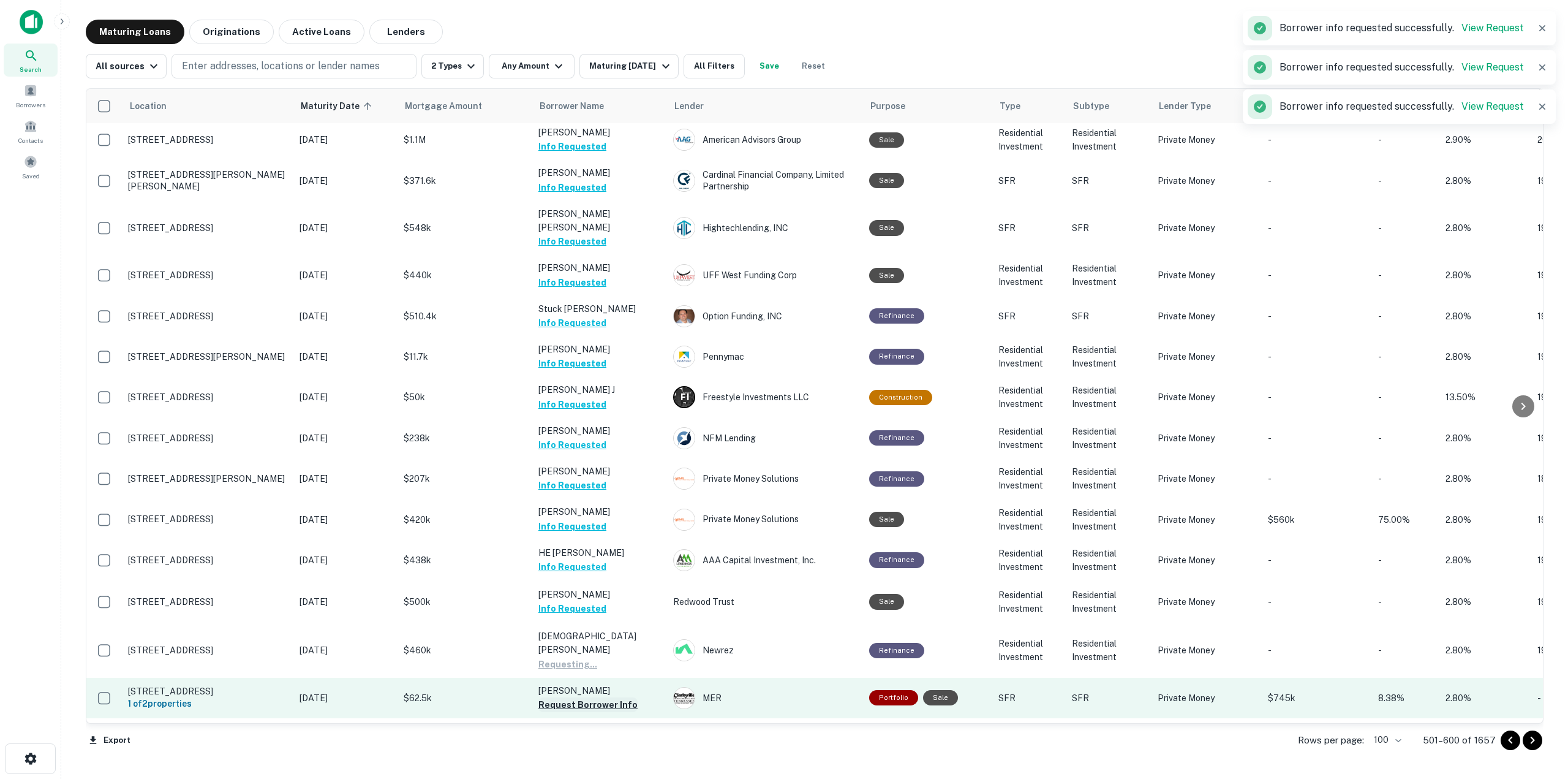
click at [616, 697] on button "Request Borrower Info" at bounding box center [588, 704] width 99 height 15
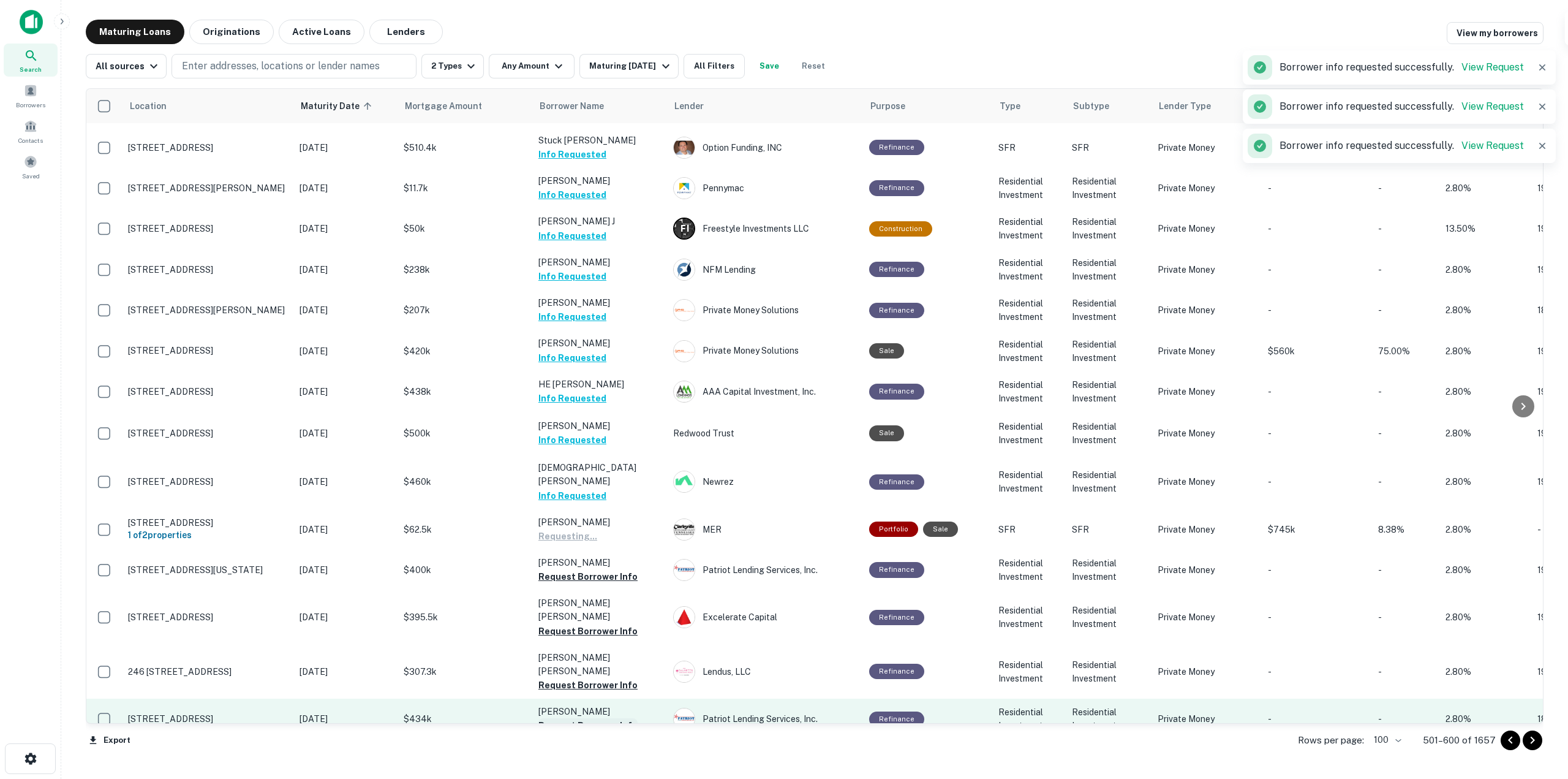
scroll to position [919, 0]
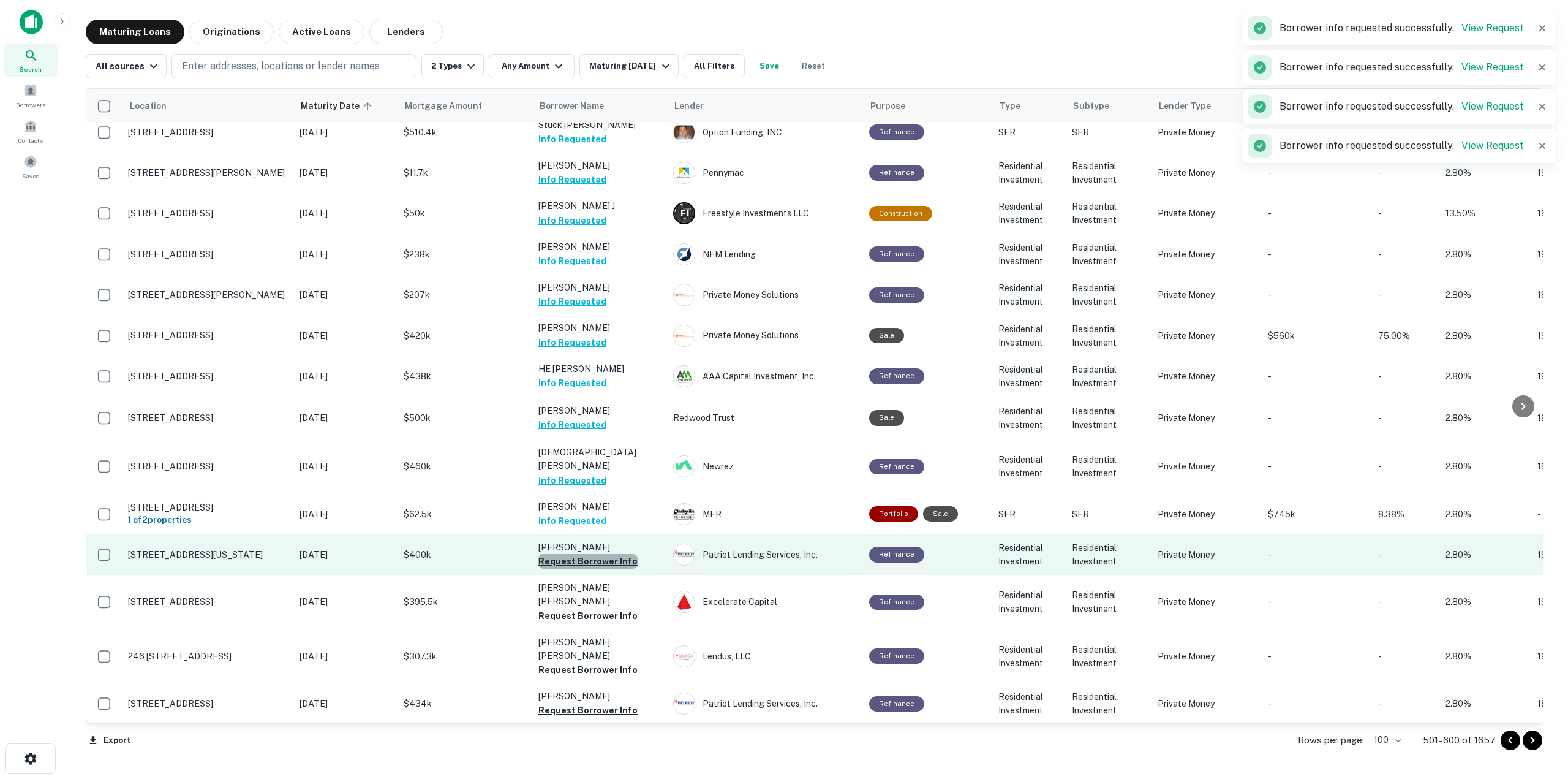
click at [611, 554] on button "Request Borrower Info" at bounding box center [588, 561] width 99 height 15
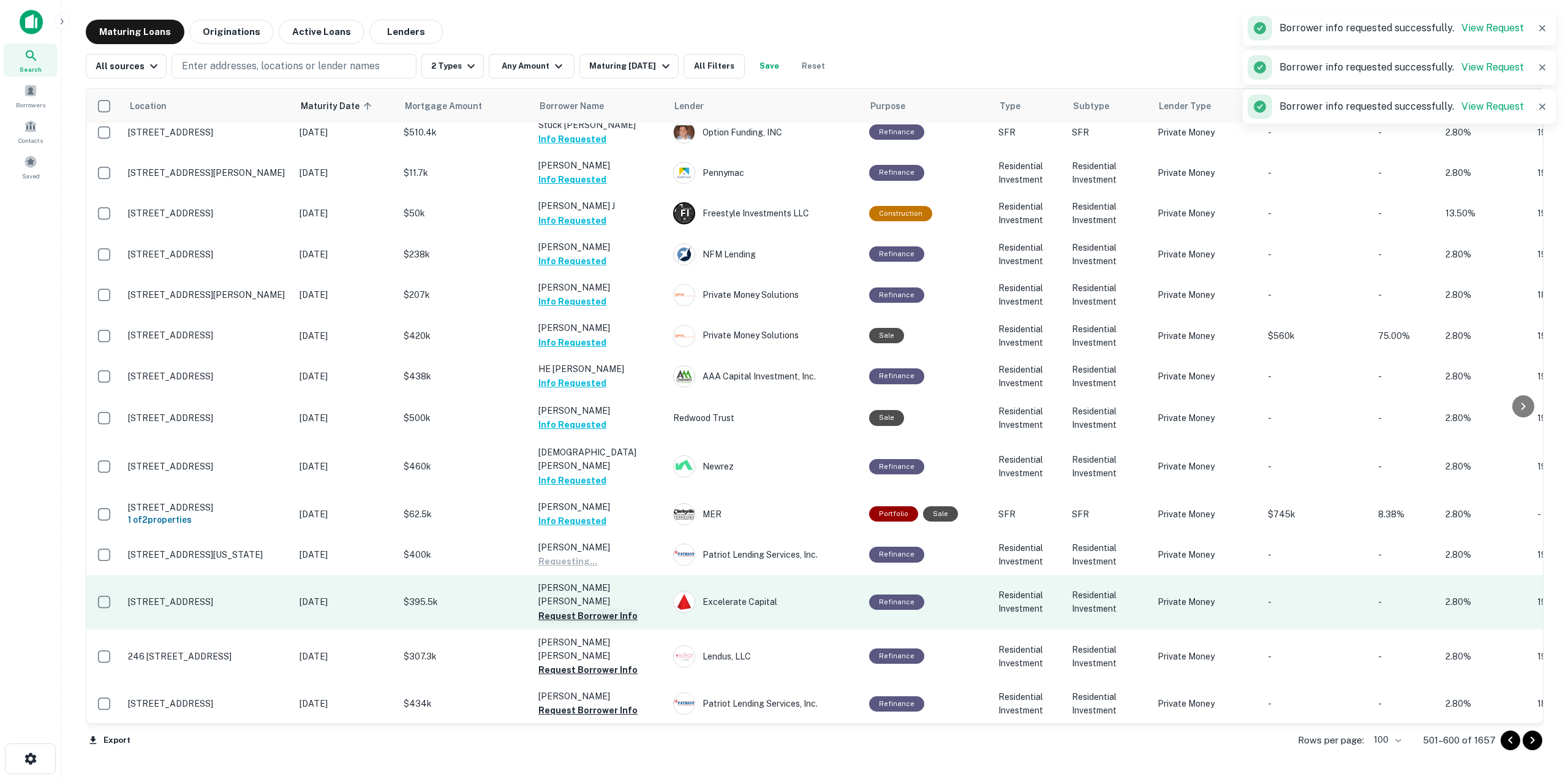
click at [608, 608] on button "Request Borrower Info" at bounding box center [588, 615] width 99 height 15
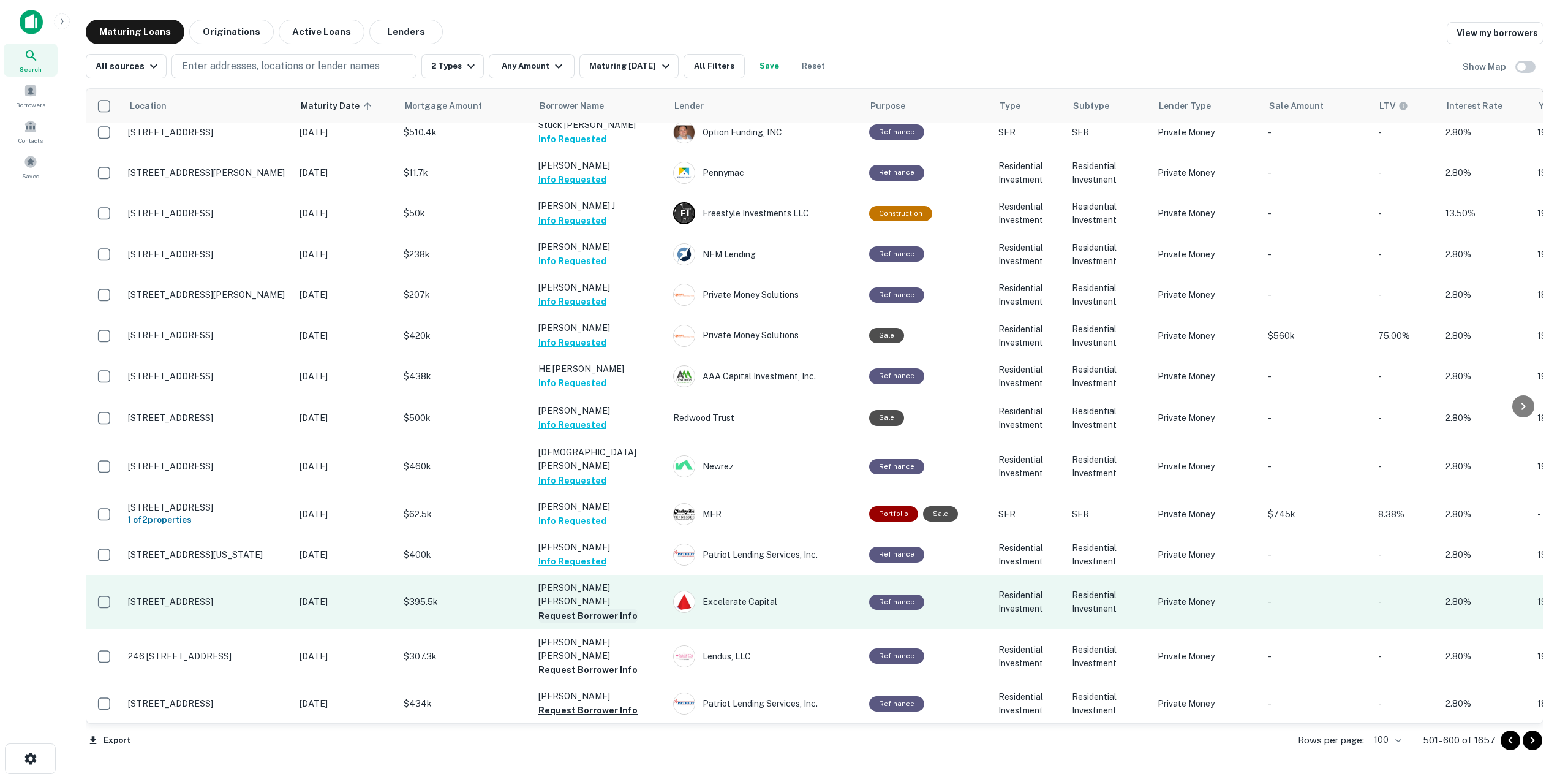
click at [592, 608] on button "Request Borrower Info" at bounding box center [588, 615] width 99 height 15
